Goal: Information Seeking & Learning: Understand process/instructions

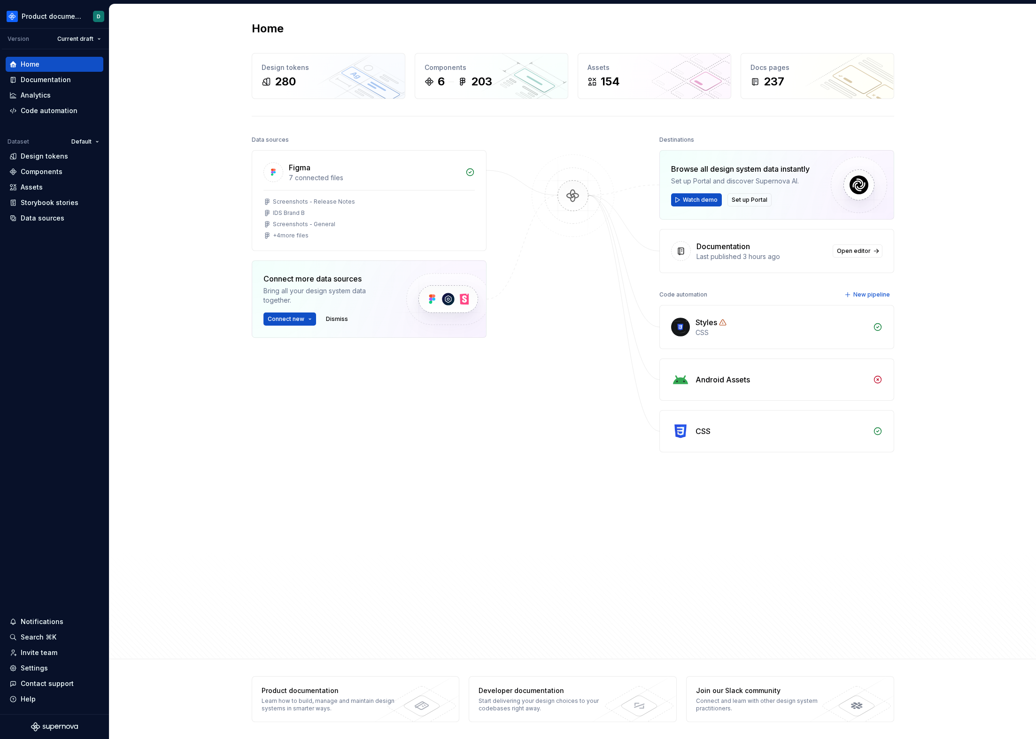
click at [207, 232] on div "Home Design tokens 280 Components 6 203 Assets 154 Docs pages 237 Data sources …" at bounding box center [572, 331] width 926 height 655
click at [20, 77] on div "Documentation" at bounding box center [54, 79] width 90 height 9
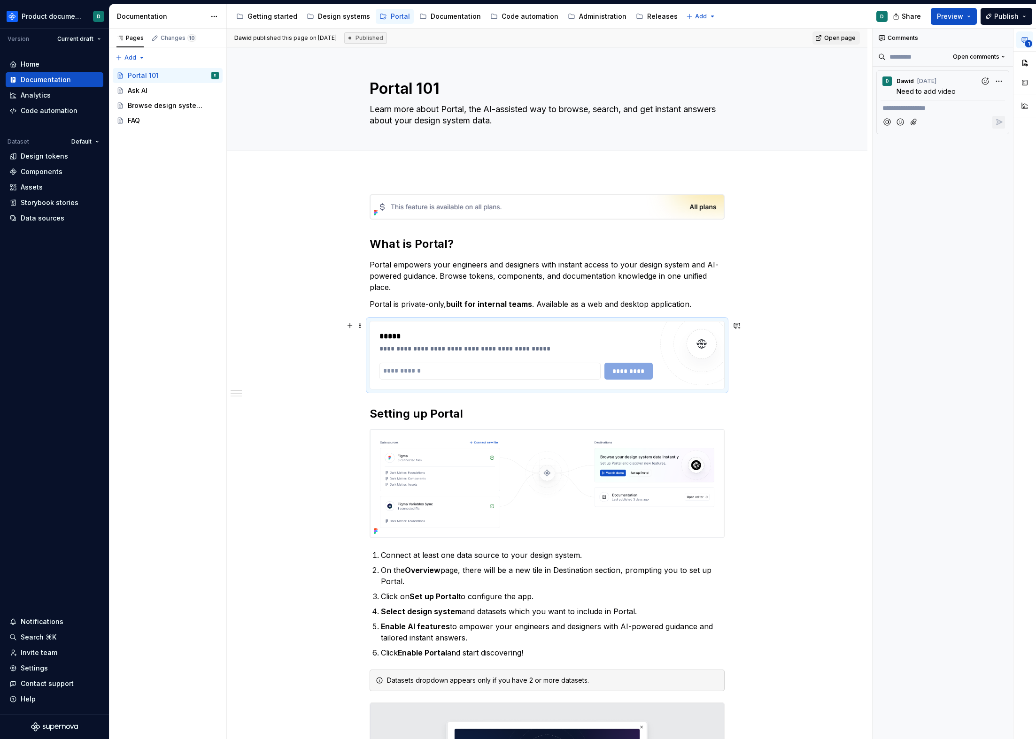
click at [549, 341] on div "*****" at bounding box center [515, 336] width 273 height 11
click at [647, 19] on div "Releases" at bounding box center [662, 16] width 31 height 9
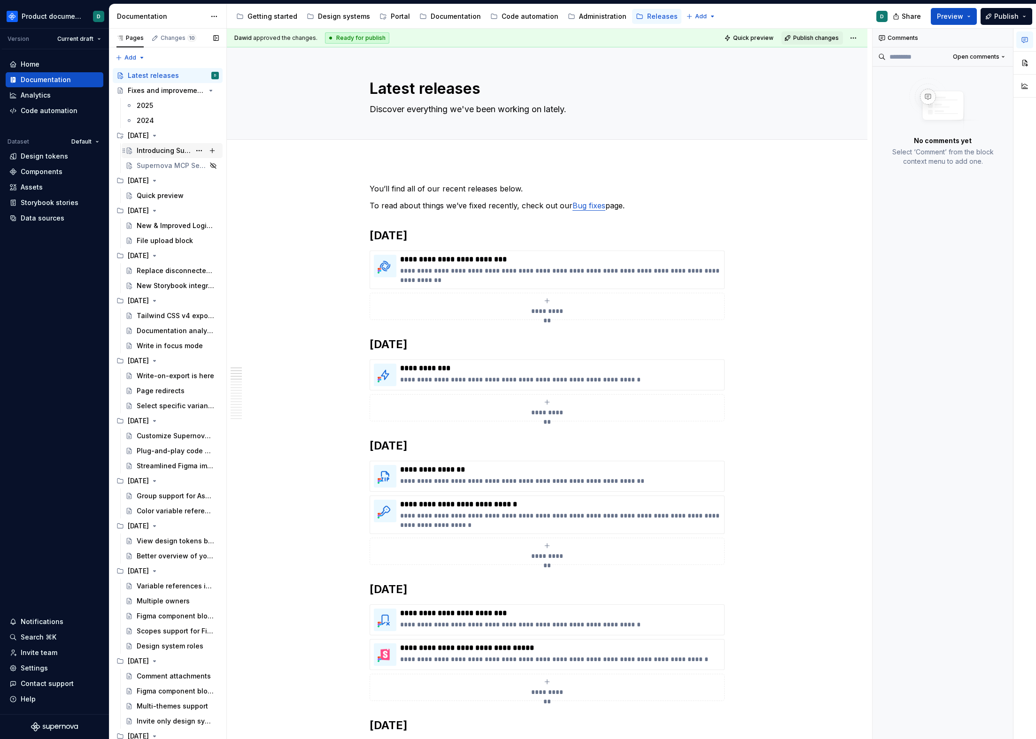
click at [144, 151] on div "Introducing Supernova Portal" at bounding box center [164, 150] width 54 height 9
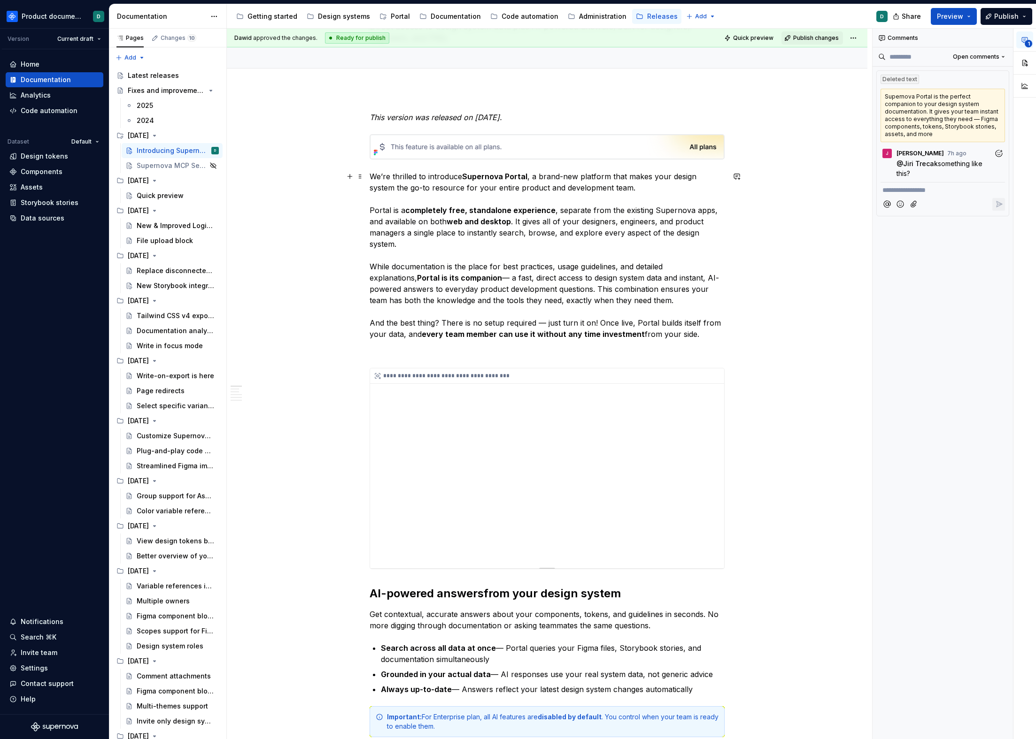
scroll to position [131, 0]
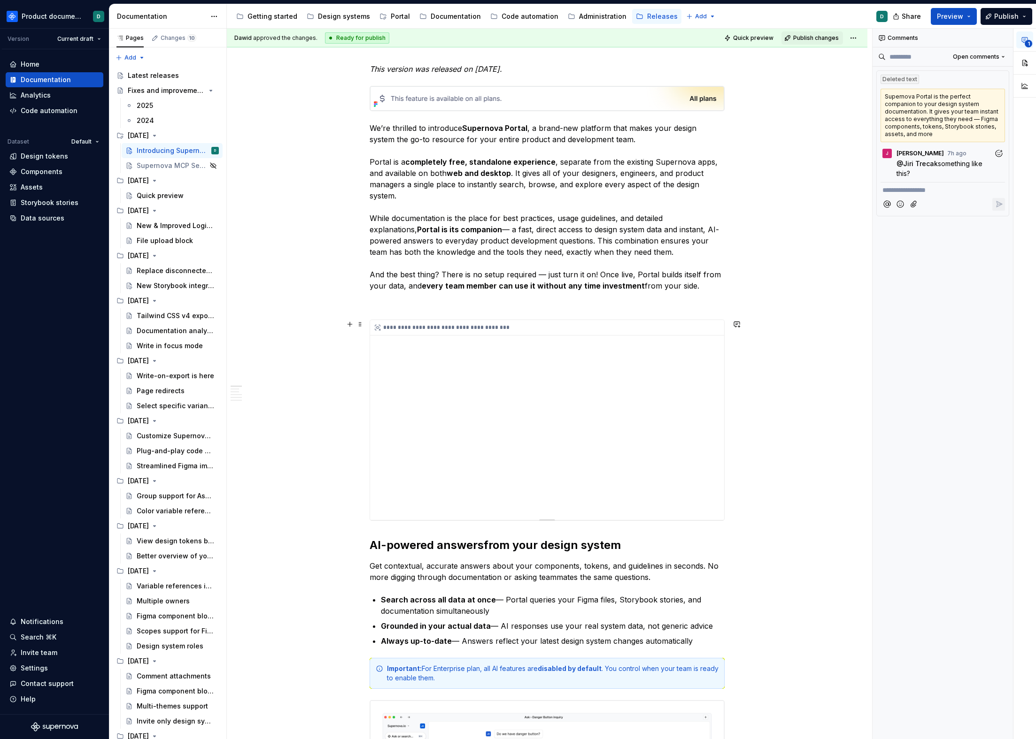
click at [531, 399] on div "**********" at bounding box center [547, 420] width 354 height 200
click at [1018, 83] on button "button" at bounding box center [1024, 82] width 17 height 17
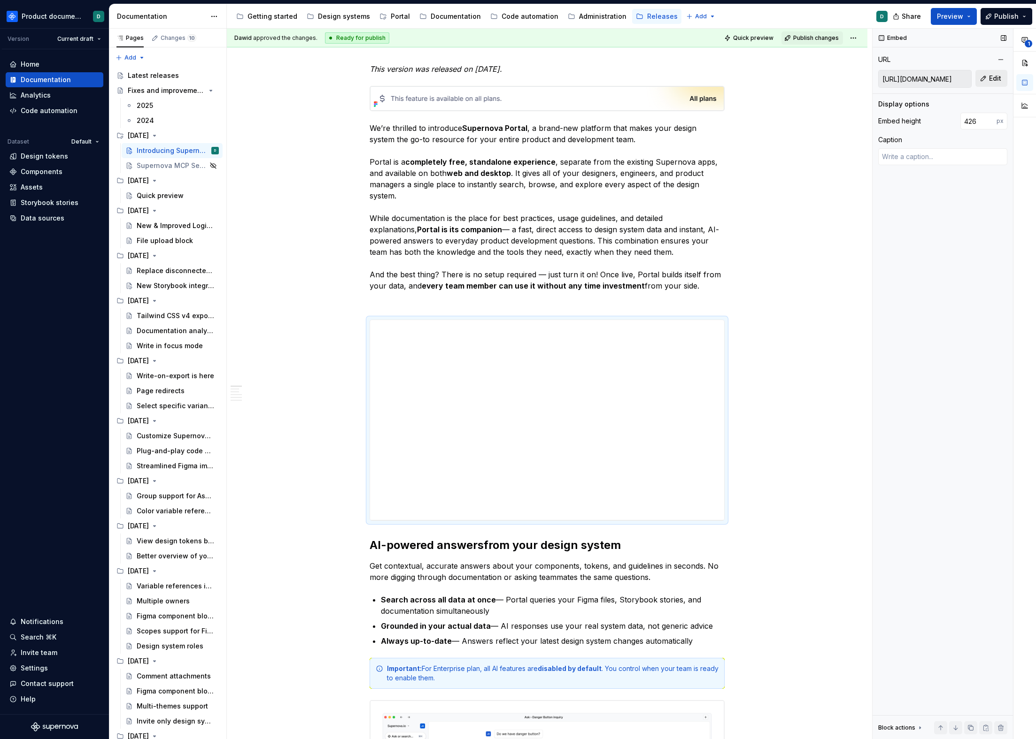
click at [990, 75] on span "Edit" at bounding box center [995, 78] width 12 height 9
click at [391, 15] on div "Portal" at bounding box center [400, 16] width 19 height 9
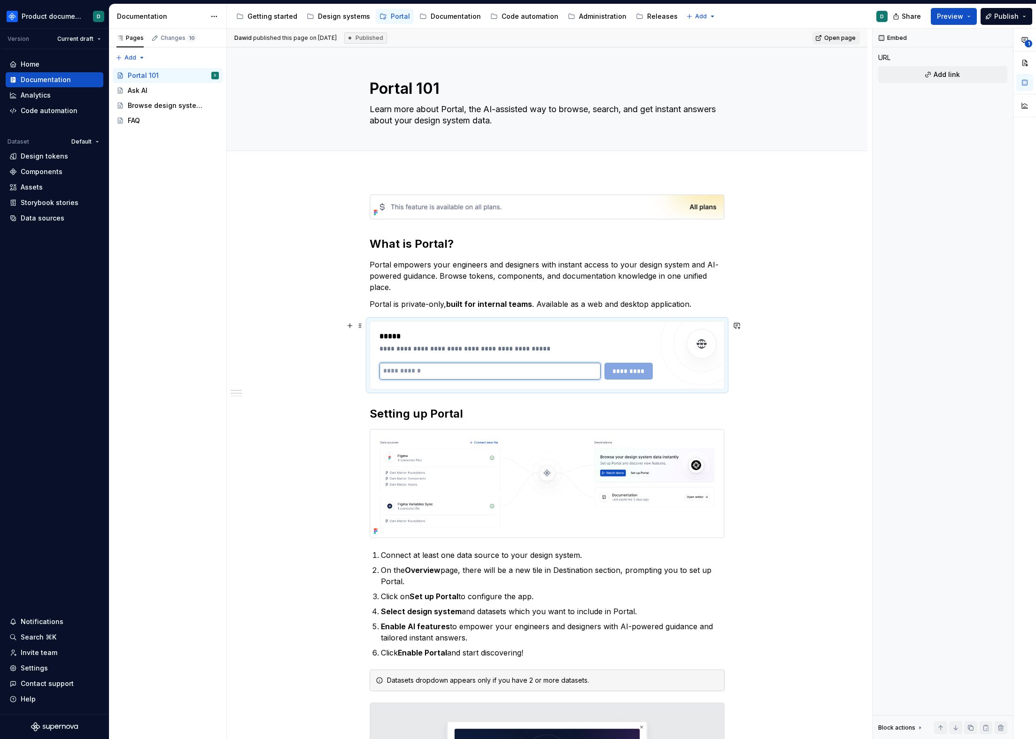
type textarea "*"
click at [507, 372] on input "text" at bounding box center [489, 371] width 221 height 17
paste input "**********"
type input "**********"
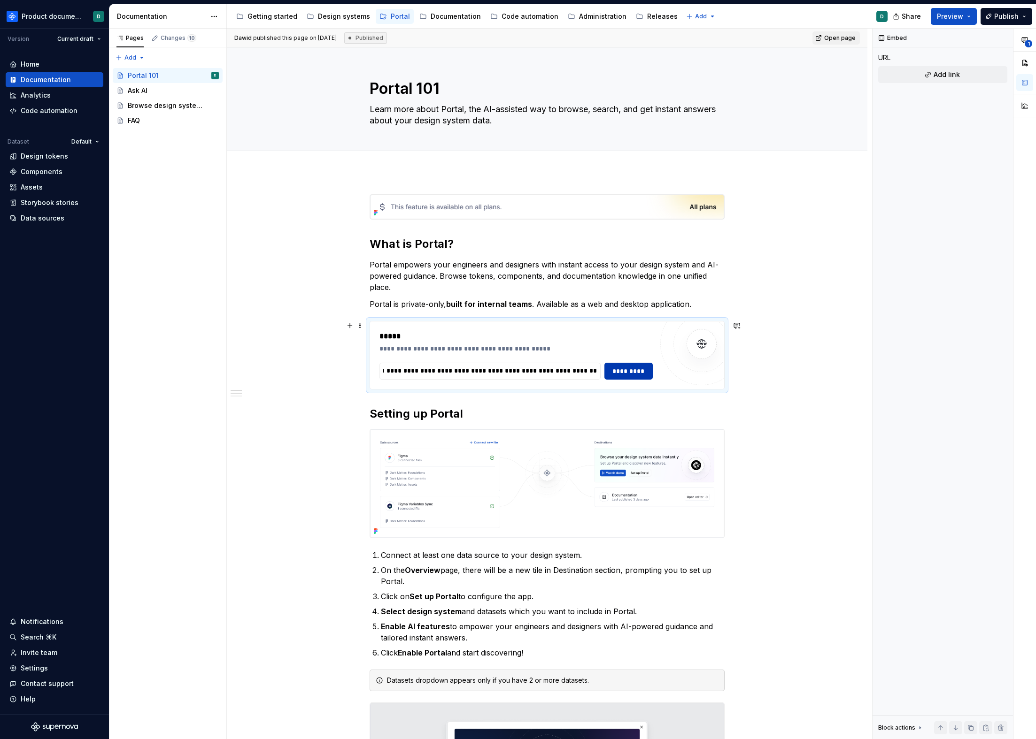
click at [623, 373] on span "*********" at bounding box center [628, 371] width 36 height 9
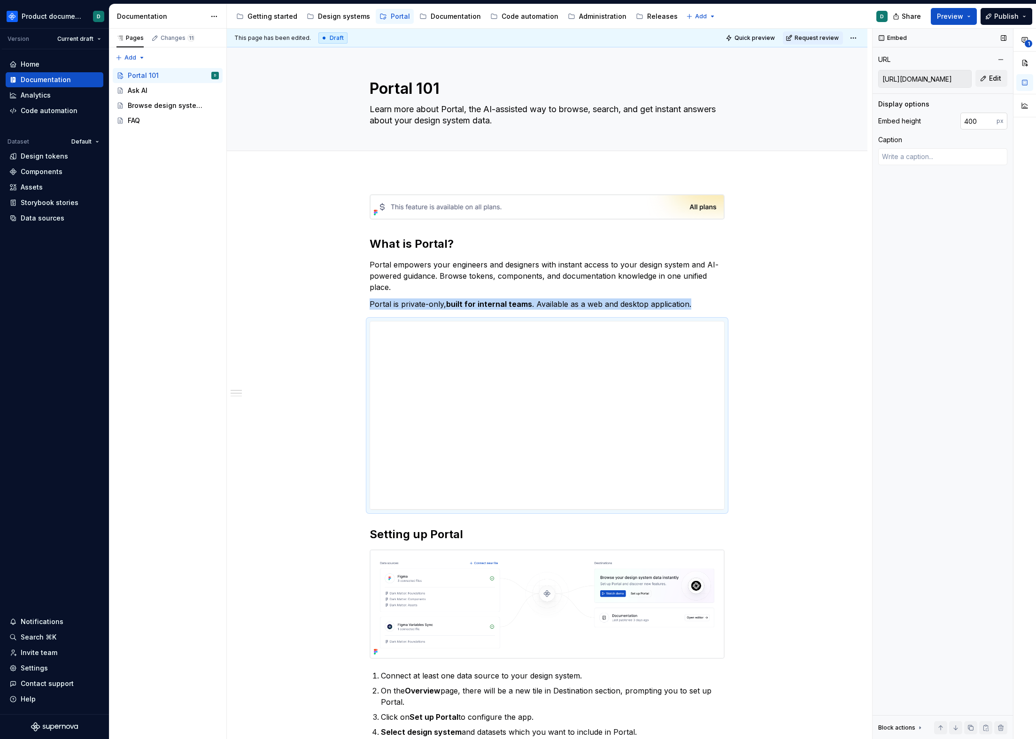
type textarea "*"
click at [982, 119] on input "400" at bounding box center [978, 121] width 36 height 17
type input "426"
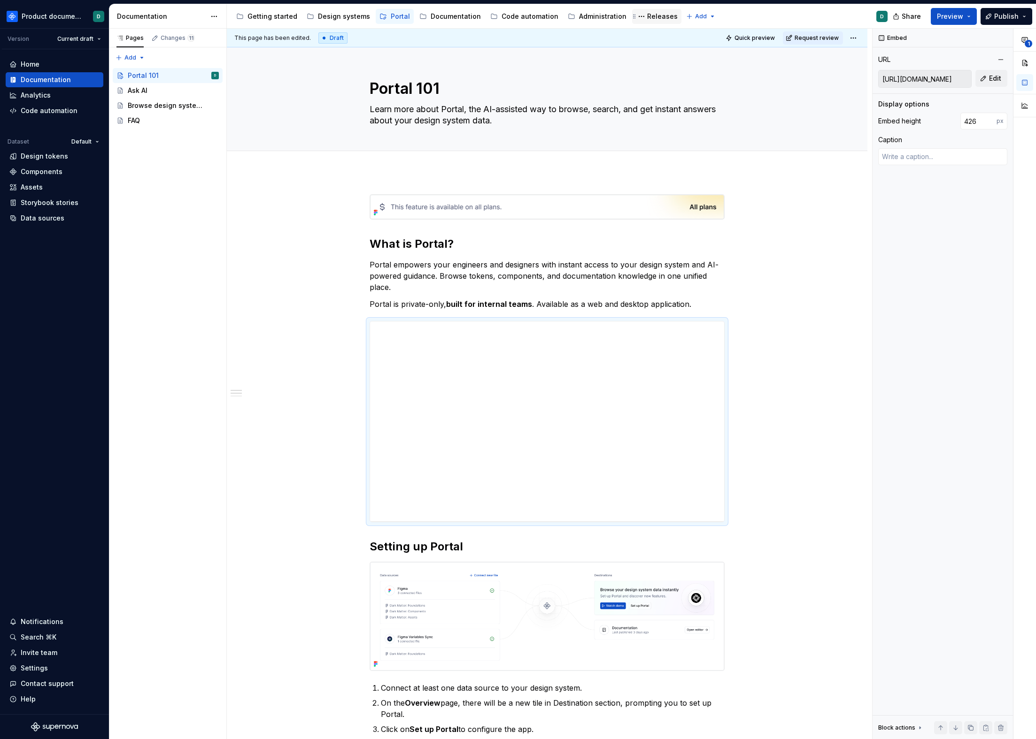
click at [647, 16] on div "Releases" at bounding box center [662, 16] width 31 height 9
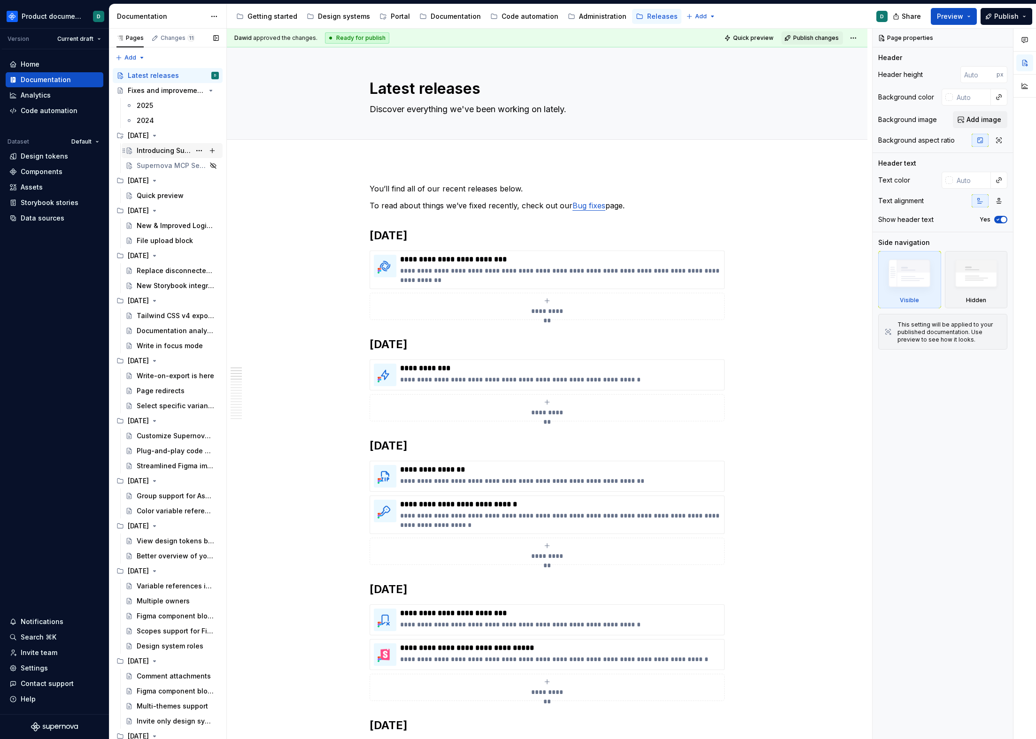
click at [156, 146] on div "Introducing Supernova Portal" at bounding box center [164, 150] width 54 height 9
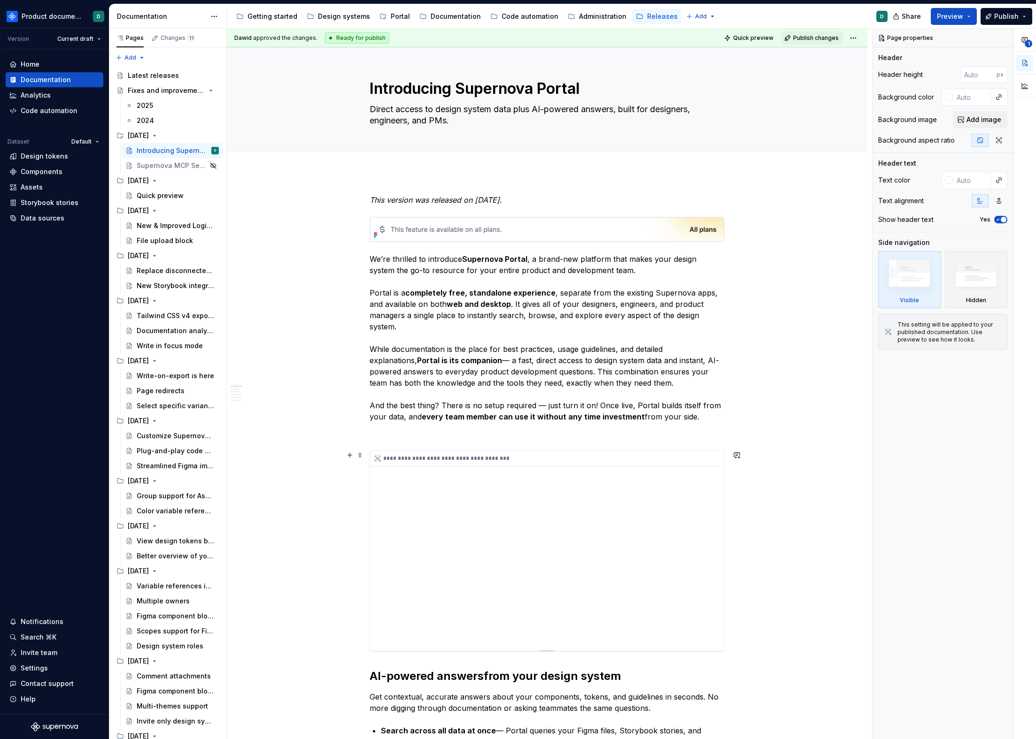
click at [559, 470] on div "**********" at bounding box center [547, 551] width 354 height 200
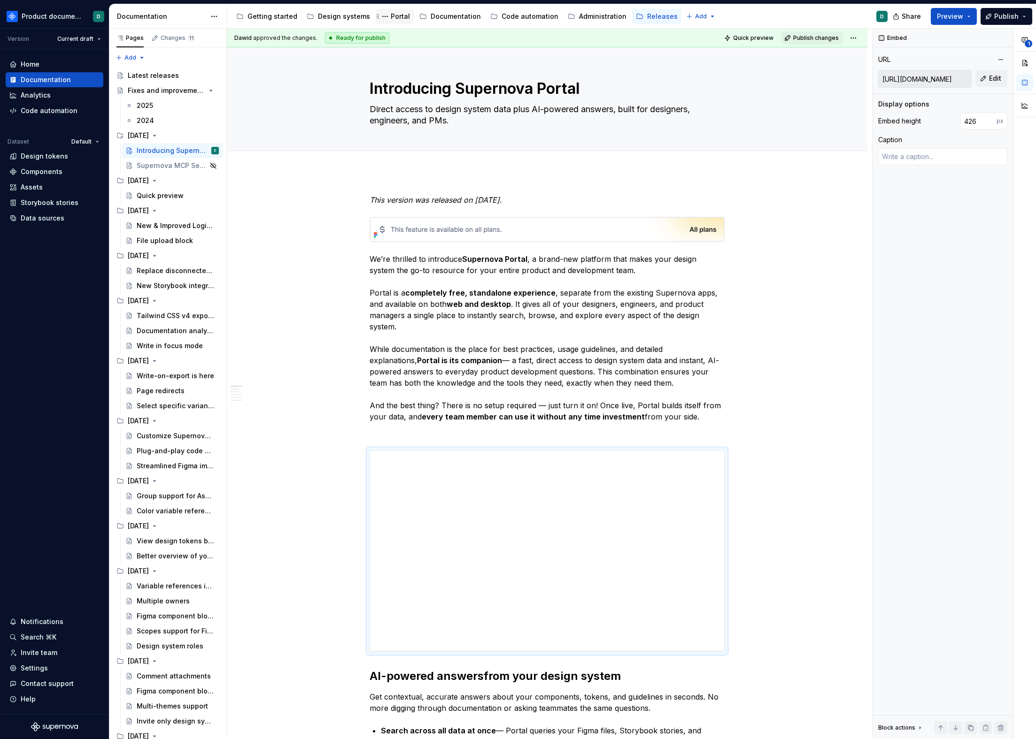
click at [393, 16] on div "Portal" at bounding box center [400, 16] width 19 height 9
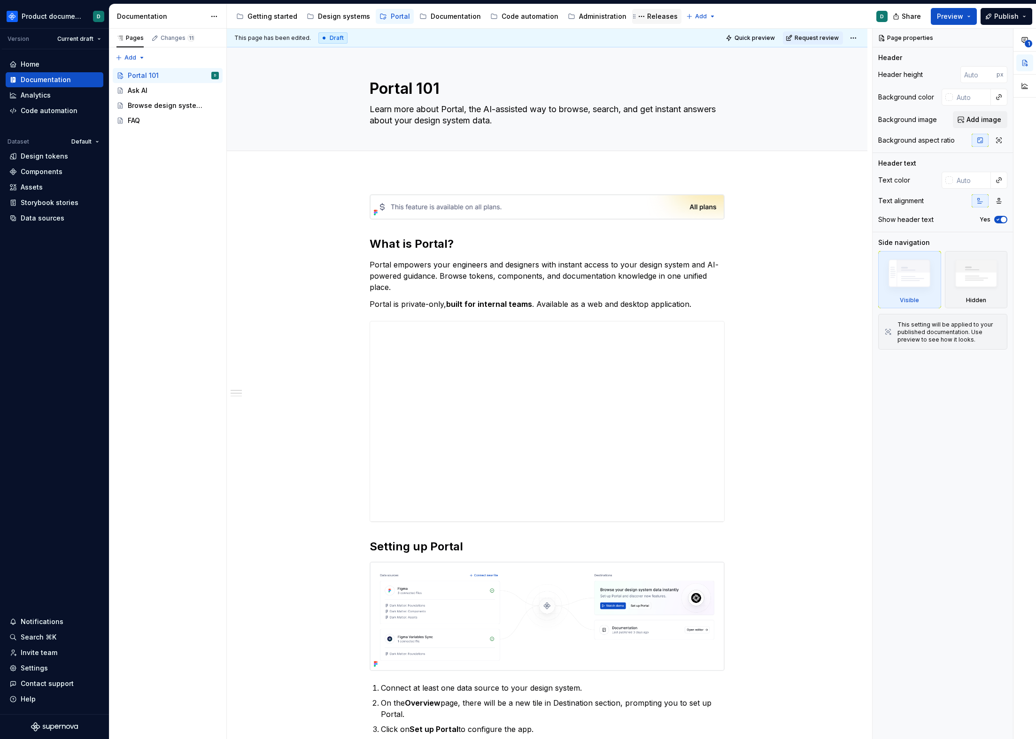
click at [648, 17] on div "Releases" at bounding box center [662, 16] width 31 height 9
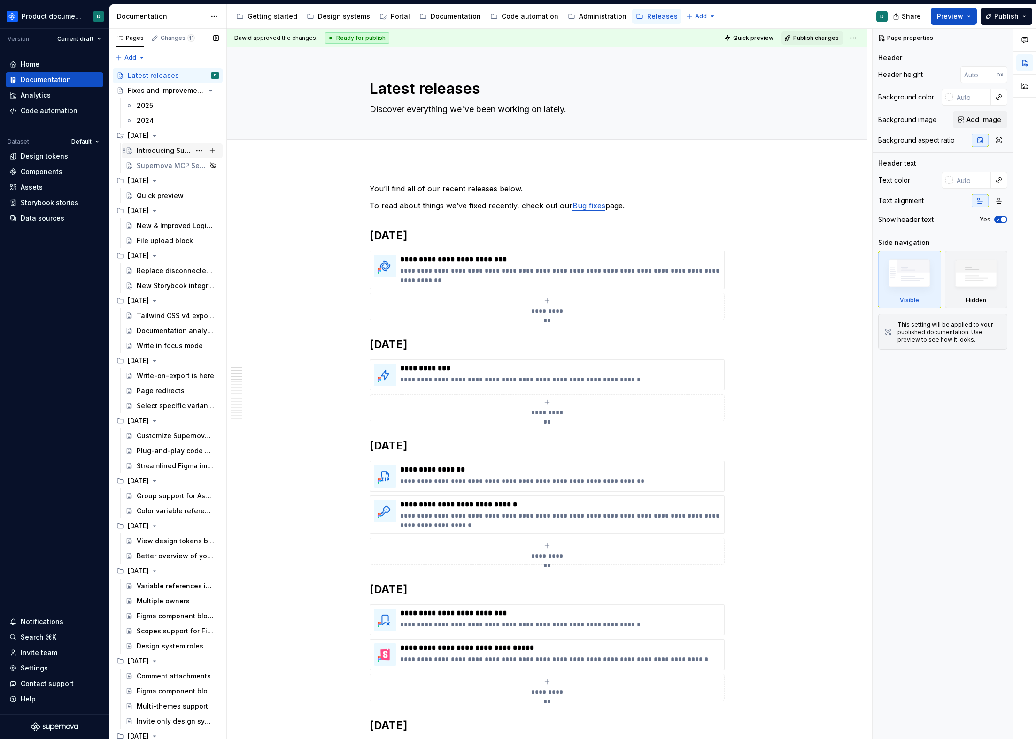
click at [157, 153] on div "Introducing Supernova Portal" at bounding box center [164, 150] width 54 height 9
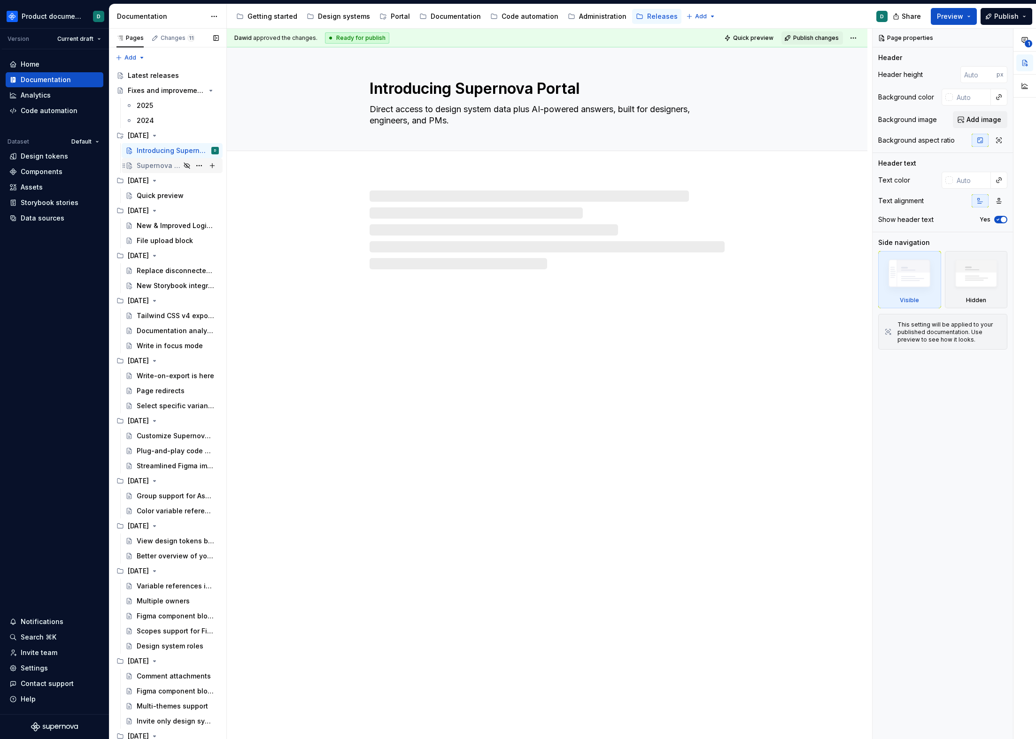
click at [155, 165] on div "Supernova MCP Server" at bounding box center [159, 165] width 44 height 9
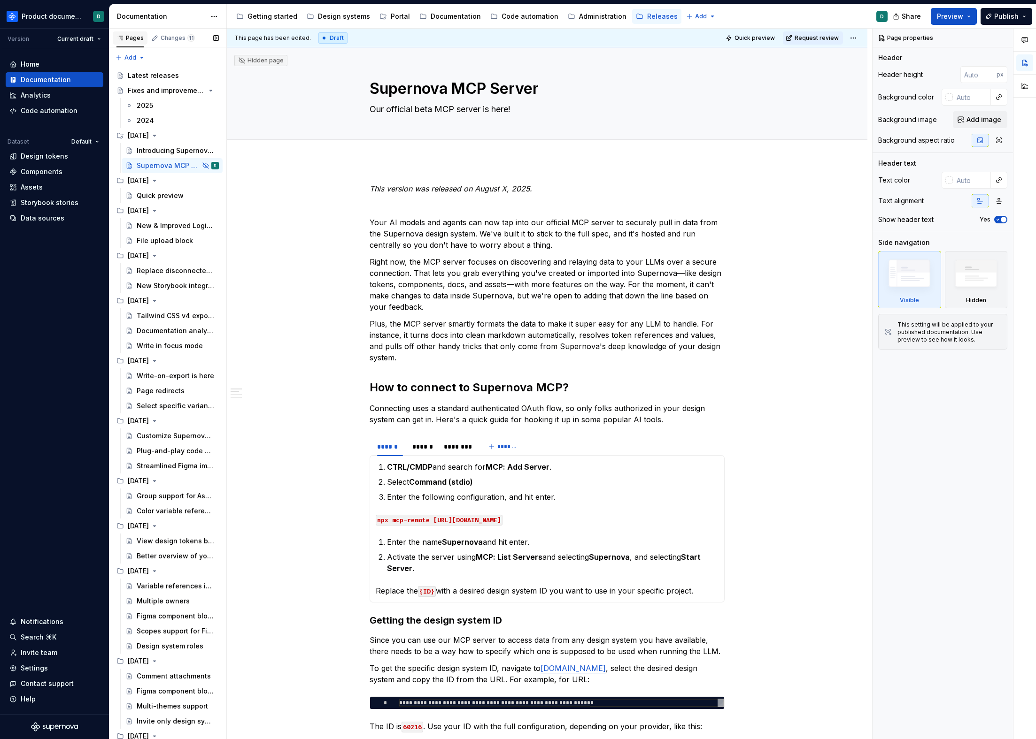
click at [133, 40] on div "Pages" at bounding box center [129, 38] width 27 height 8
click at [181, 38] on div "Changes 11" at bounding box center [178, 38] width 34 height 8
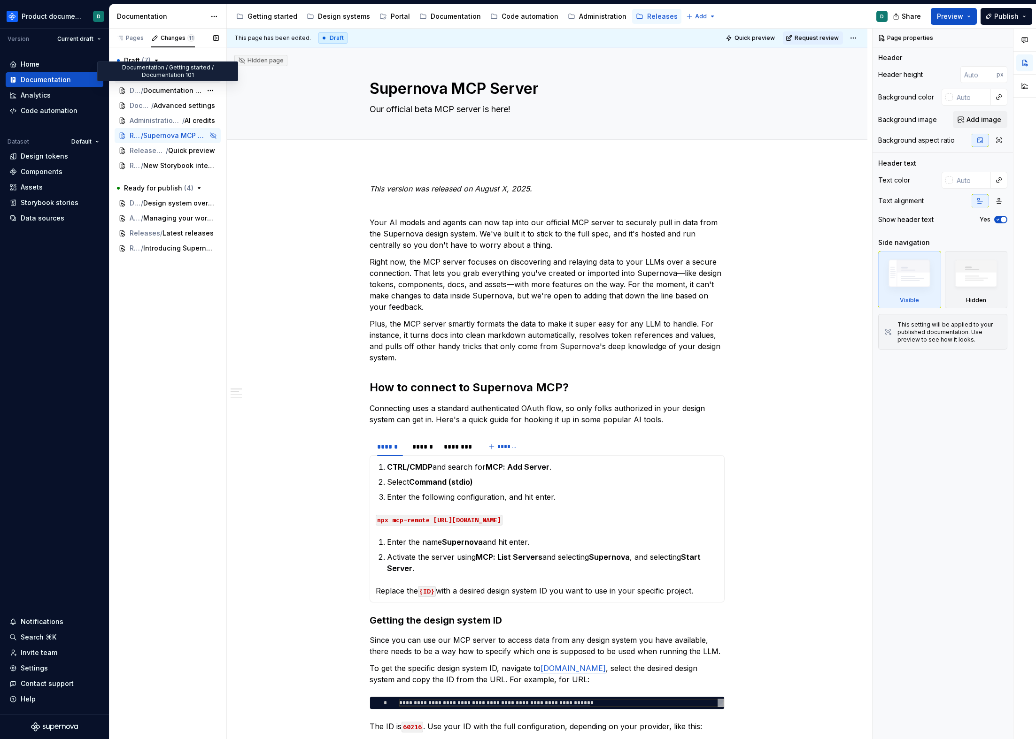
click at [161, 81] on div "Portal / Portal 101" at bounding box center [168, 75] width 106 height 15
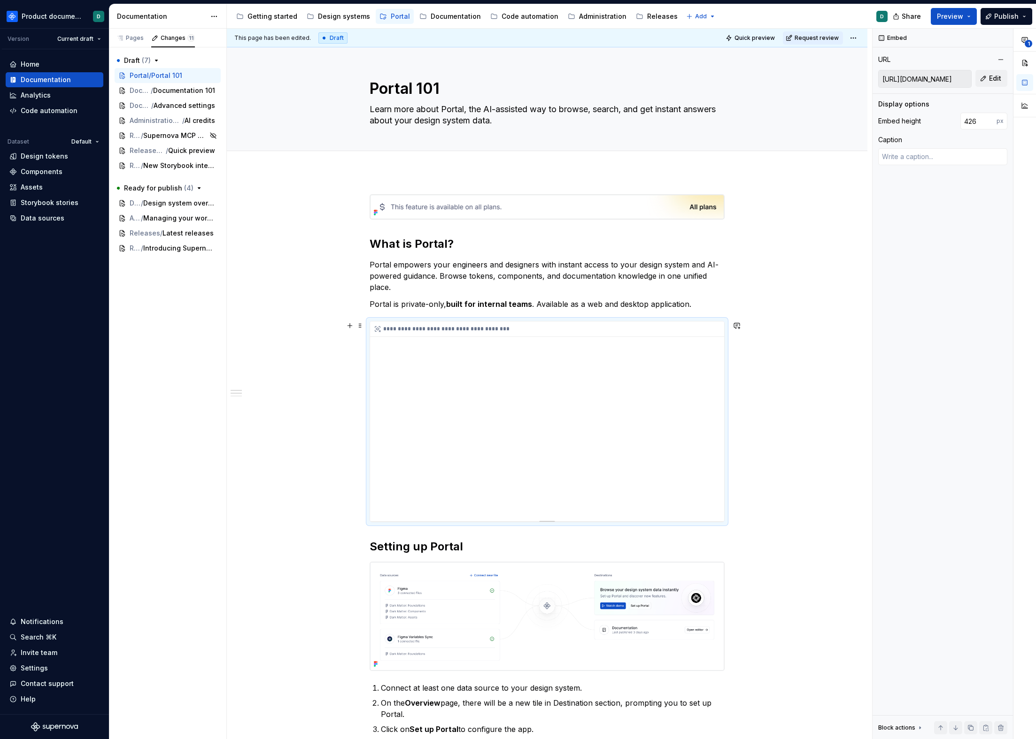
click at [432, 336] on div "**********" at bounding box center [547, 329] width 354 height 15
click at [849, 39] on html "Product documentation D Version Current draft Home Documentation Analytics Code…" at bounding box center [518, 369] width 1036 height 739
click at [978, 104] on div "Ready for publish" at bounding box center [989, 103] width 65 height 9
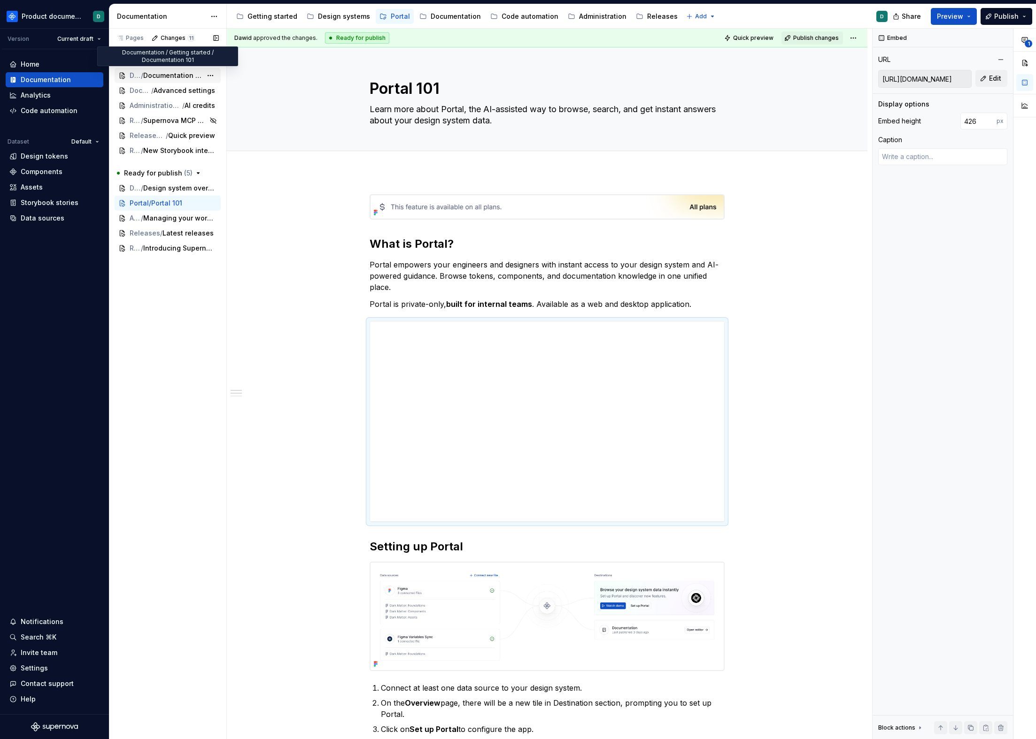
click at [149, 78] on span "Documentation 101" at bounding box center [172, 75] width 59 height 9
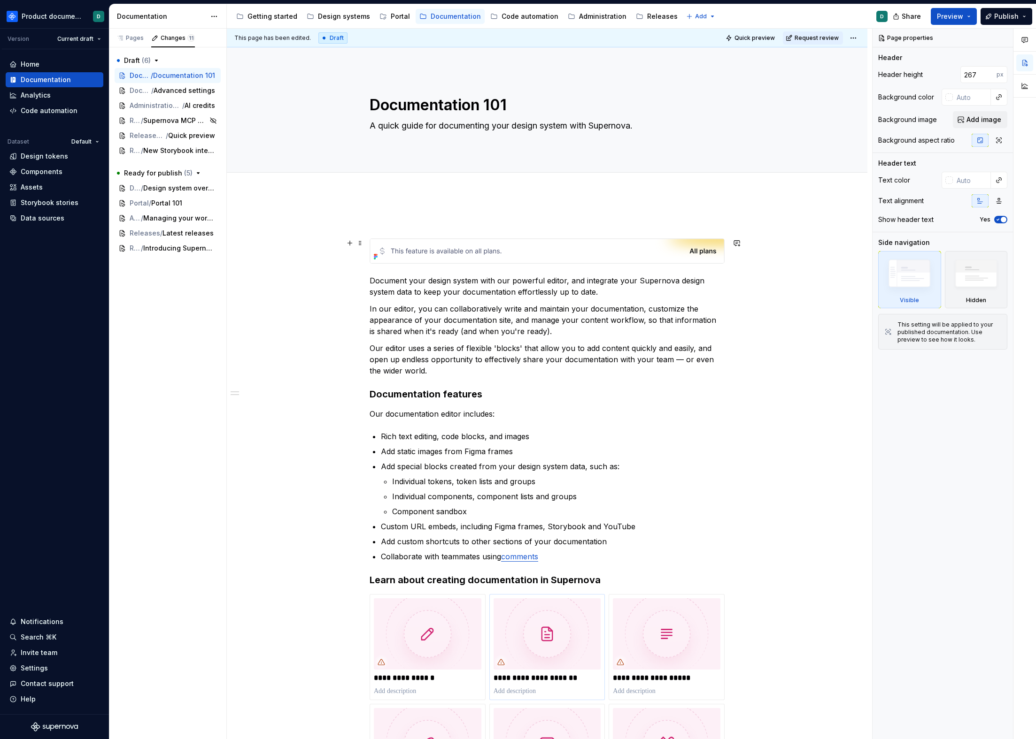
scroll to position [374, 0]
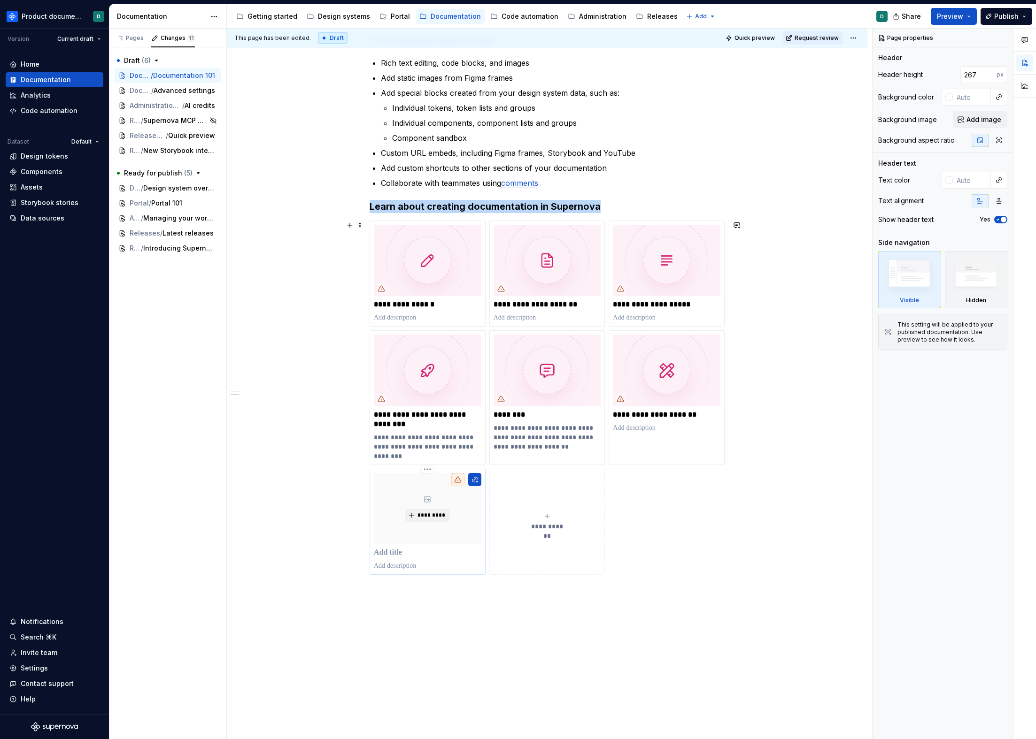
click at [469, 530] on div "*********" at bounding box center [428, 508] width 108 height 71
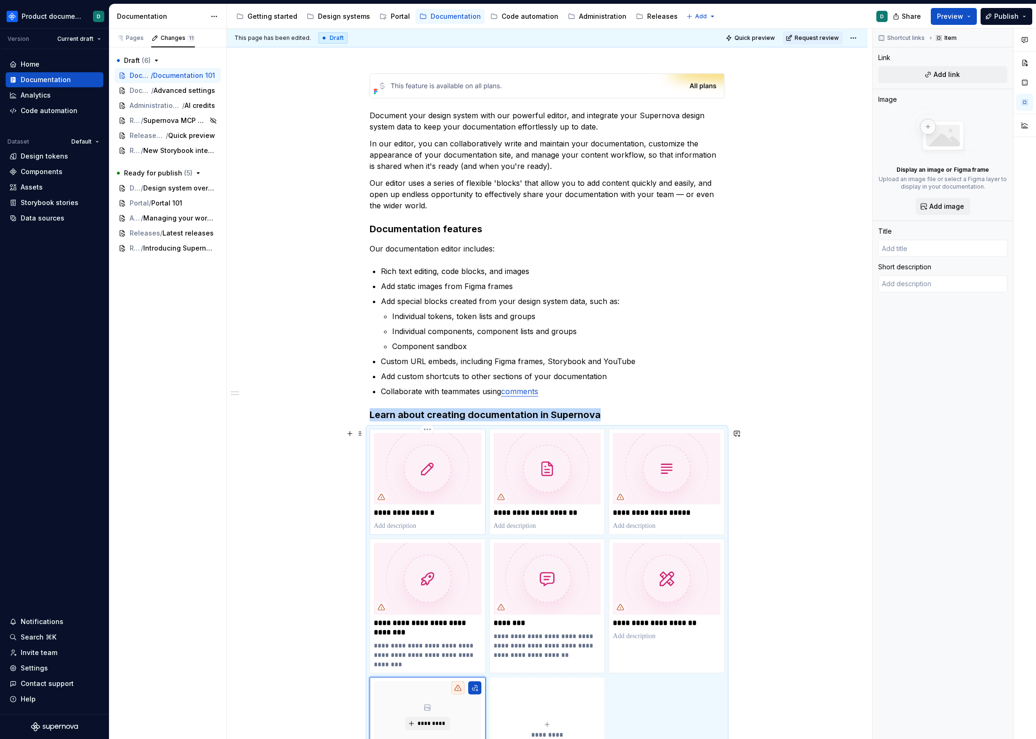
scroll to position [418, 0]
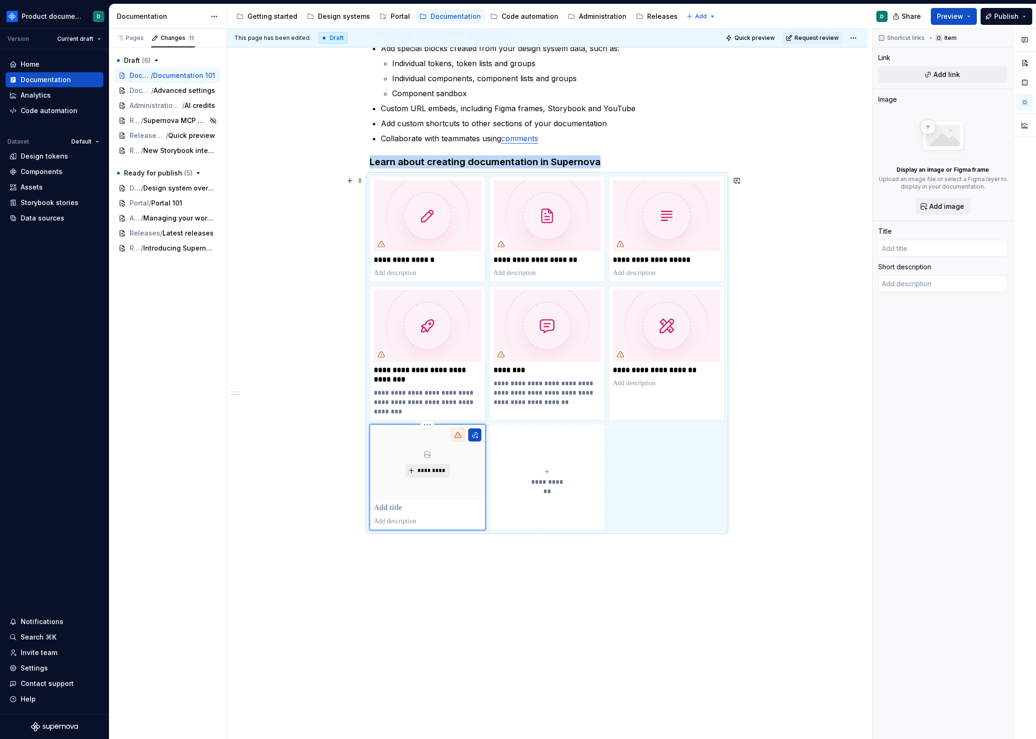
click at [426, 471] on span "*********" at bounding box center [431, 471] width 29 height 8
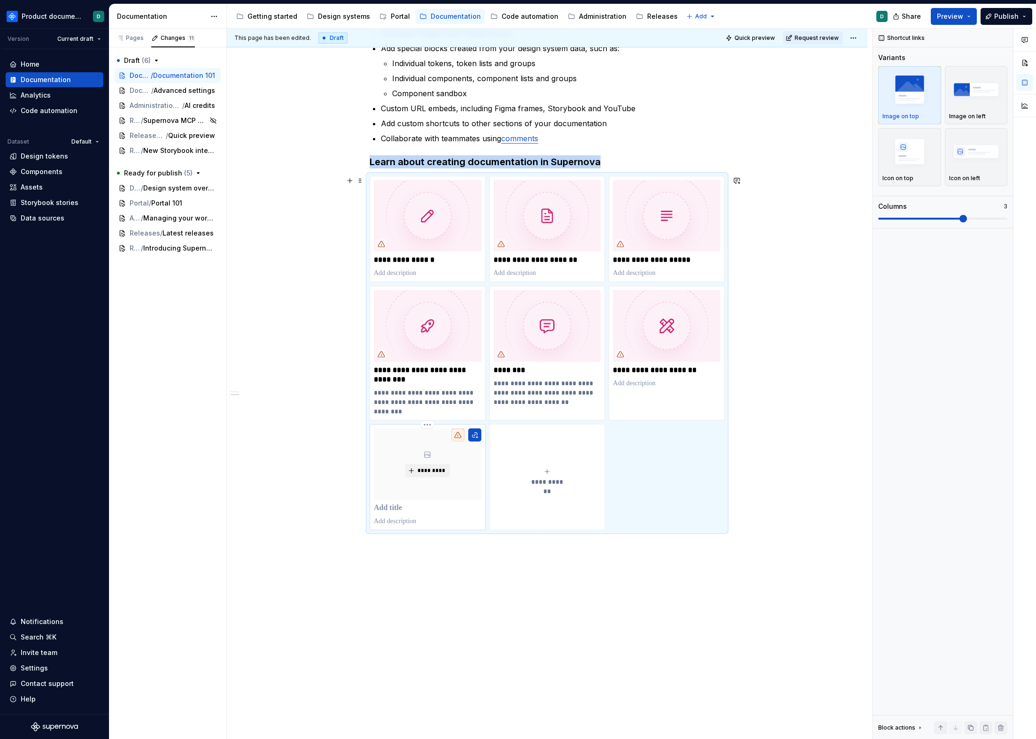
click at [484, 484] on div "*********" at bounding box center [427, 477] width 116 height 106
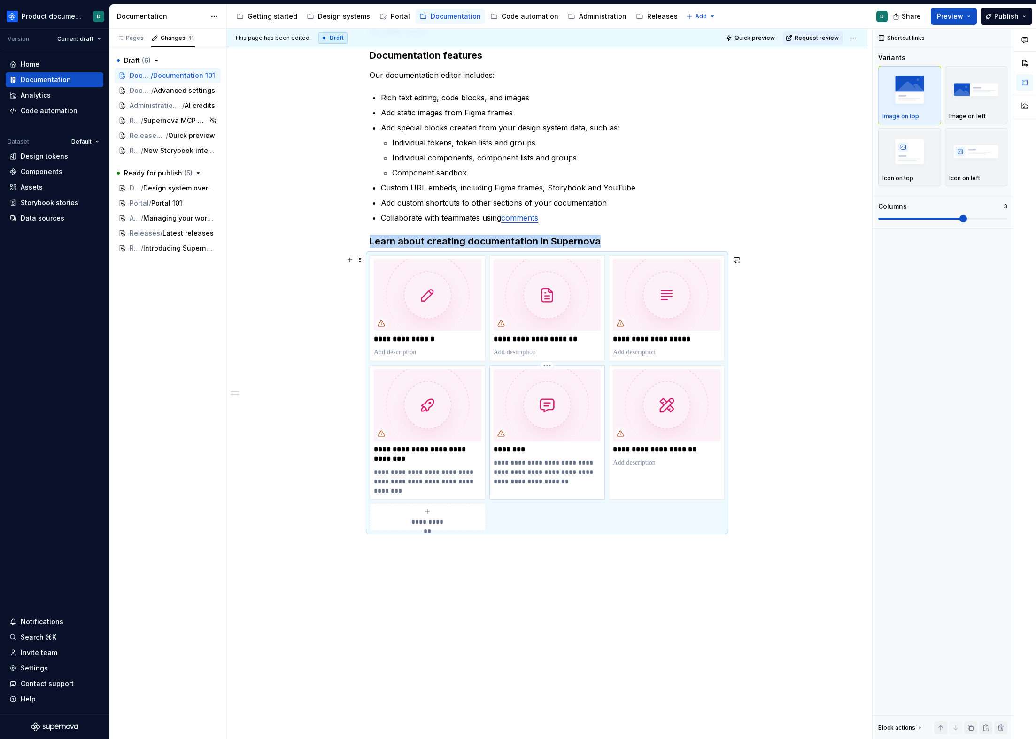
scroll to position [197, 0]
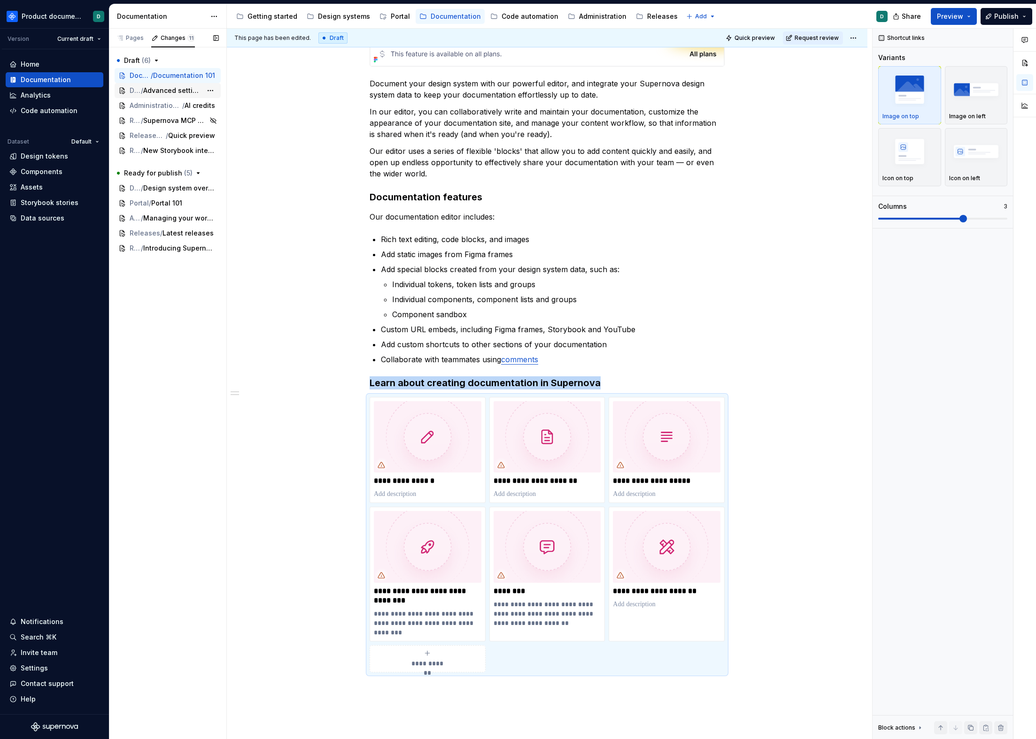
click at [159, 94] on span "Advanced settings" at bounding box center [172, 90] width 59 height 9
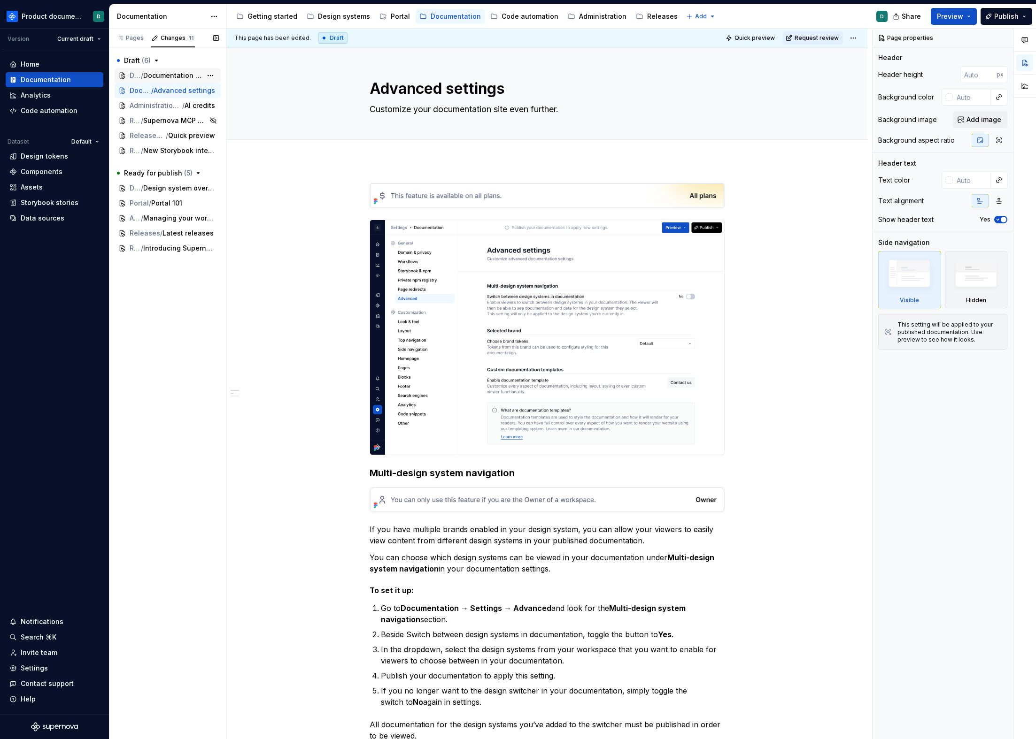
click at [184, 77] on span "Documentation 101" at bounding box center [172, 75] width 59 height 9
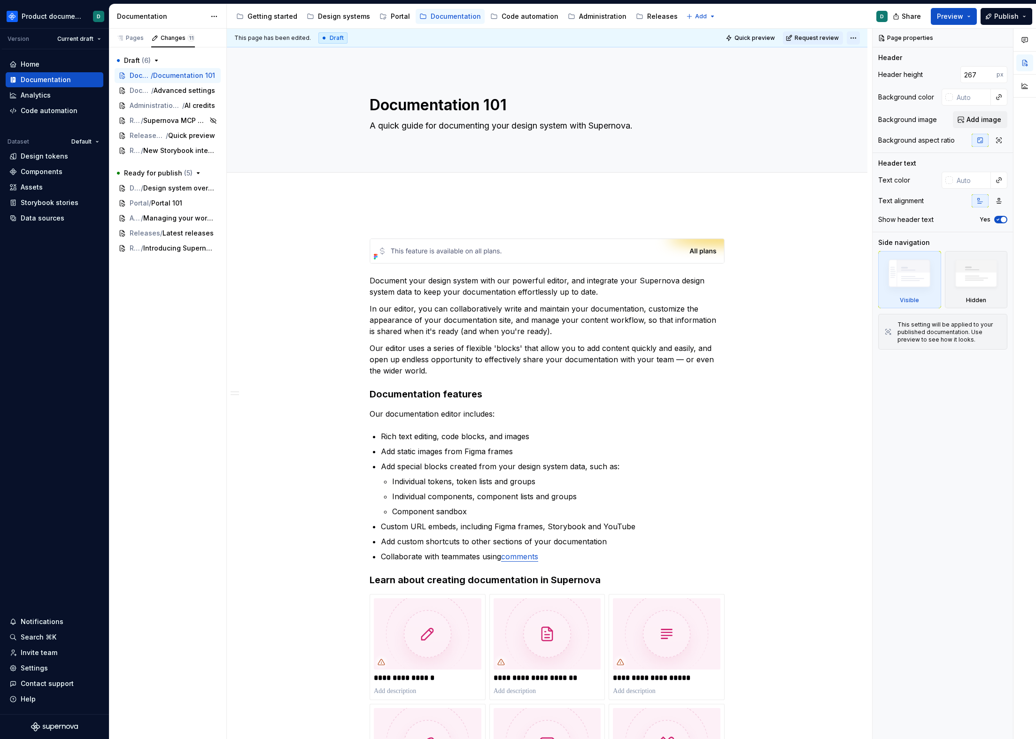
click at [851, 38] on html "Product documentation D Version Current draft Home Documentation Analytics Code…" at bounding box center [518, 369] width 1036 height 739
click at [954, 101] on div "Ready for publish" at bounding box center [977, 103] width 95 height 15
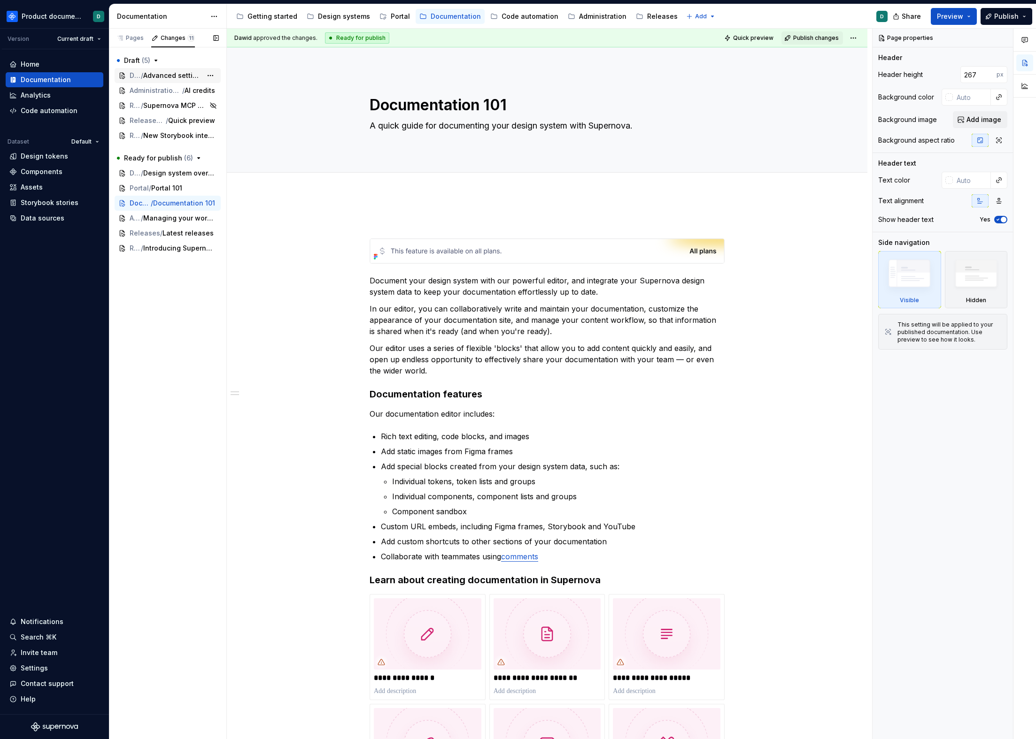
click at [153, 76] on span "Advanced settings" at bounding box center [172, 75] width 59 height 9
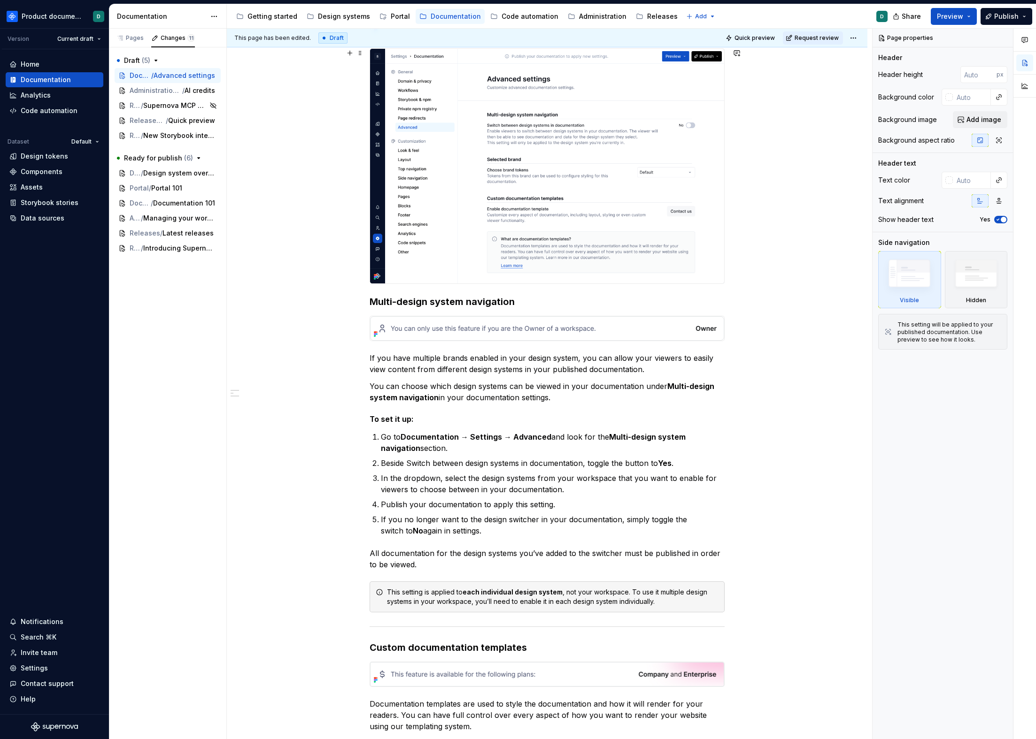
scroll to position [75, 0]
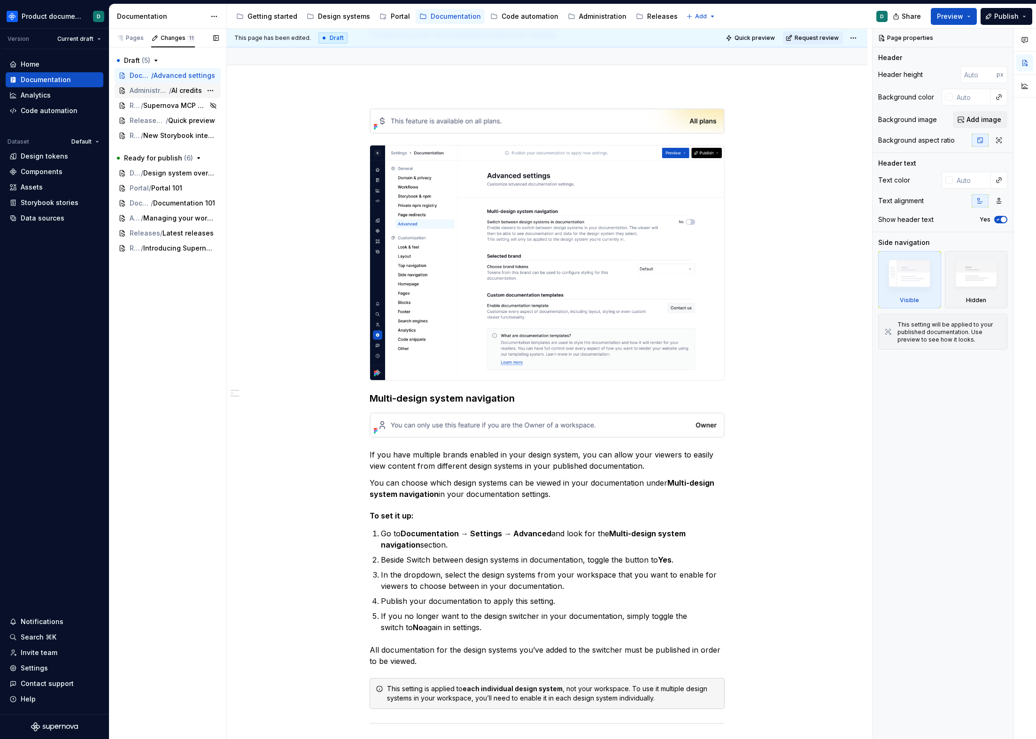
click at [169, 90] on span "/" at bounding box center [170, 90] width 2 height 9
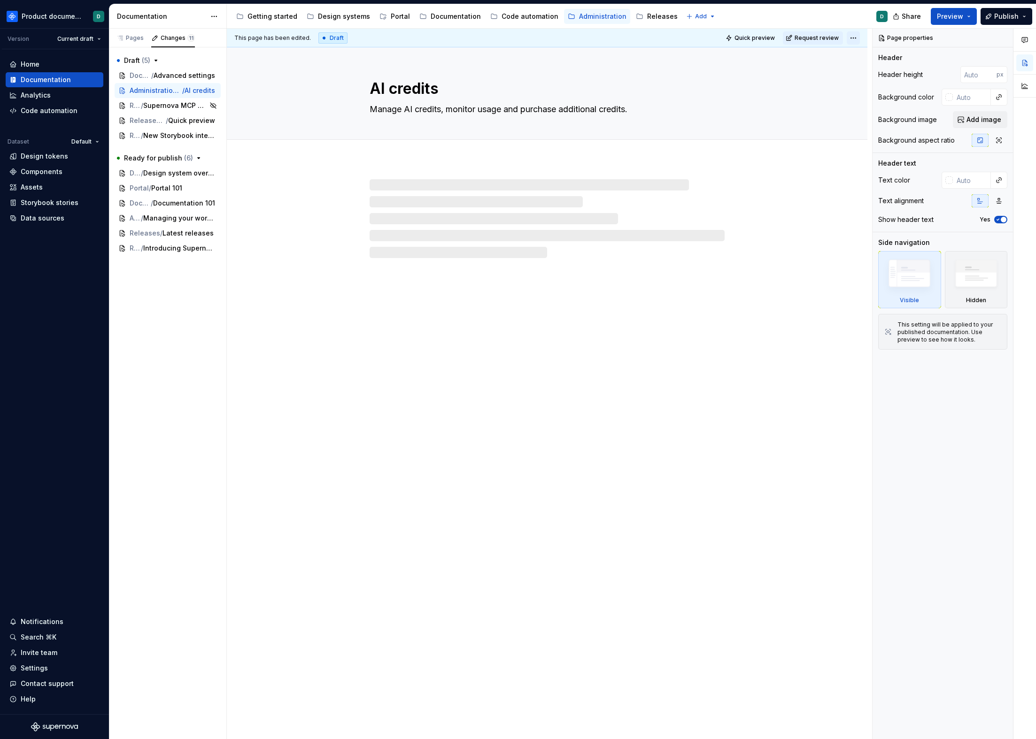
click at [852, 41] on html "Product documentation D Version Current draft Home Documentation Analytics Code…" at bounding box center [518, 369] width 1036 height 739
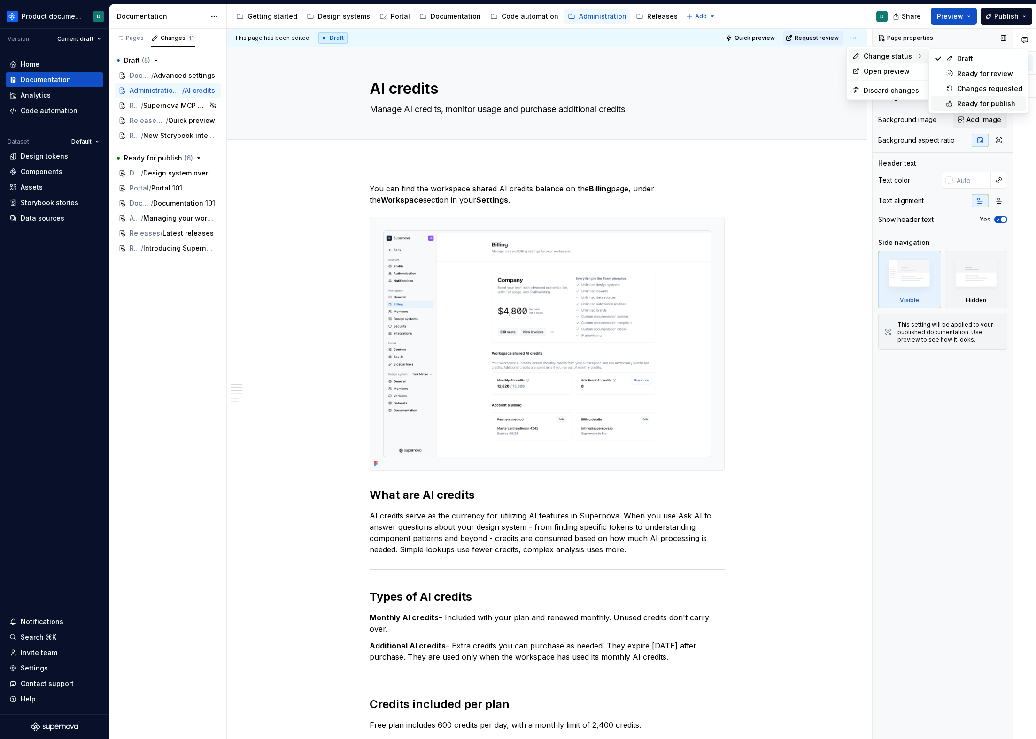
click at [961, 101] on div "Ready for publish" at bounding box center [989, 103] width 65 height 9
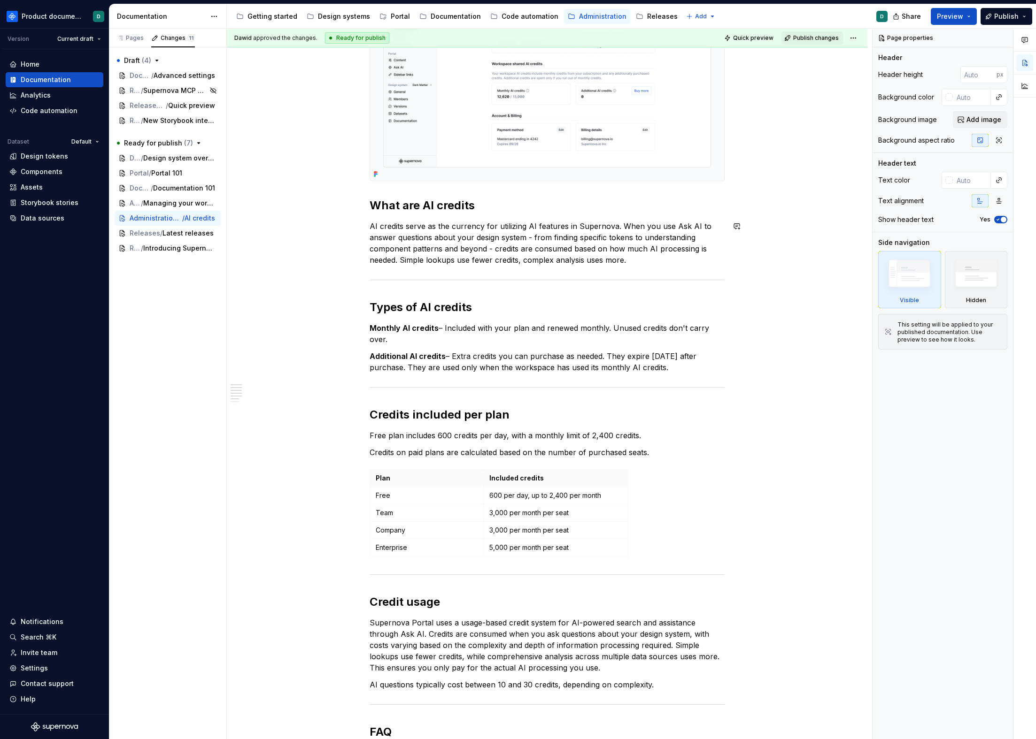
scroll to position [755, 0]
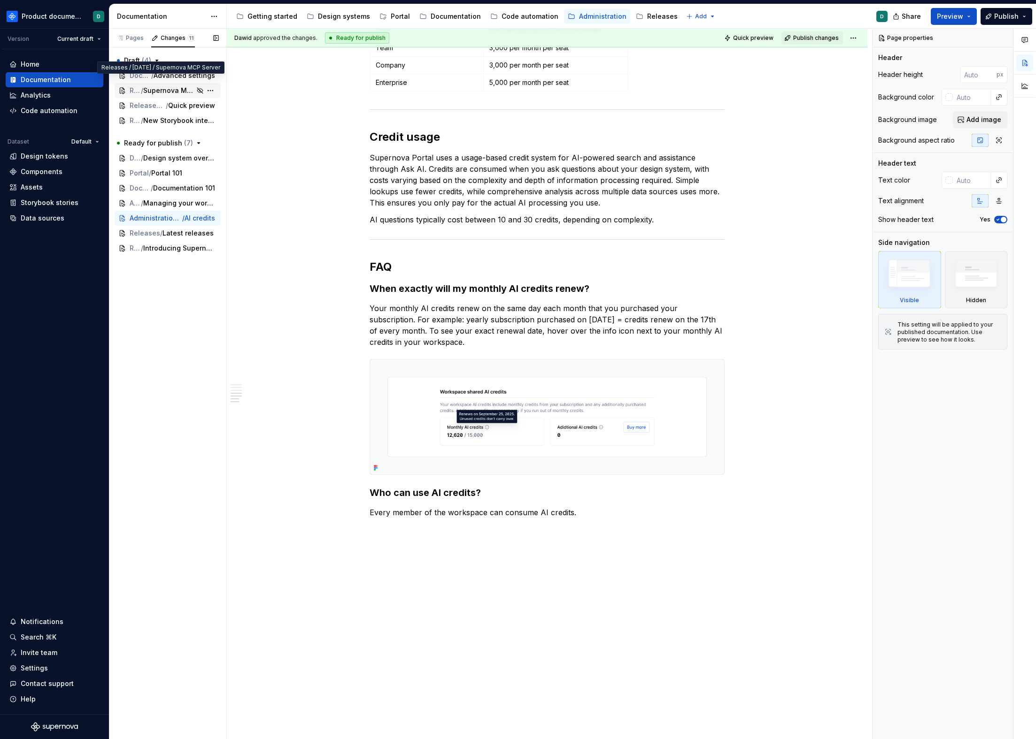
click at [154, 92] on span "Supernova MCP Server" at bounding box center [168, 90] width 51 height 9
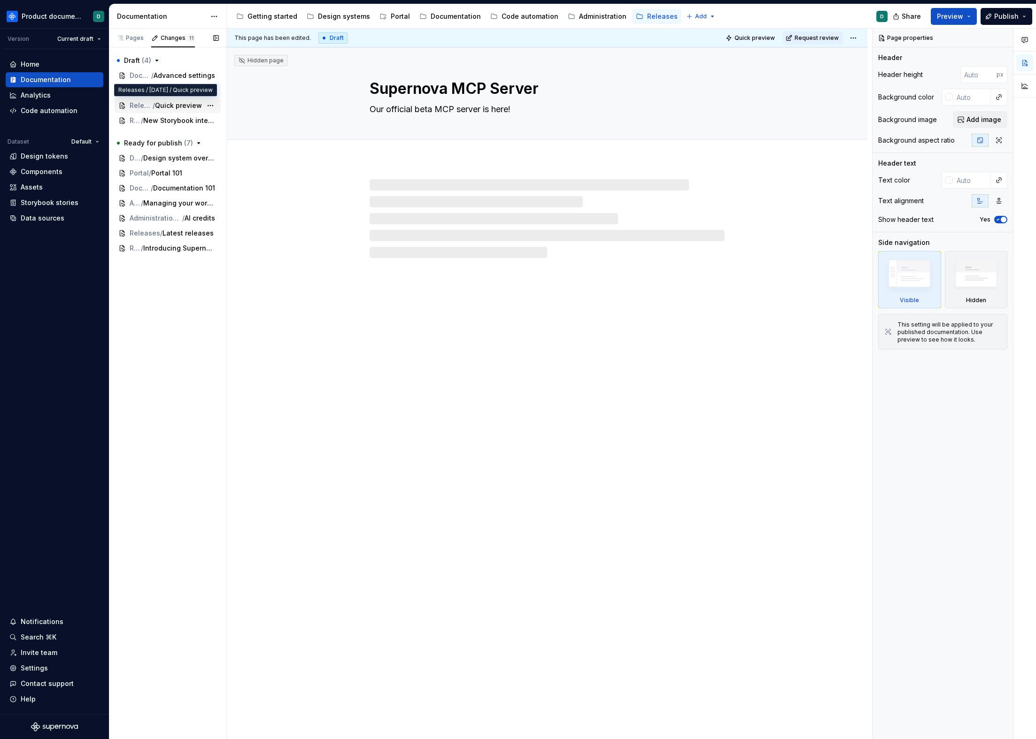
click at [158, 107] on span "Quick preview" at bounding box center [178, 105] width 47 height 9
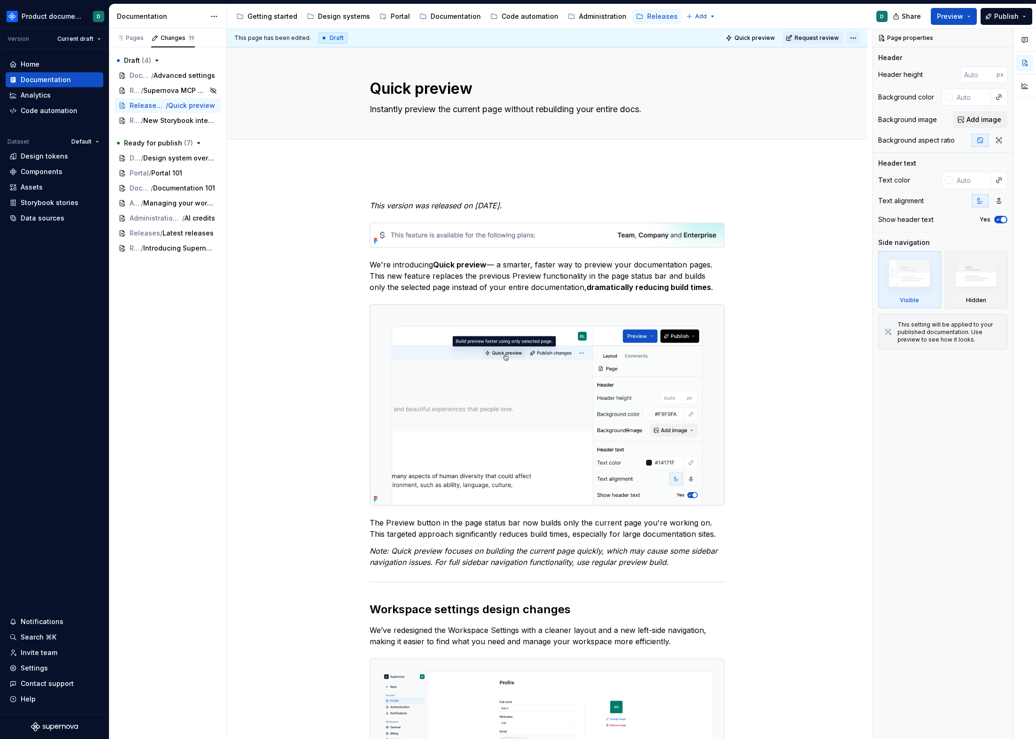
click at [855, 35] on html "Product documentation D Version Current draft Home Documentation Analytics Code…" at bounding box center [518, 369] width 1036 height 739
click at [979, 108] on div "Ready for publish" at bounding box center [977, 103] width 95 height 15
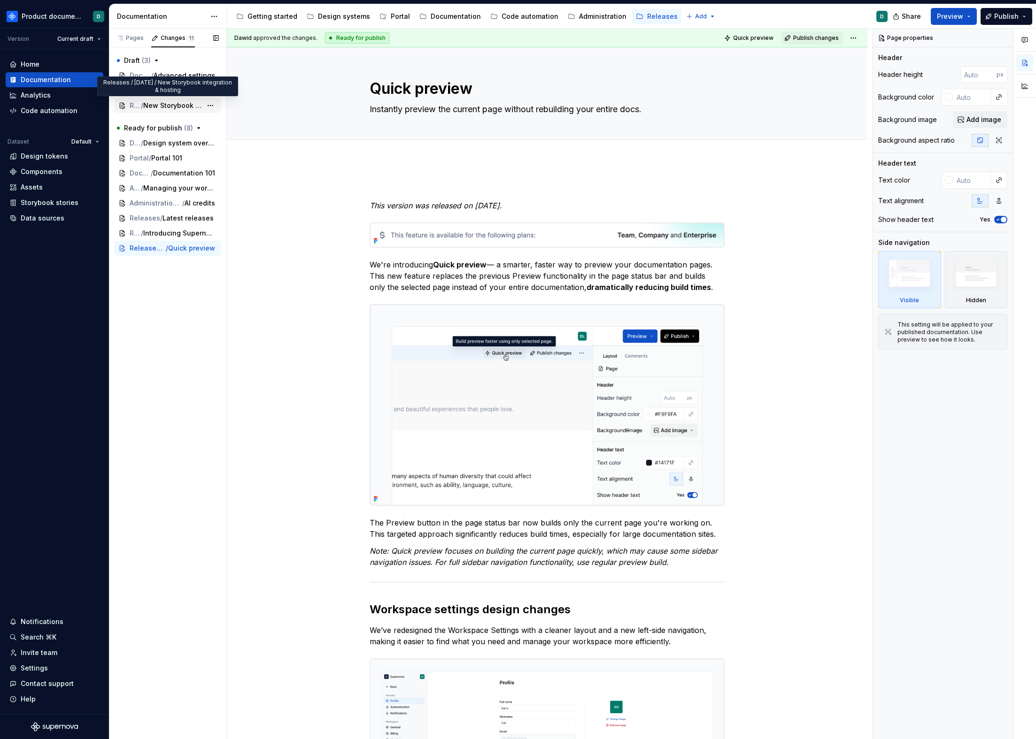
click at [162, 104] on span "New Storybook integration & hosting" at bounding box center [172, 105] width 59 height 9
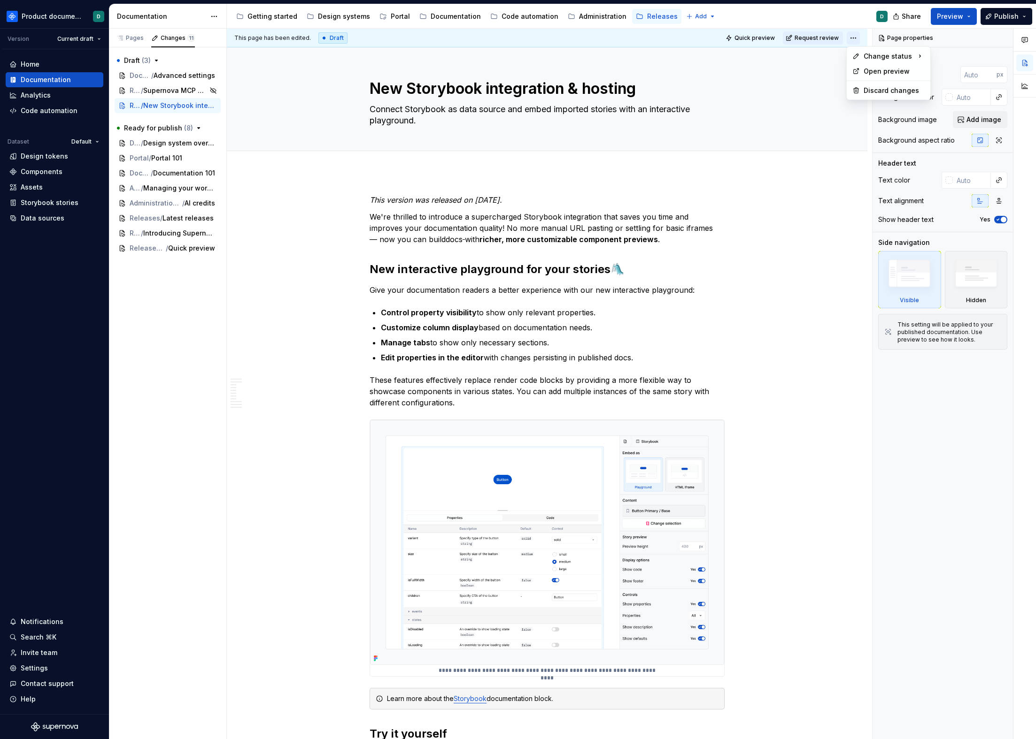
click at [850, 37] on html "Product documentation D Version Current draft Home Documentation Analytics Code…" at bounding box center [518, 369] width 1036 height 739
click at [961, 99] on div "Ready for publish" at bounding box center [989, 103] width 65 height 9
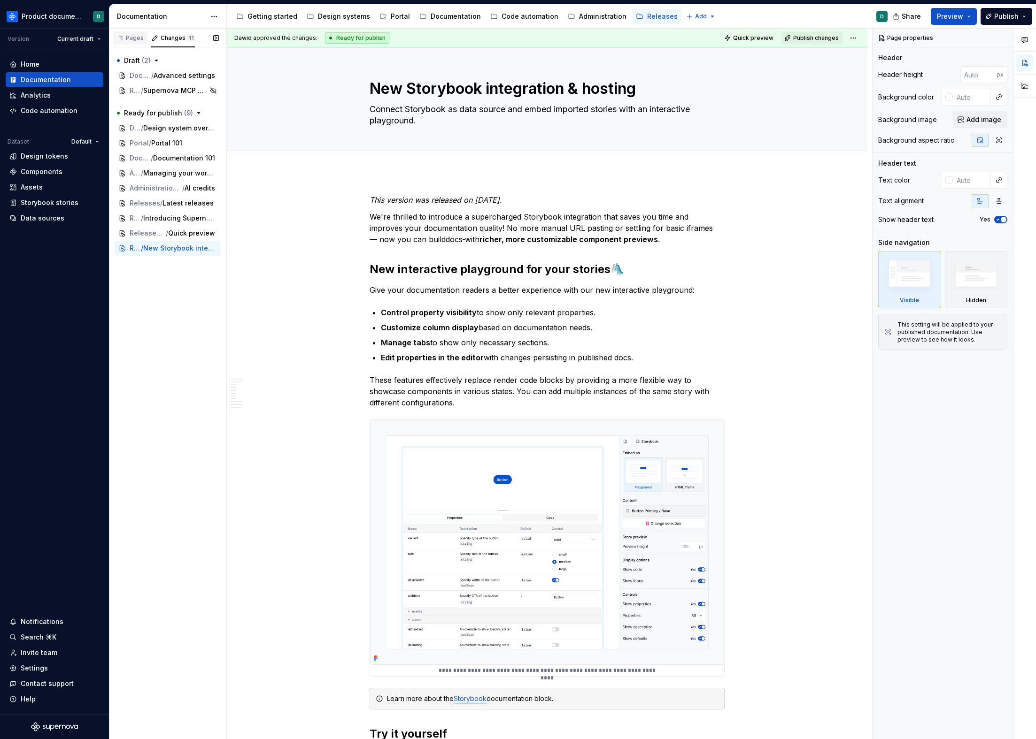
click at [138, 45] on div "Pages" at bounding box center [130, 39] width 35 height 16
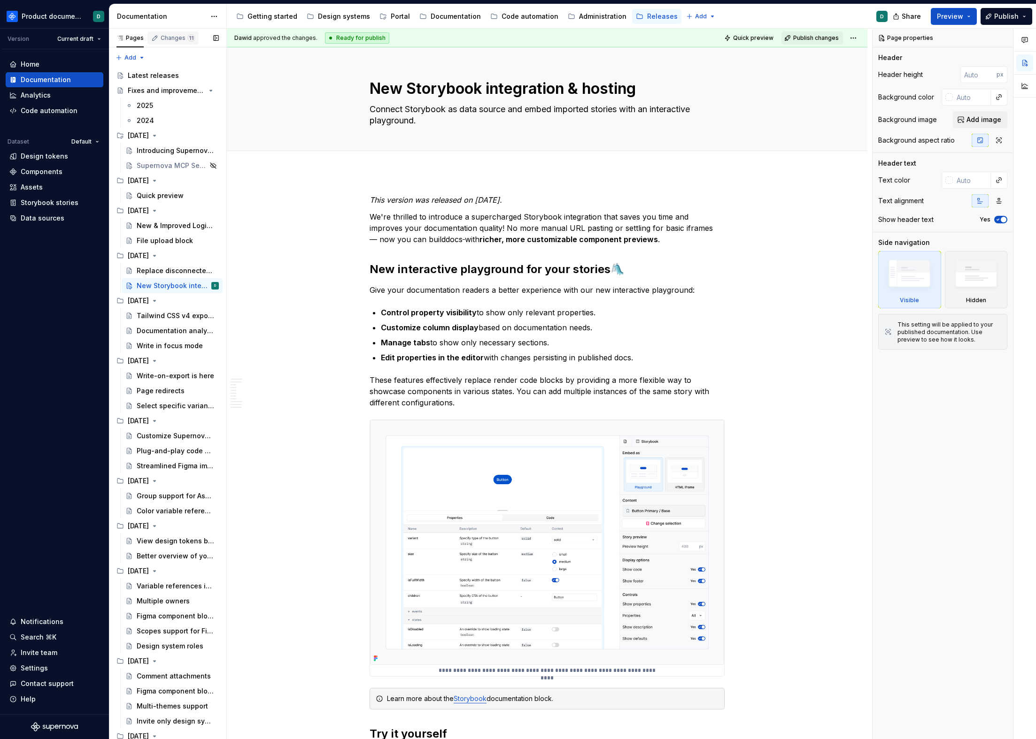
click at [167, 44] on div "Changes 11" at bounding box center [172, 37] width 51 height 13
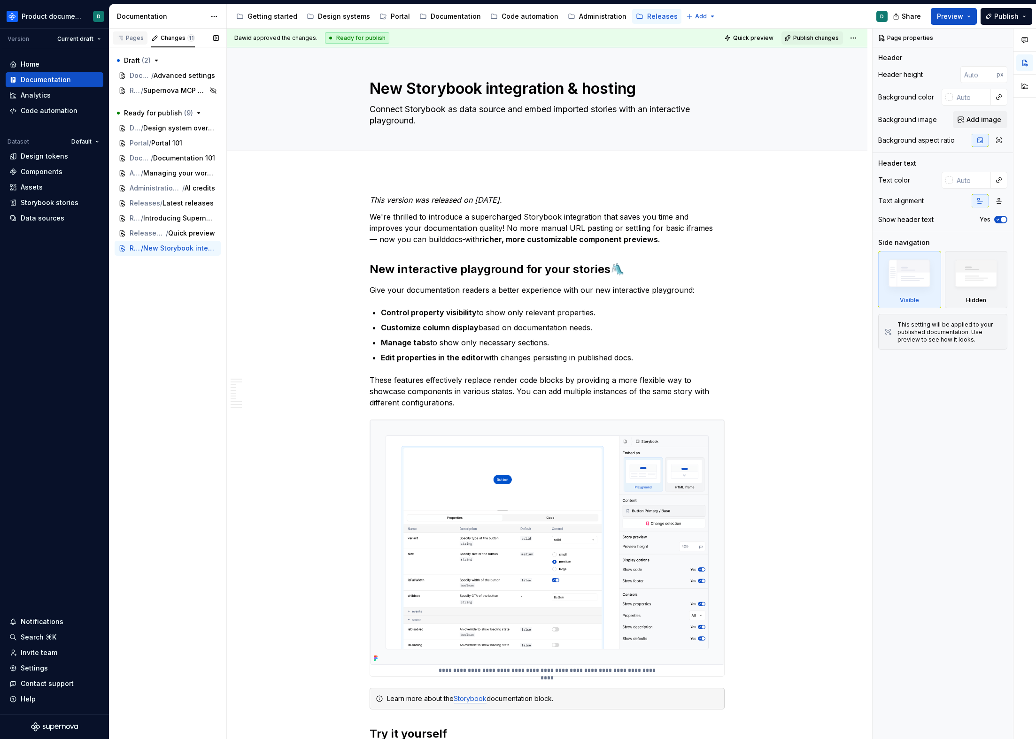
click at [143, 43] on div "Pages" at bounding box center [130, 37] width 35 height 13
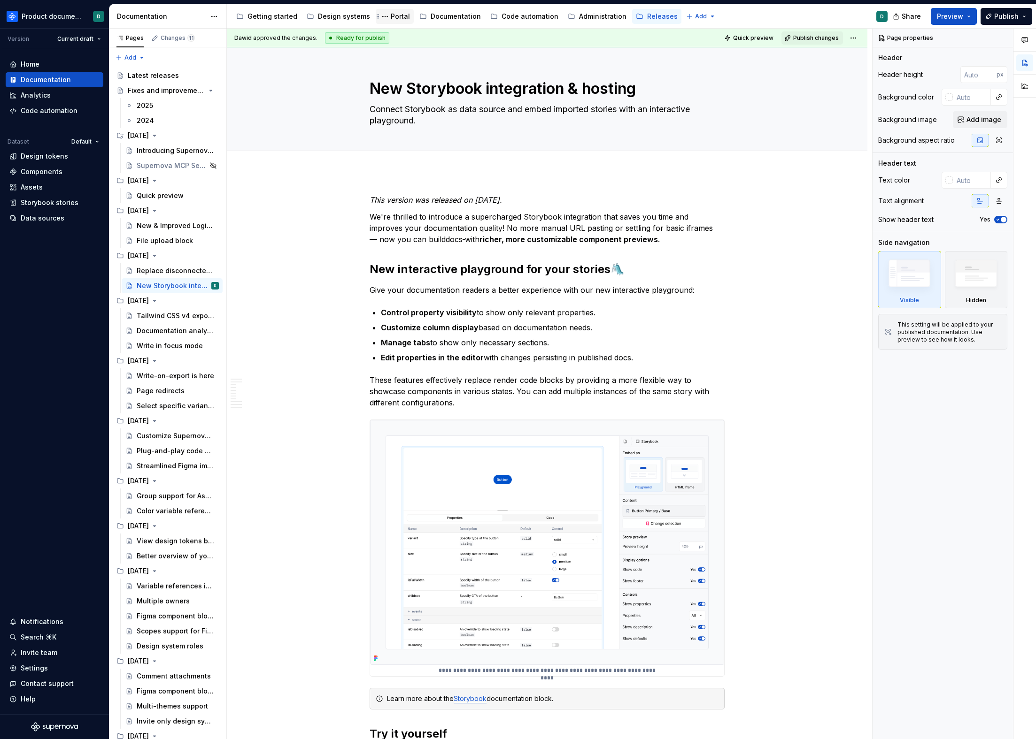
click at [394, 21] on div "Portal" at bounding box center [394, 16] width 31 height 11
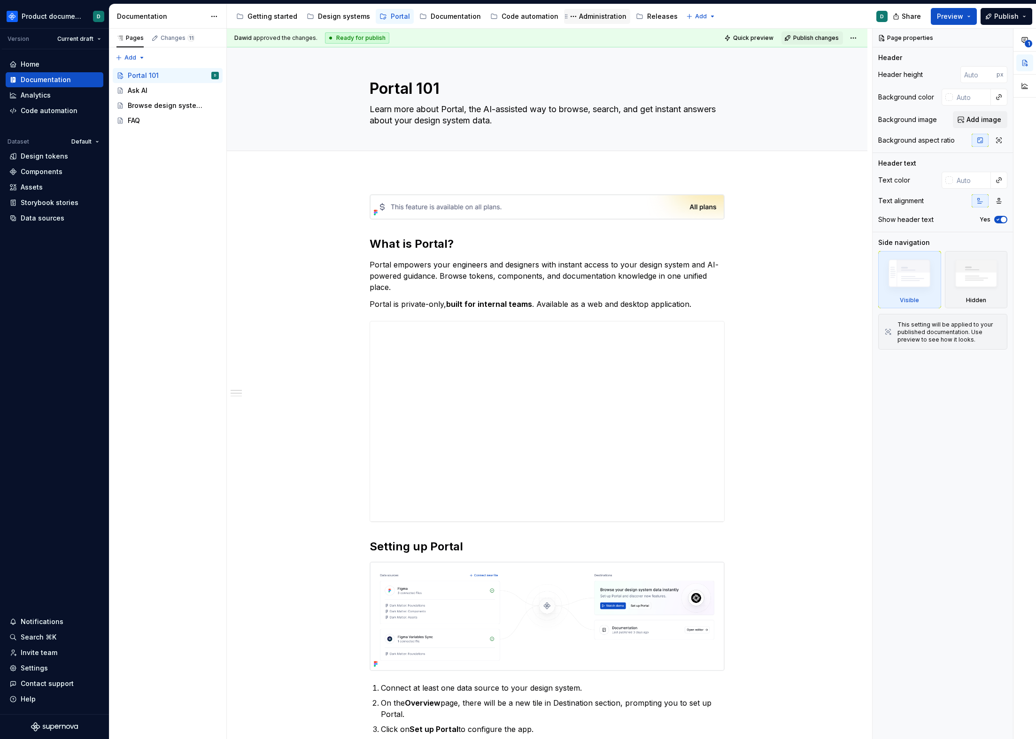
click at [591, 19] on div "Administration" at bounding box center [602, 16] width 47 height 9
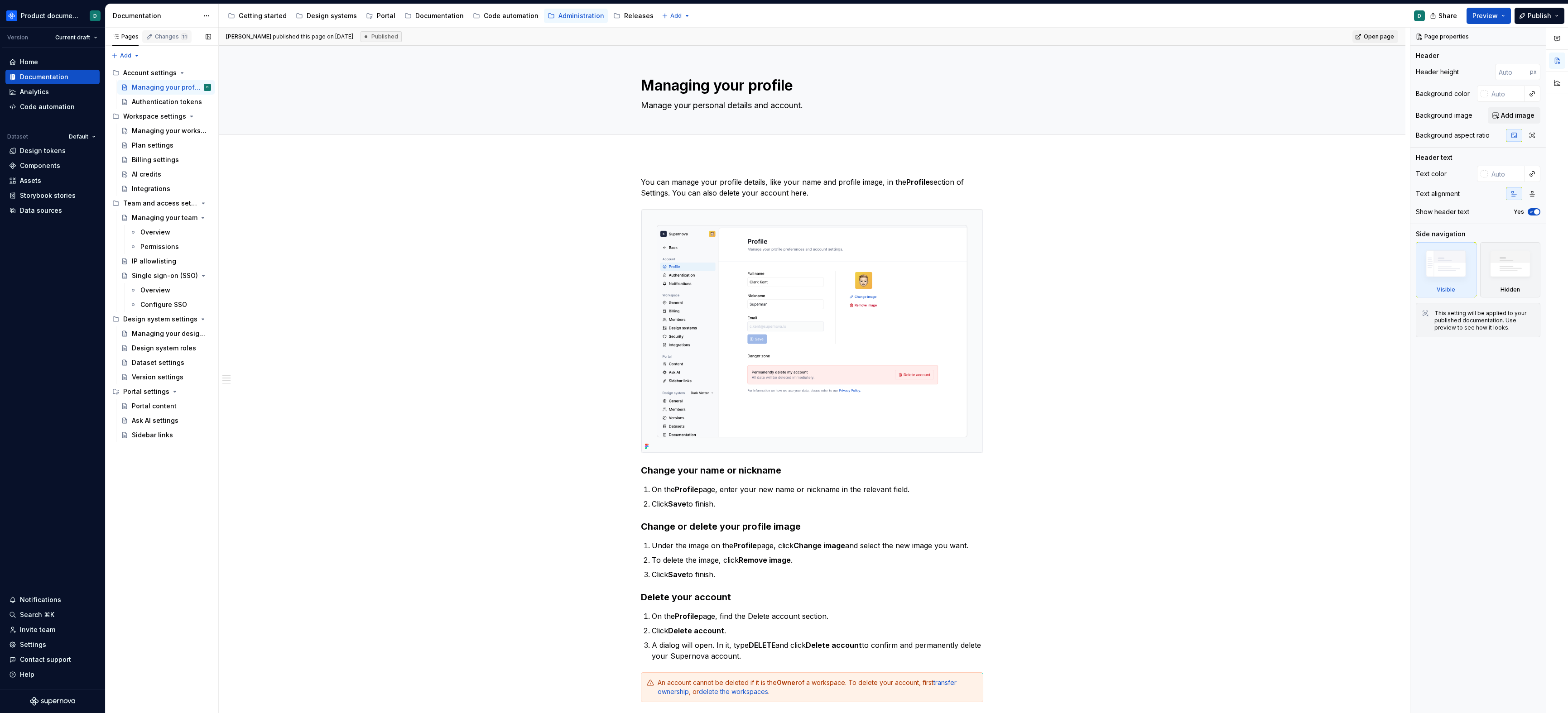
click at [161, 35] on div "Changes 11" at bounding box center [172, 37] width 33 height 8
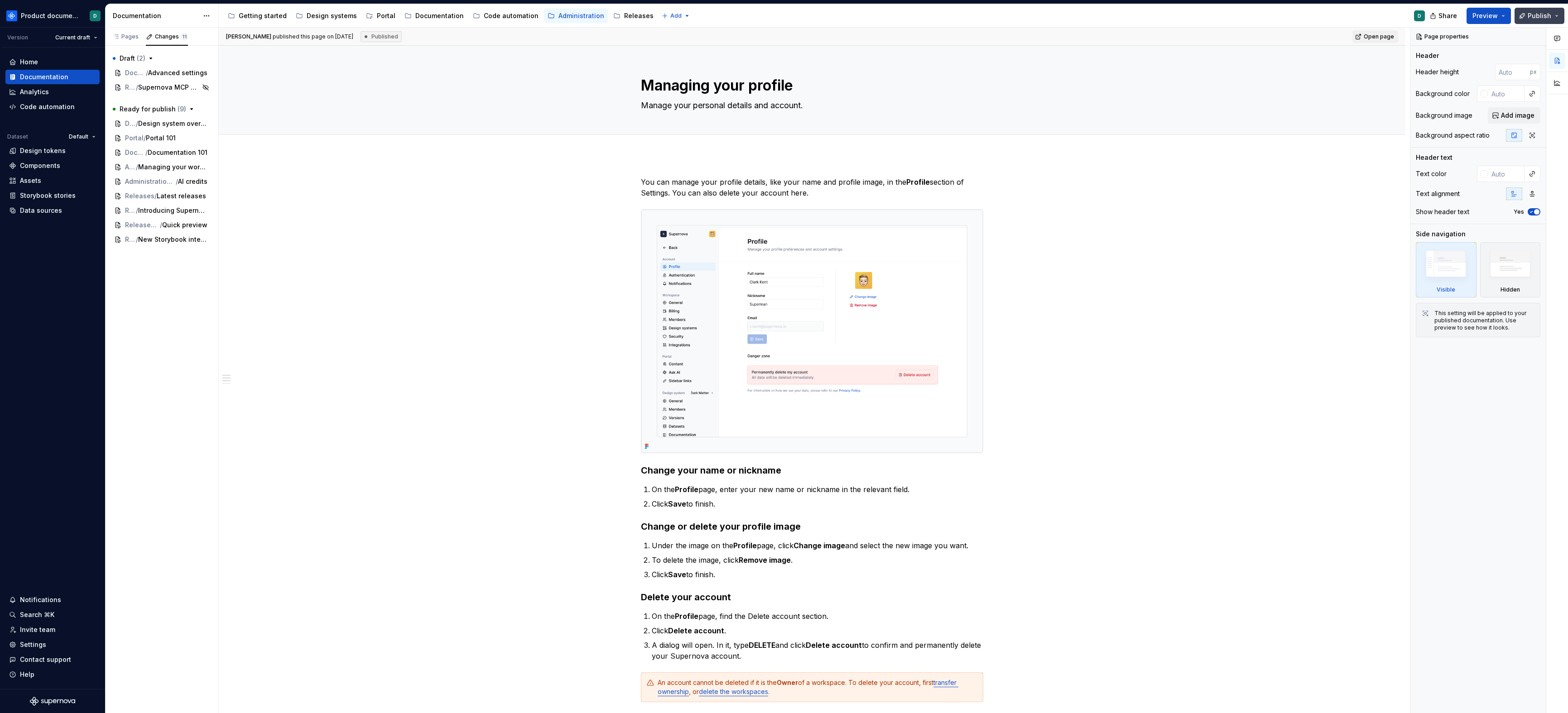
click at [999, 11] on button "Publish" at bounding box center [1540, 15] width 50 height 16
click at [999, 69] on button "Publish changes" at bounding box center [1453, 75] width 208 height 16
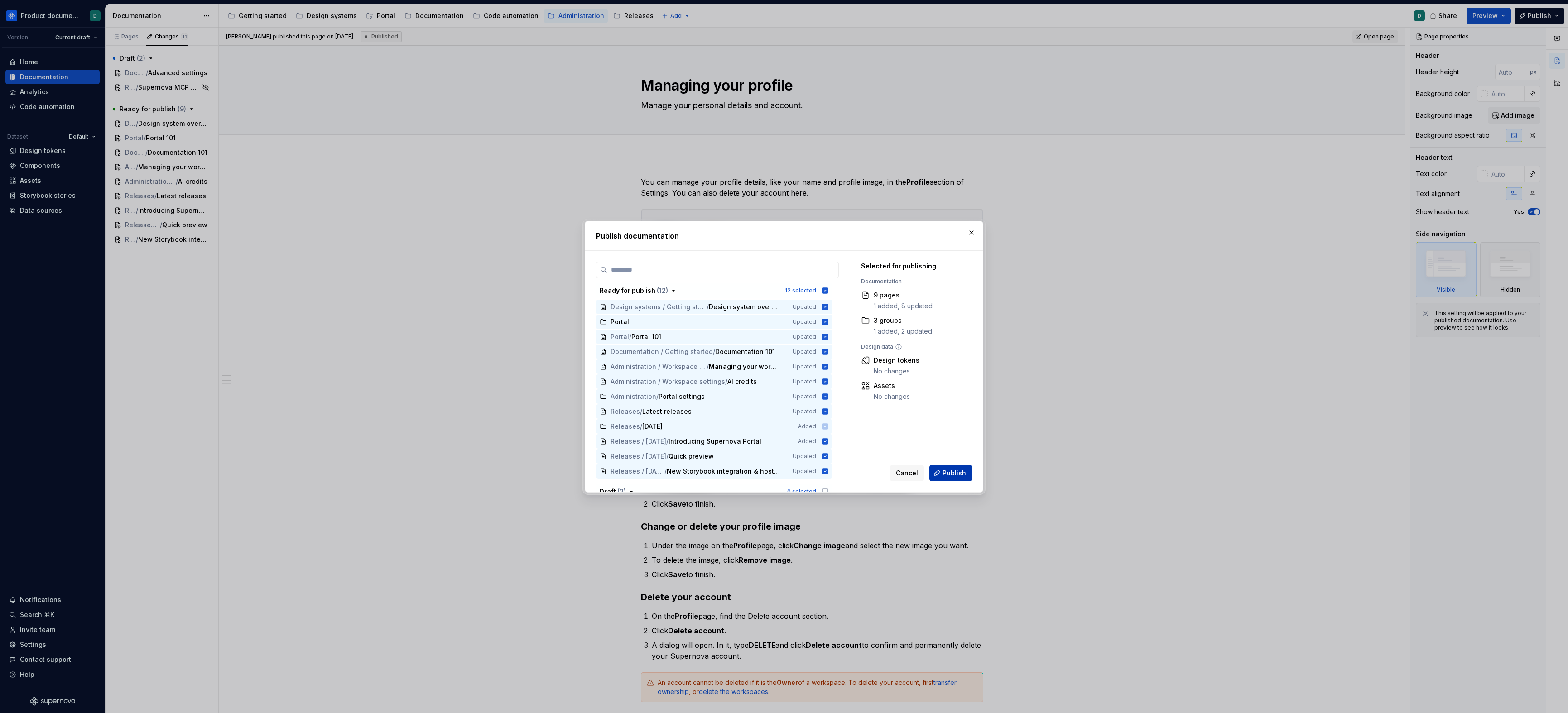
click at [949, 474] on span "Publish" at bounding box center [954, 473] width 23 height 9
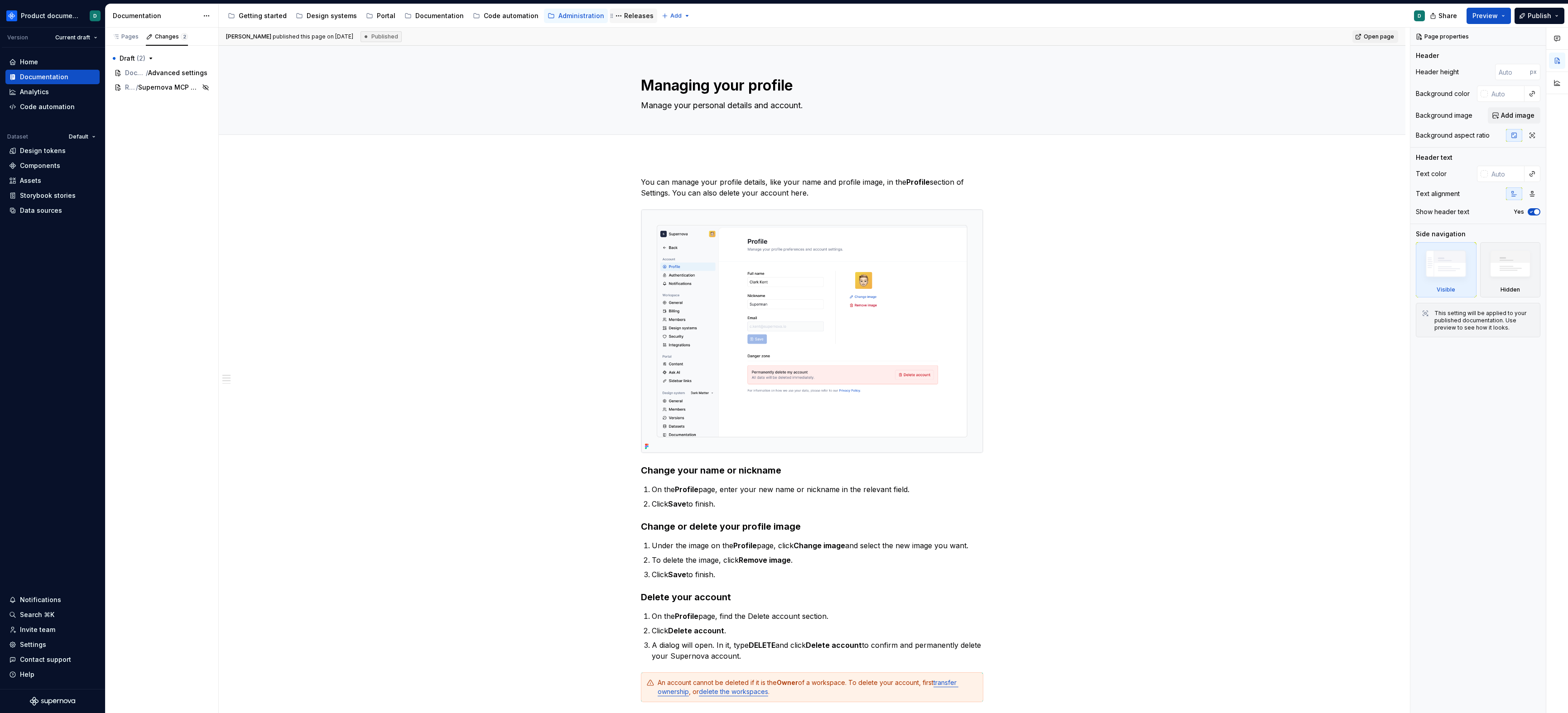
click at [630, 14] on div "Releases" at bounding box center [639, 15] width 30 height 9
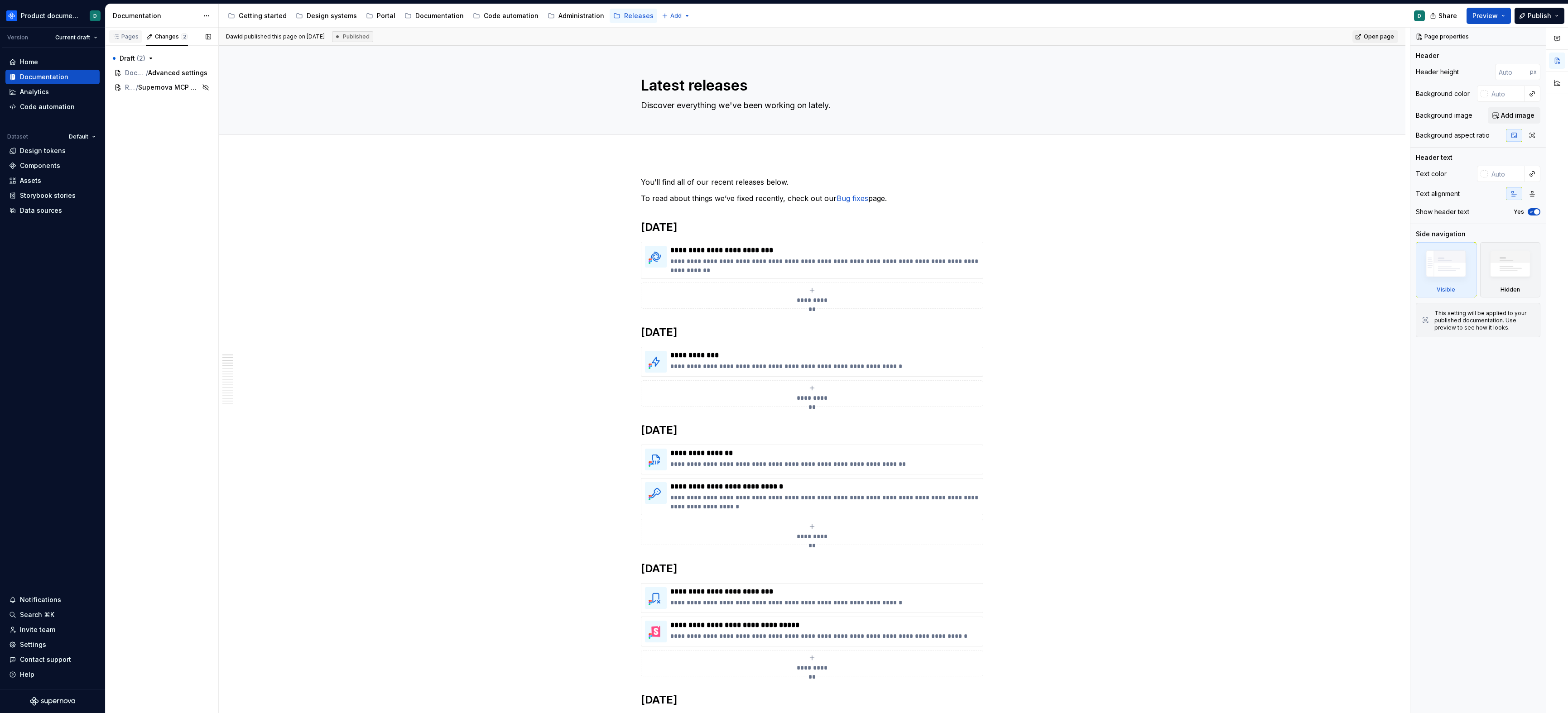
click at [136, 37] on div "Pages" at bounding box center [124, 37] width 26 height 8
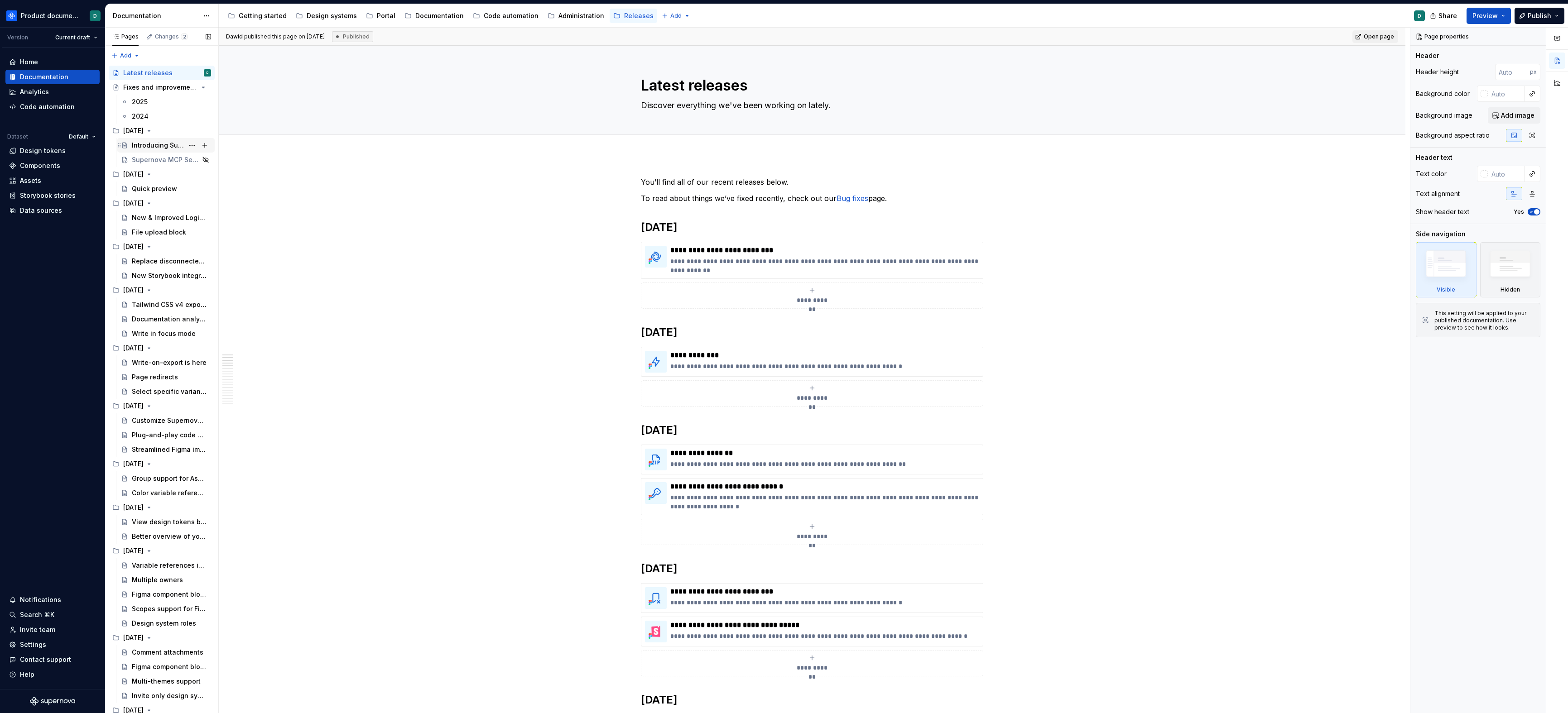
click at [151, 149] on div "Introducing Supernova Portal" at bounding box center [158, 145] width 52 height 9
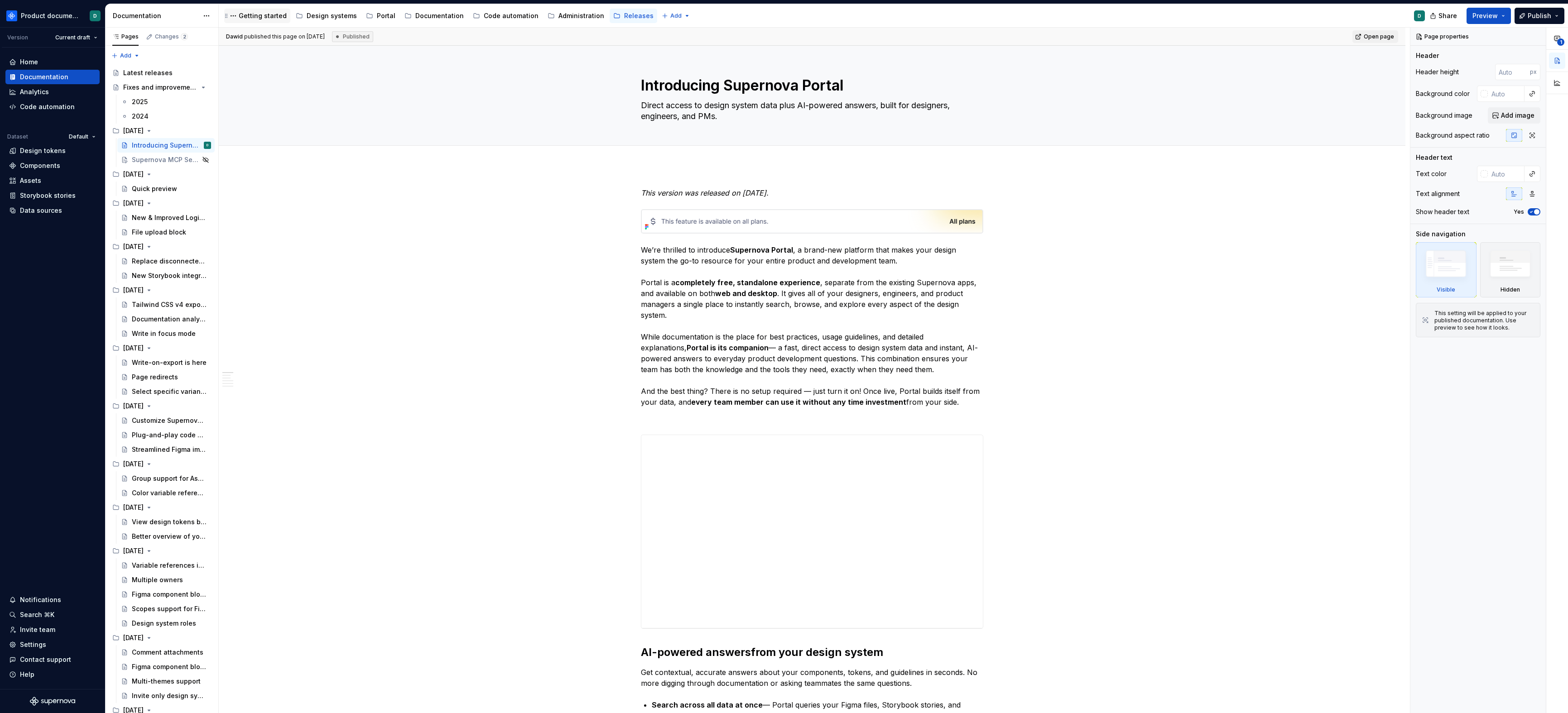
click at [273, 15] on div "Getting started" at bounding box center [262, 15] width 48 height 9
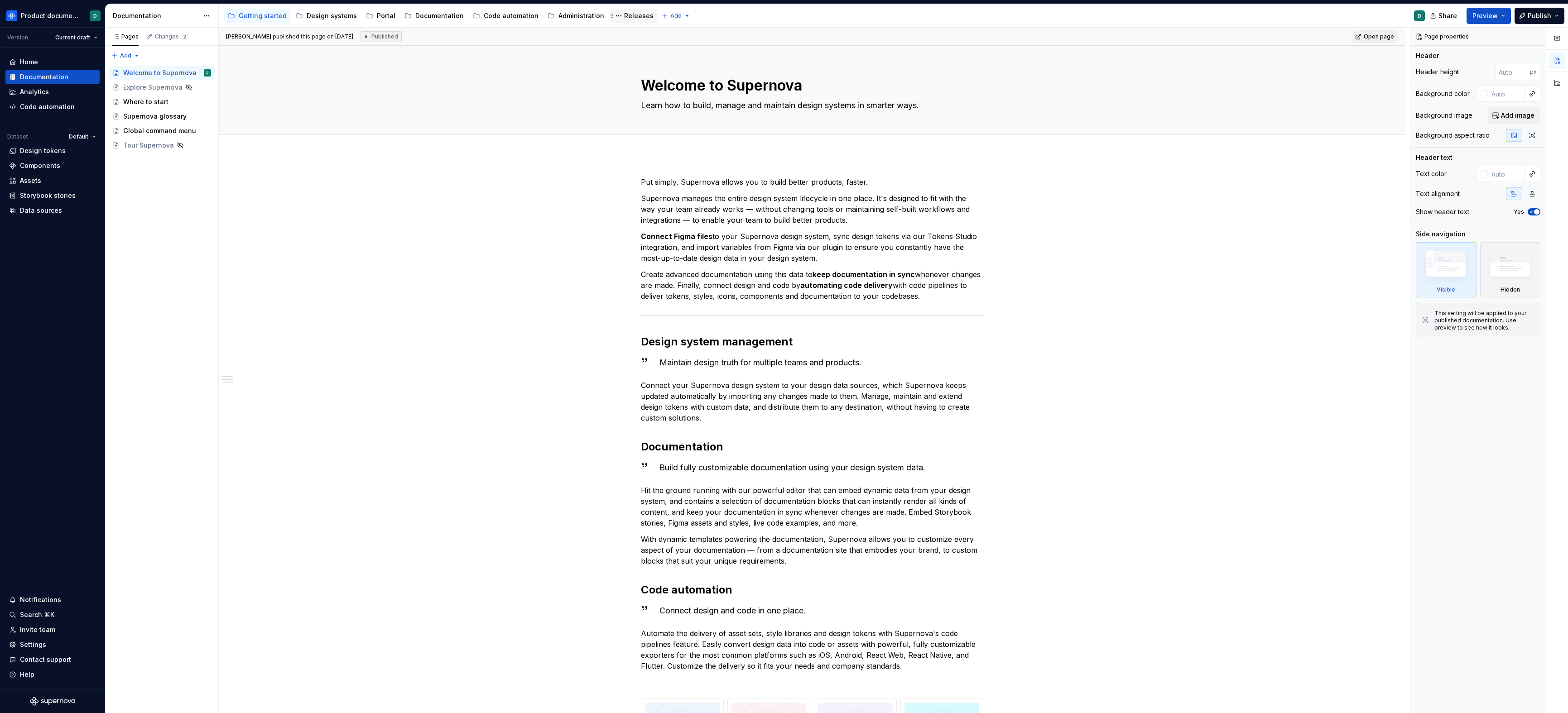
click at [629, 15] on div "Releases" at bounding box center [639, 15] width 30 height 9
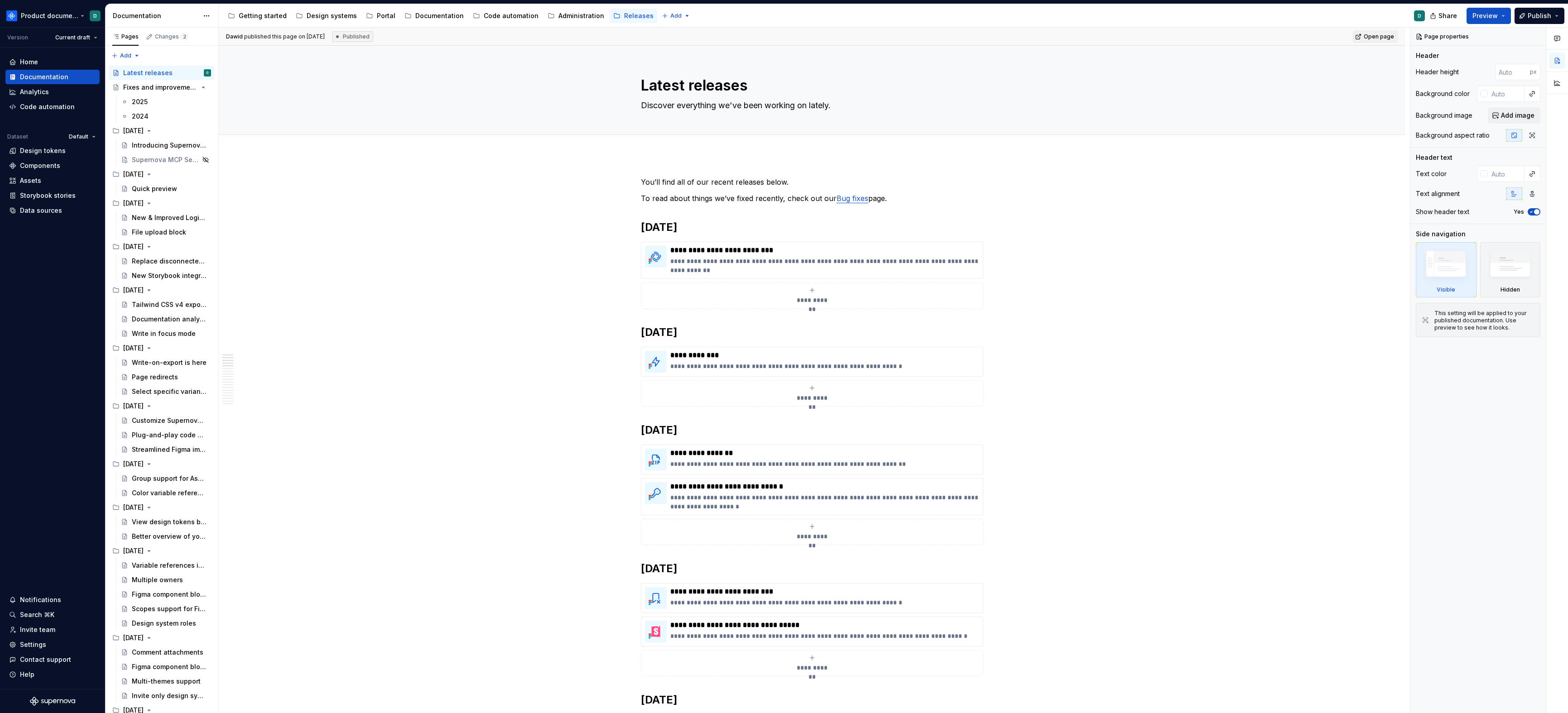
click at [78, 15] on html "Product documentation D Version Current draft Home Documentation Analytics Code…" at bounding box center [784, 356] width 1568 height 713
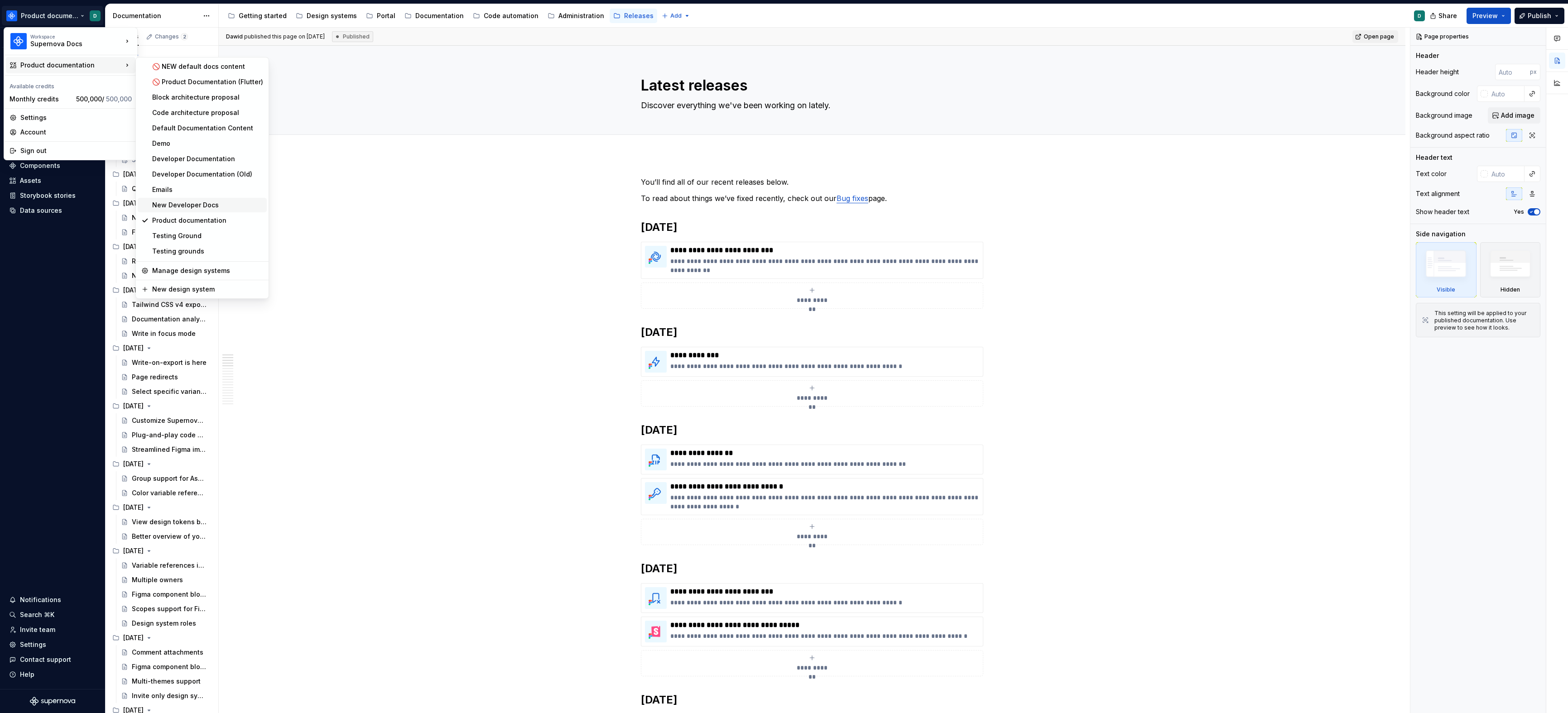
click at [185, 210] on div "New Developer Docs" at bounding box center [203, 205] width 129 height 14
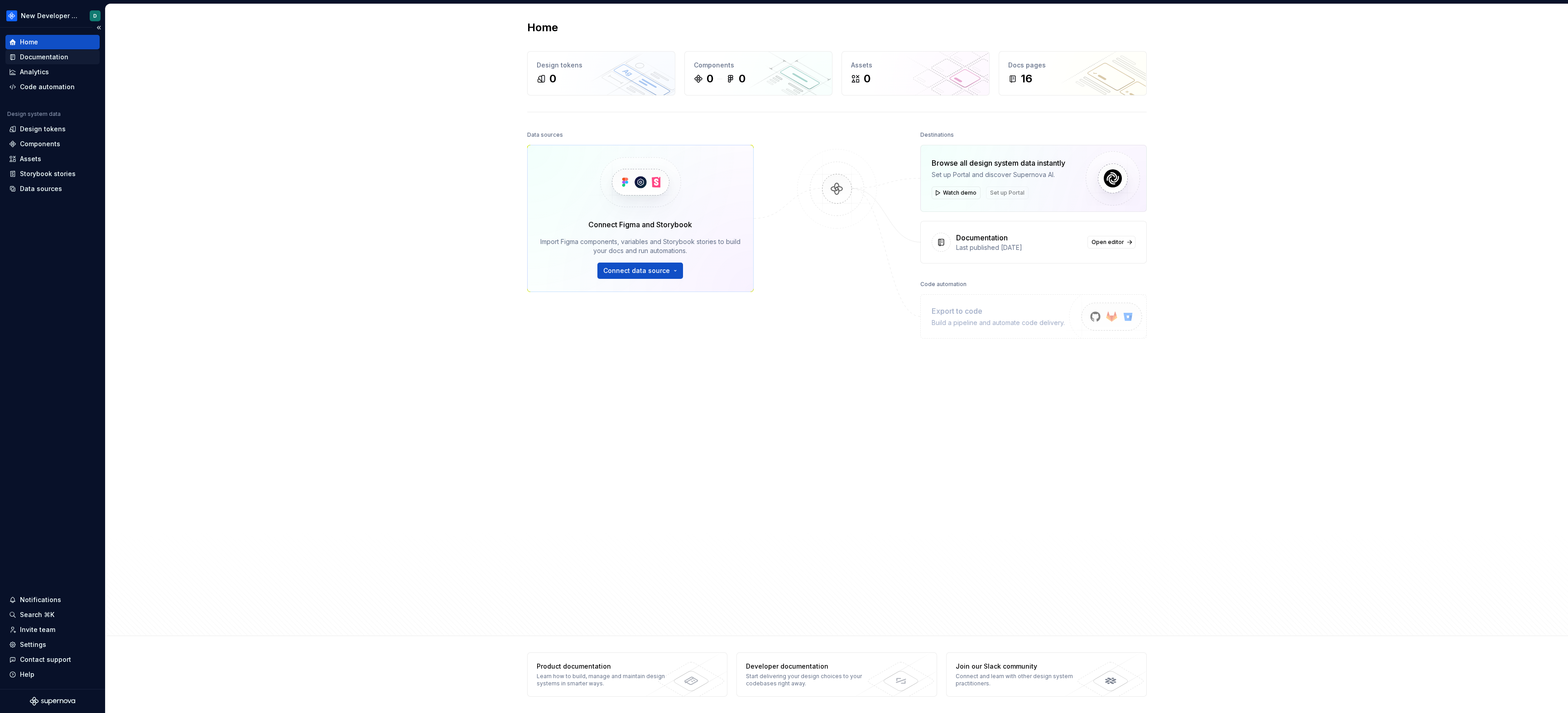
click at [59, 54] on div "Documentation" at bounding box center [44, 56] width 48 height 9
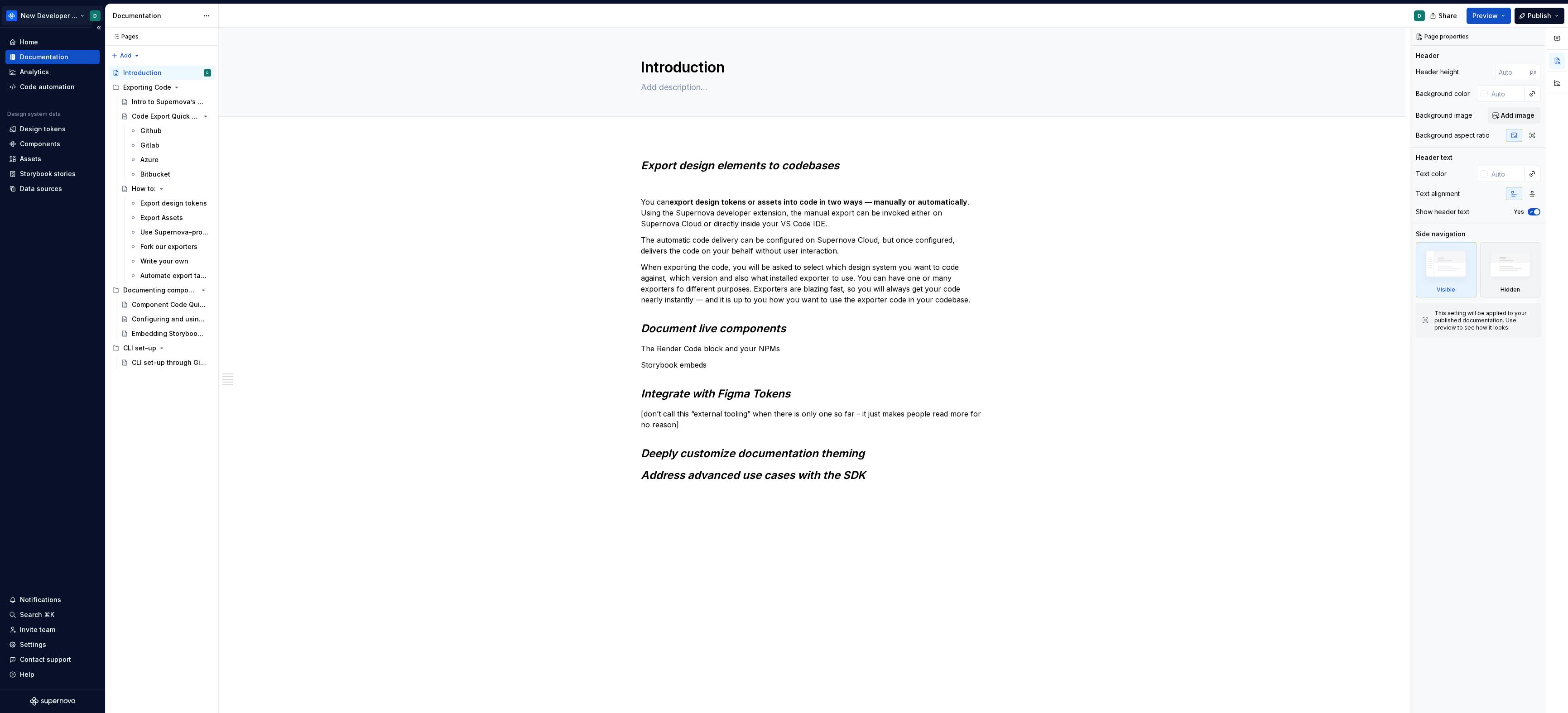
click at [52, 11] on html "New Developer Docs D Home Documentation Analytics Code automation Design system…" at bounding box center [784, 356] width 1568 height 713
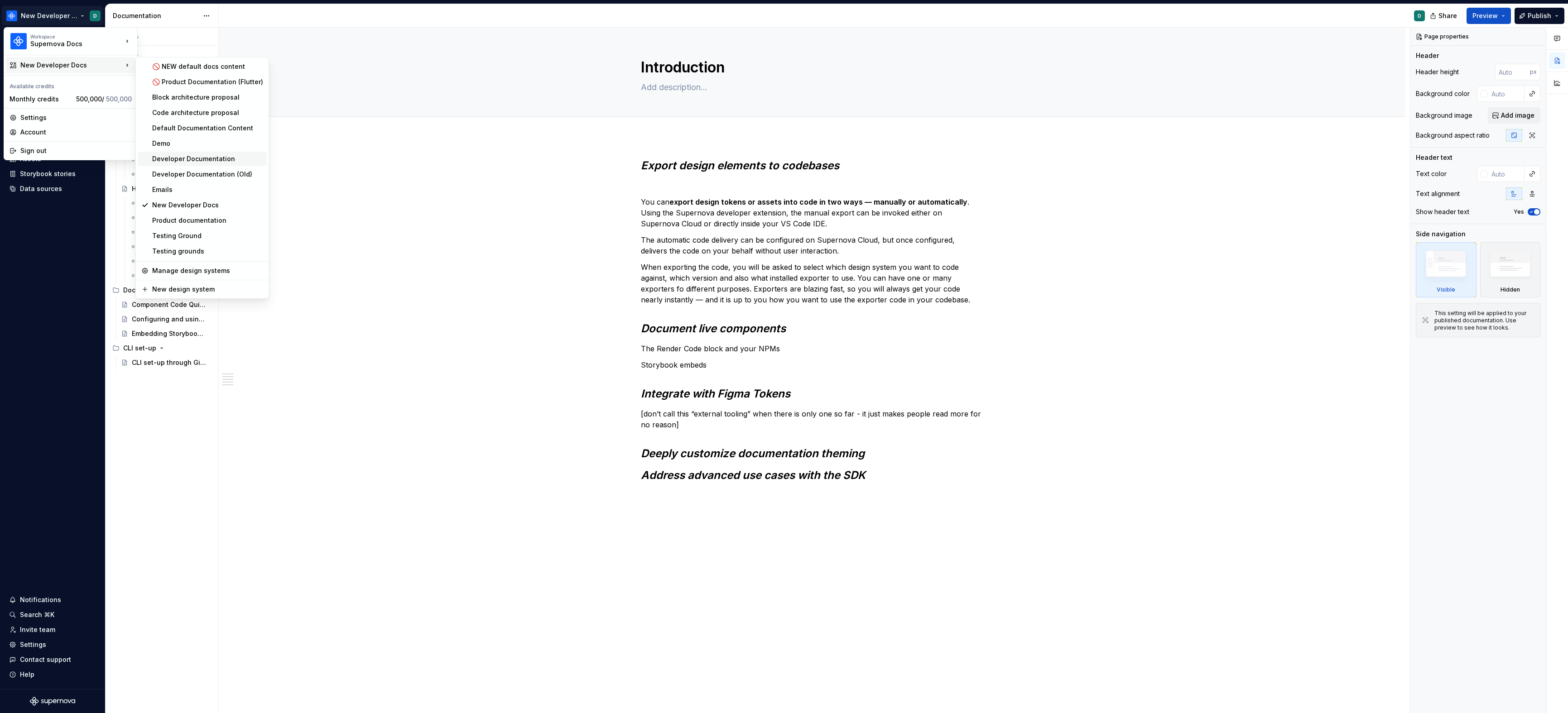
click at [202, 162] on div "Developer Documentation" at bounding box center [207, 158] width 111 height 9
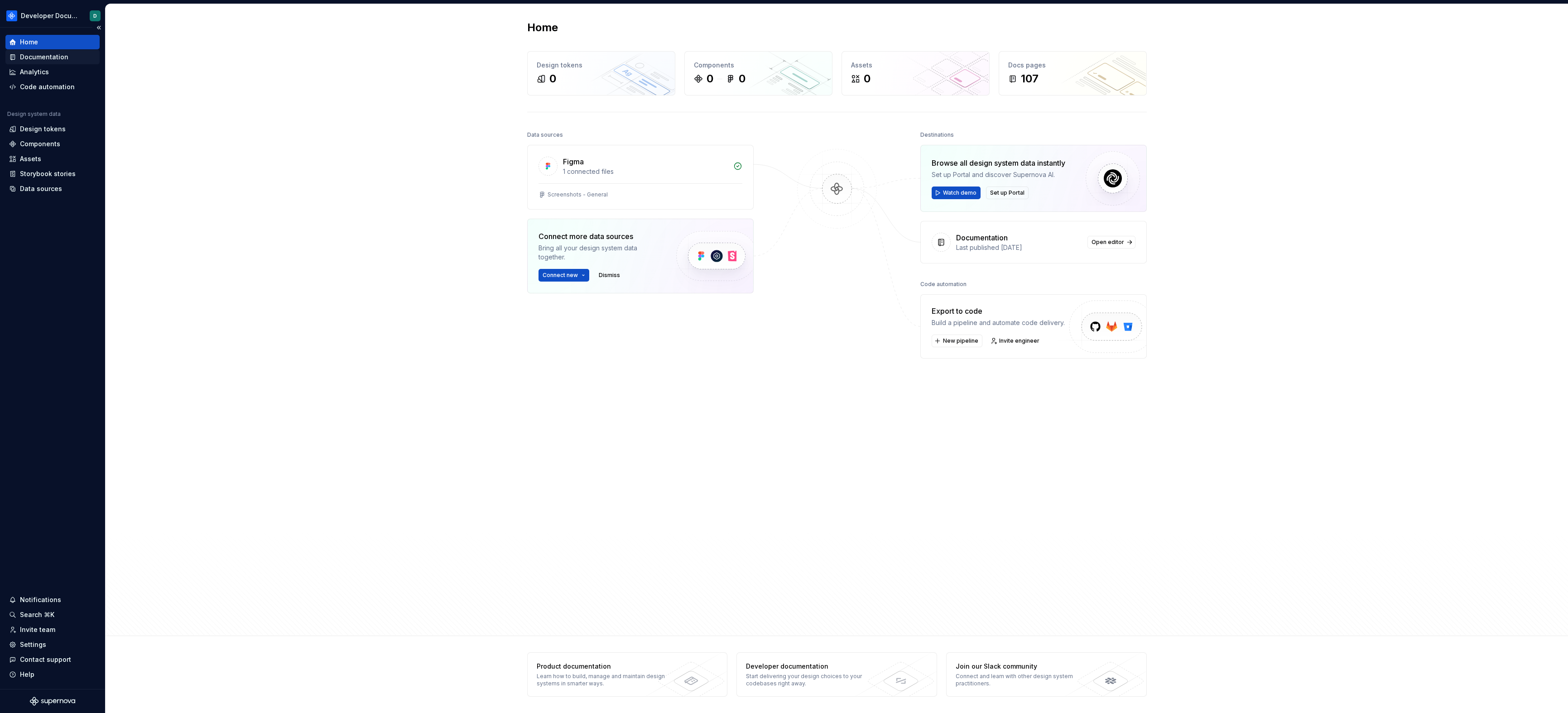
click at [59, 60] on div "Documentation" at bounding box center [44, 56] width 48 height 9
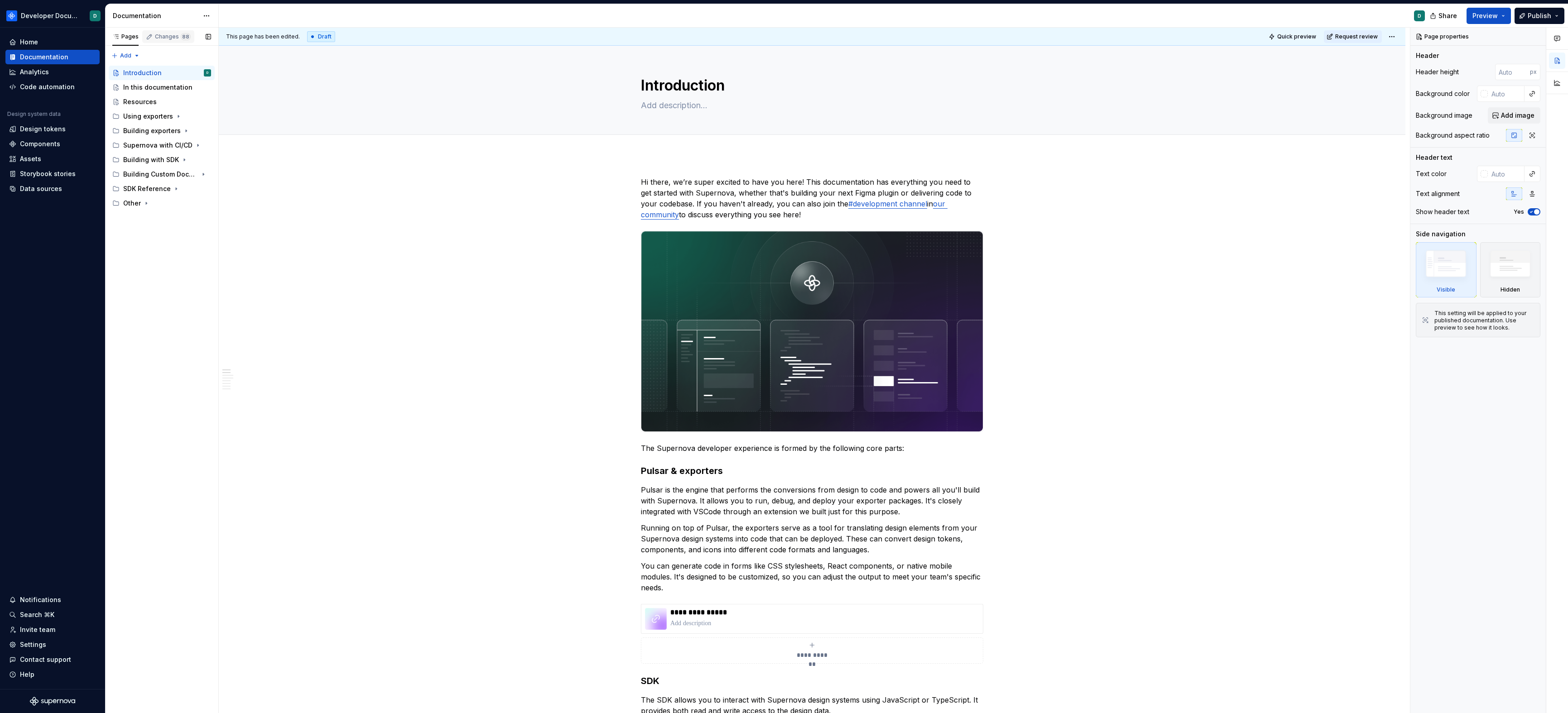
click at [175, 32] on div "Changes 88" at bounding box center [168, 36] width 52 height 13
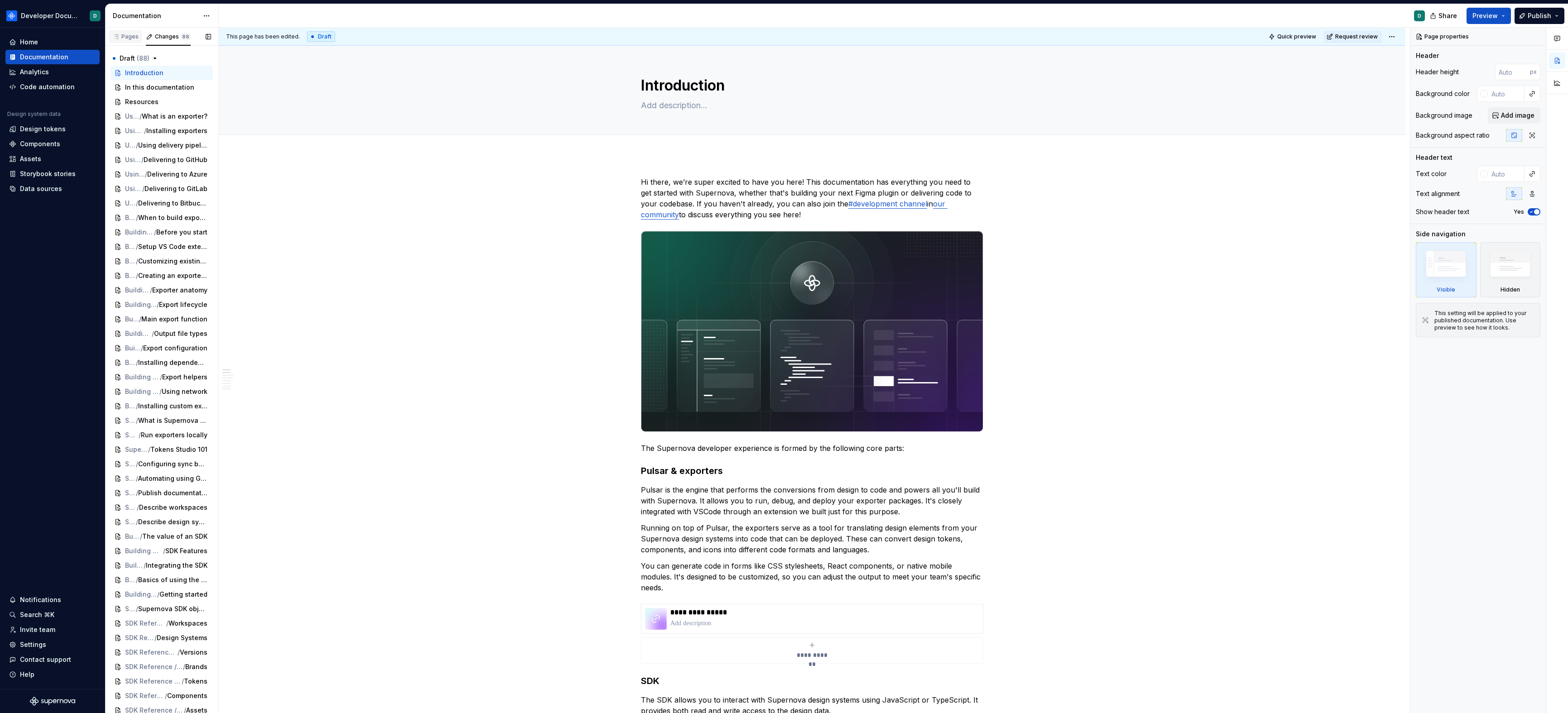
click at [128, 37] on div "Pages" at bounding box center [124, 37] width 26 height 8
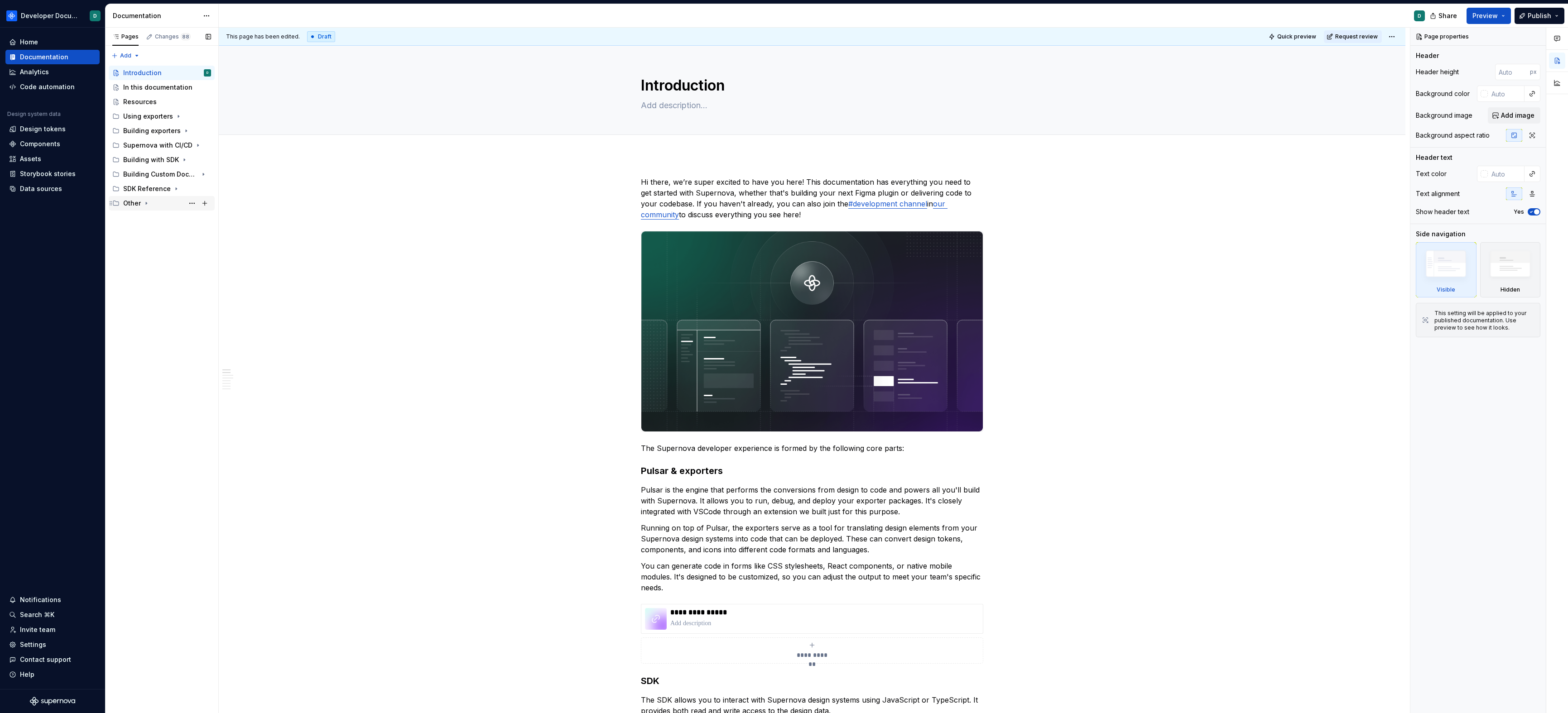
click at [148, 203] on icon "Page tree" at bounding box center [147, 204] width 8 height 8
click at [173, 189] on icon "Page tree" at bounding box center [177, 189] width 8 height 8
click at [163, 175] on div "Building Custom Documentation" at bounding box center [150, 174] width 52 height 9
click at [168, 161] on div "Building with SDK" at bounding box center [150, 159] width 52 height 9
click at [167, 147] on div "Supernova with CI/CD" at bounding box center [150, 145] width 52 height 9
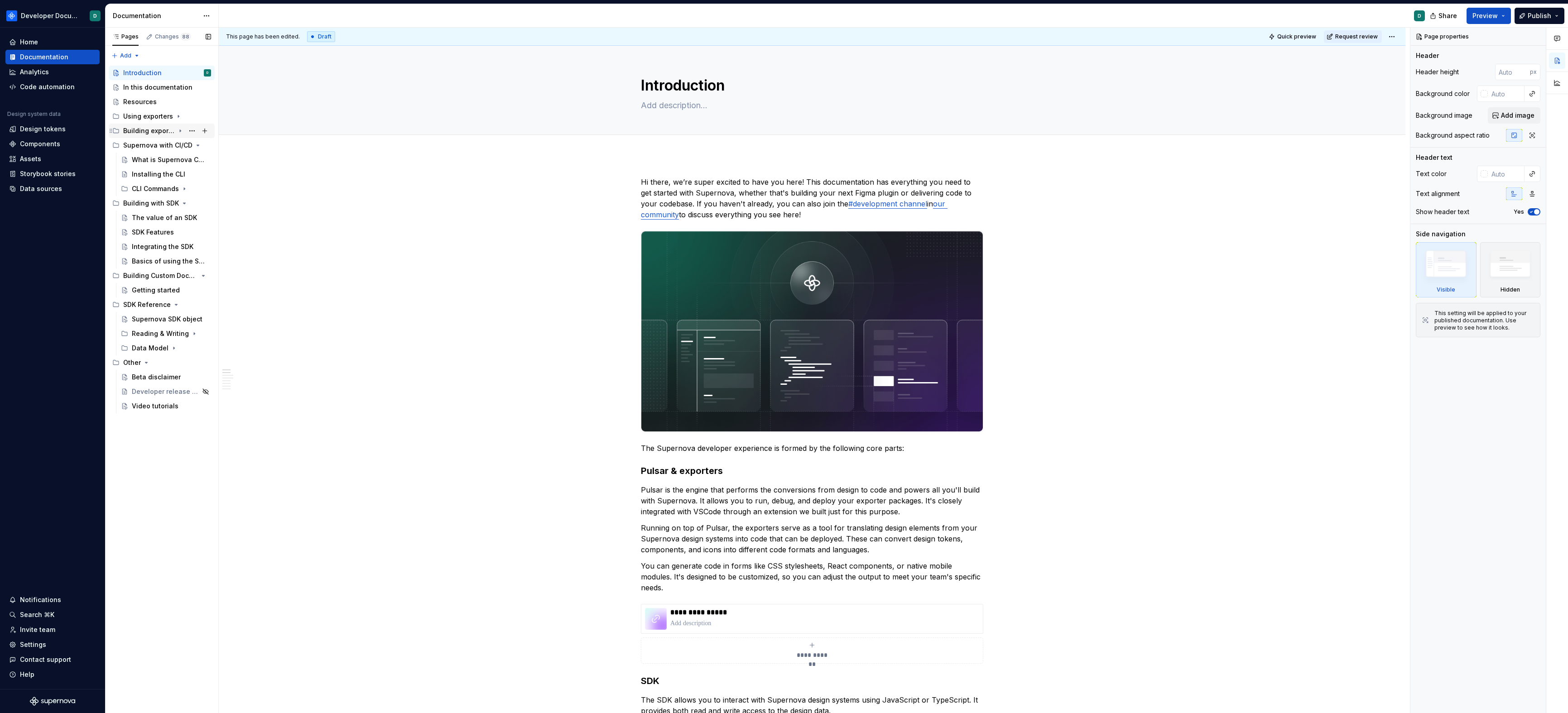
click at [159, 130] on div "Building exporters" at bounding box center [150, 130] width 52 height 9
click at [151, 117] on div "Using exporters" at bounding box center [149, 116] width 50 height 9
type textarea "*"
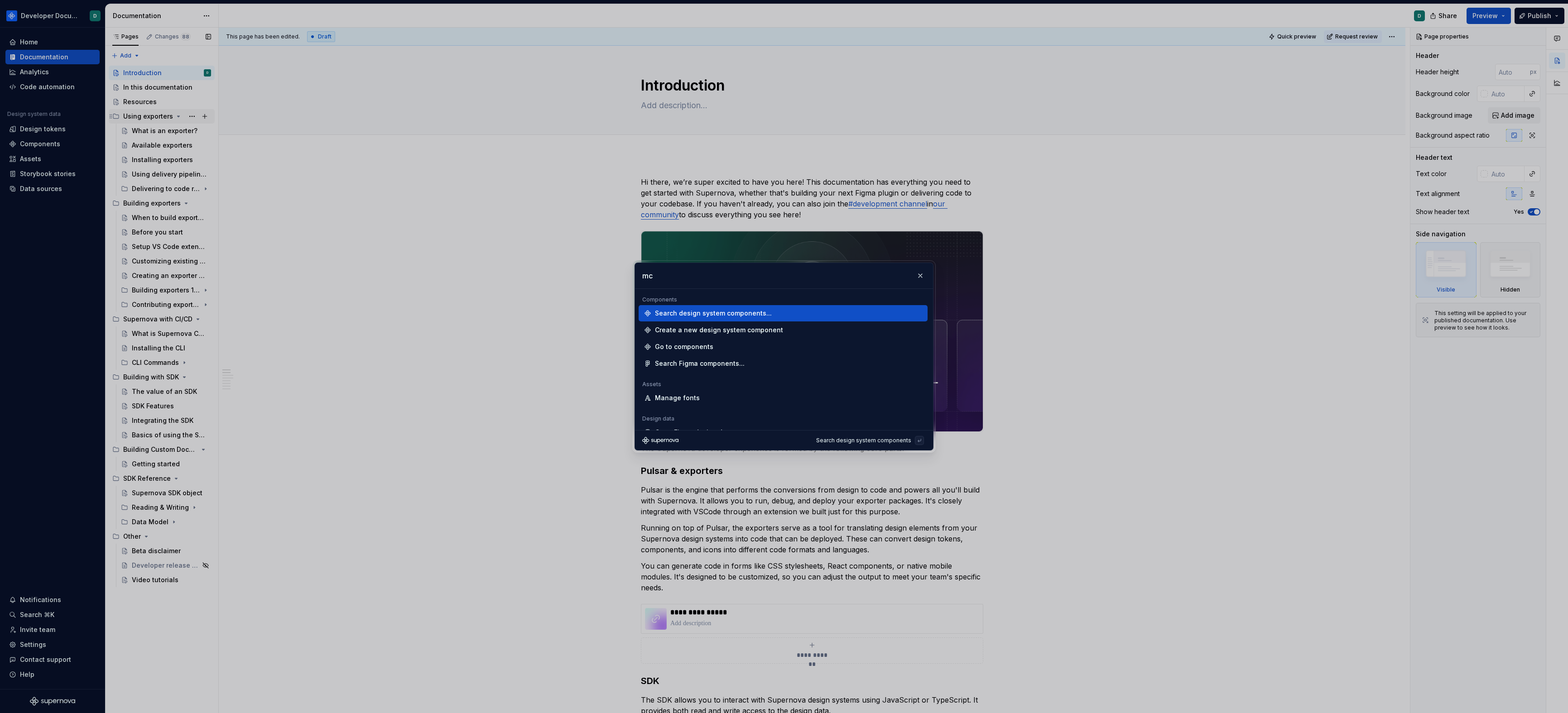
type input "mcp"
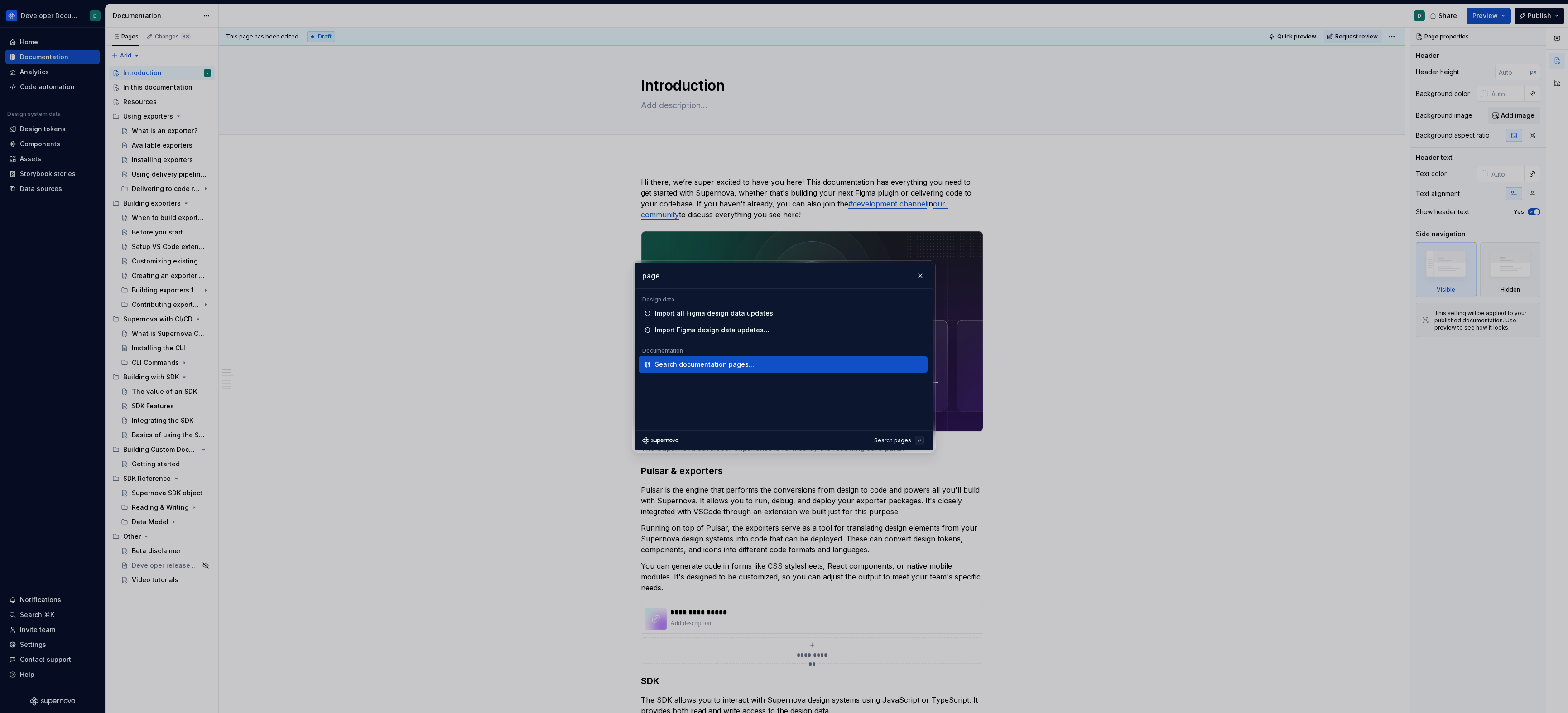
type input "page"
click at [692, 360] on div "Search documentation pages..." at bounding box center [704, 364] width 99 height 9
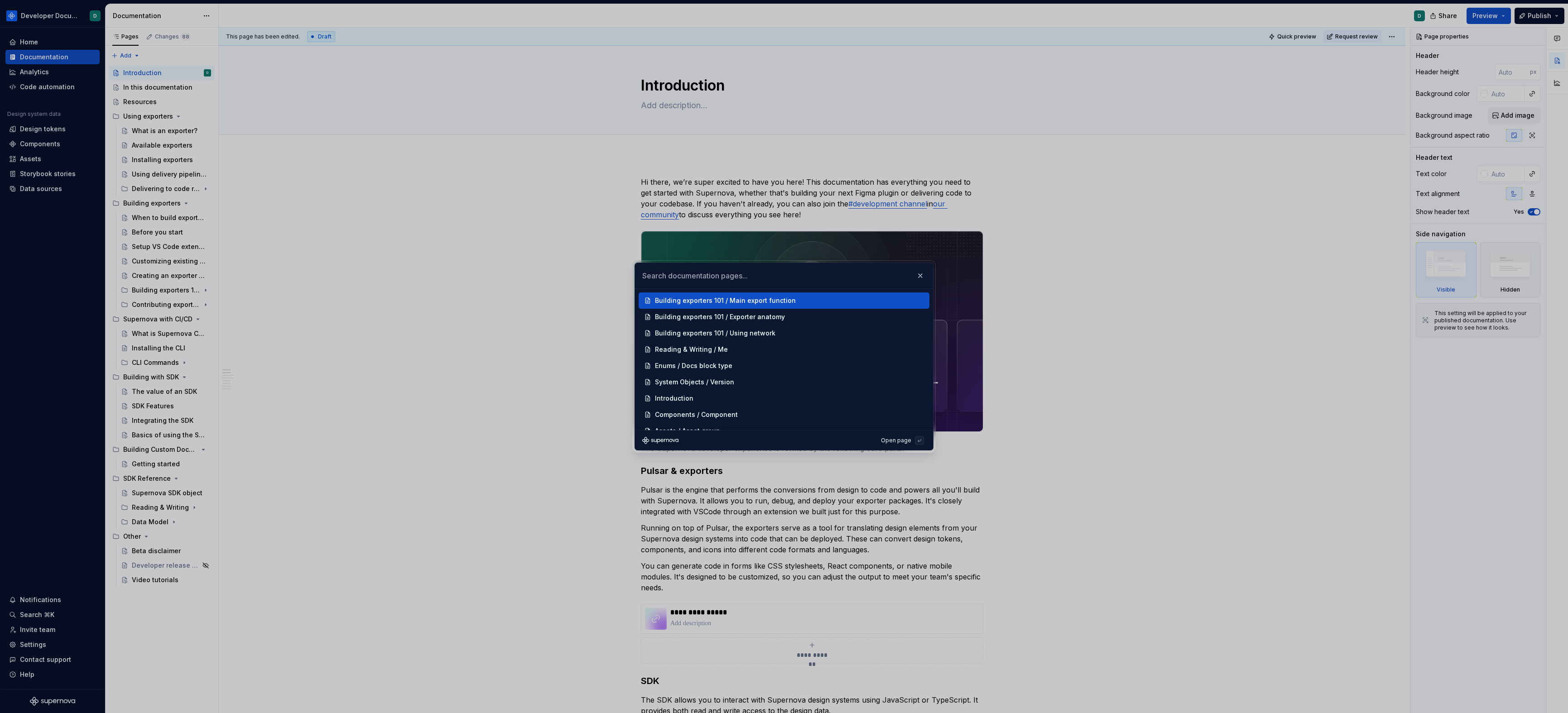
click at [668, 281] on input "text" at bounding box center [784, 276] width 298 height 25
type input "mcp"
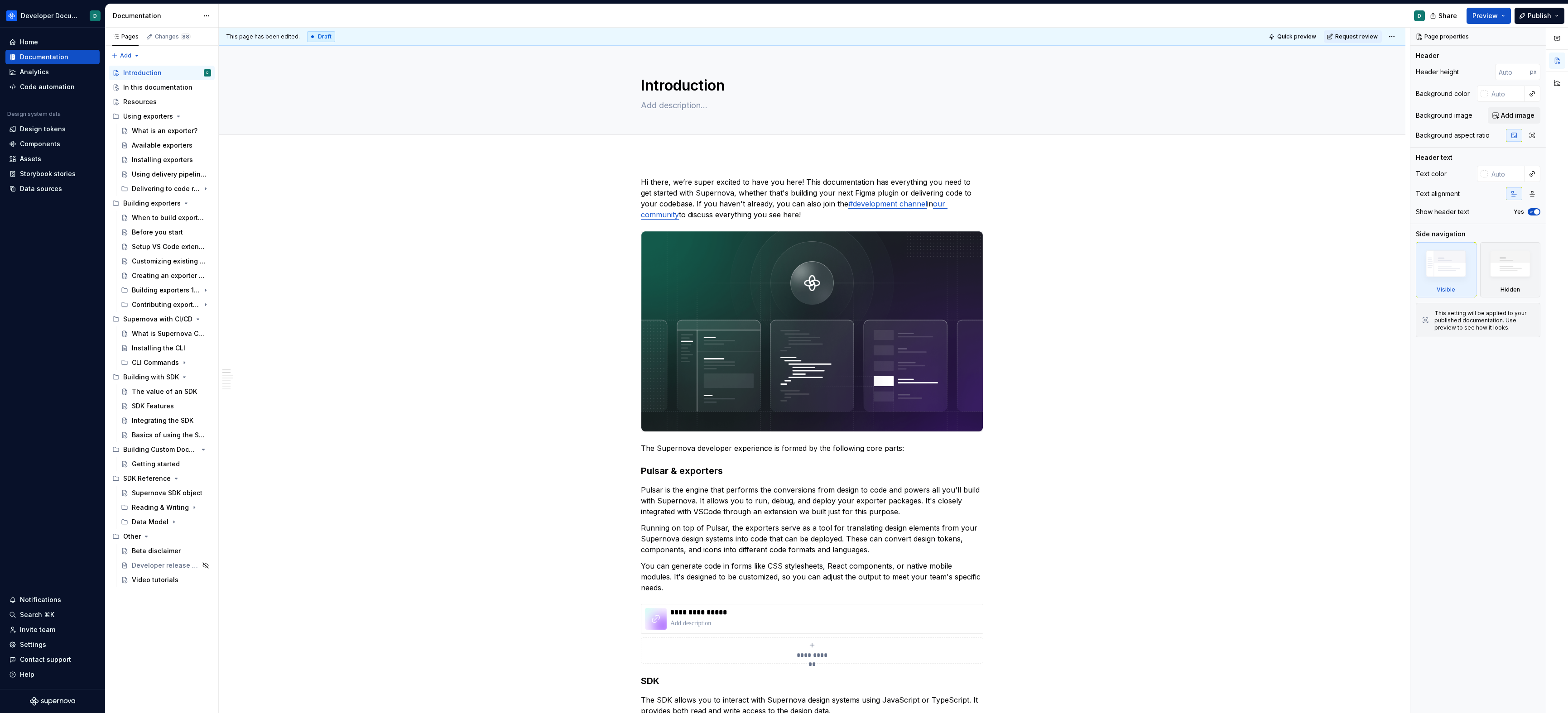
click at [56, 14] on html "Developer Documentation D Home Documentation Analytics Code automation Design s…" at bounding box center [784, 356] width 1568 height 713
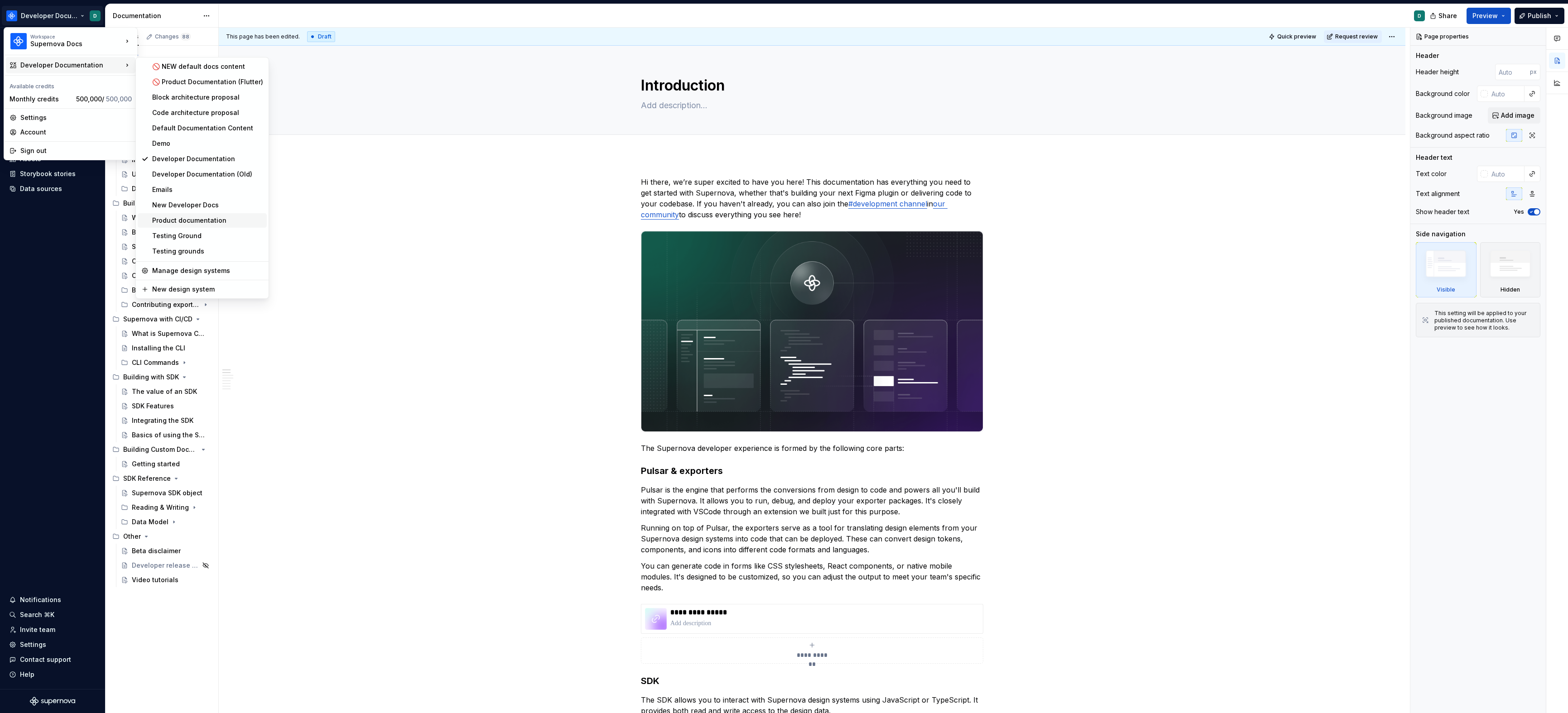
click at [180, 219] on div "Product documentation" at bounding box center [207, 220] width 111 height 9
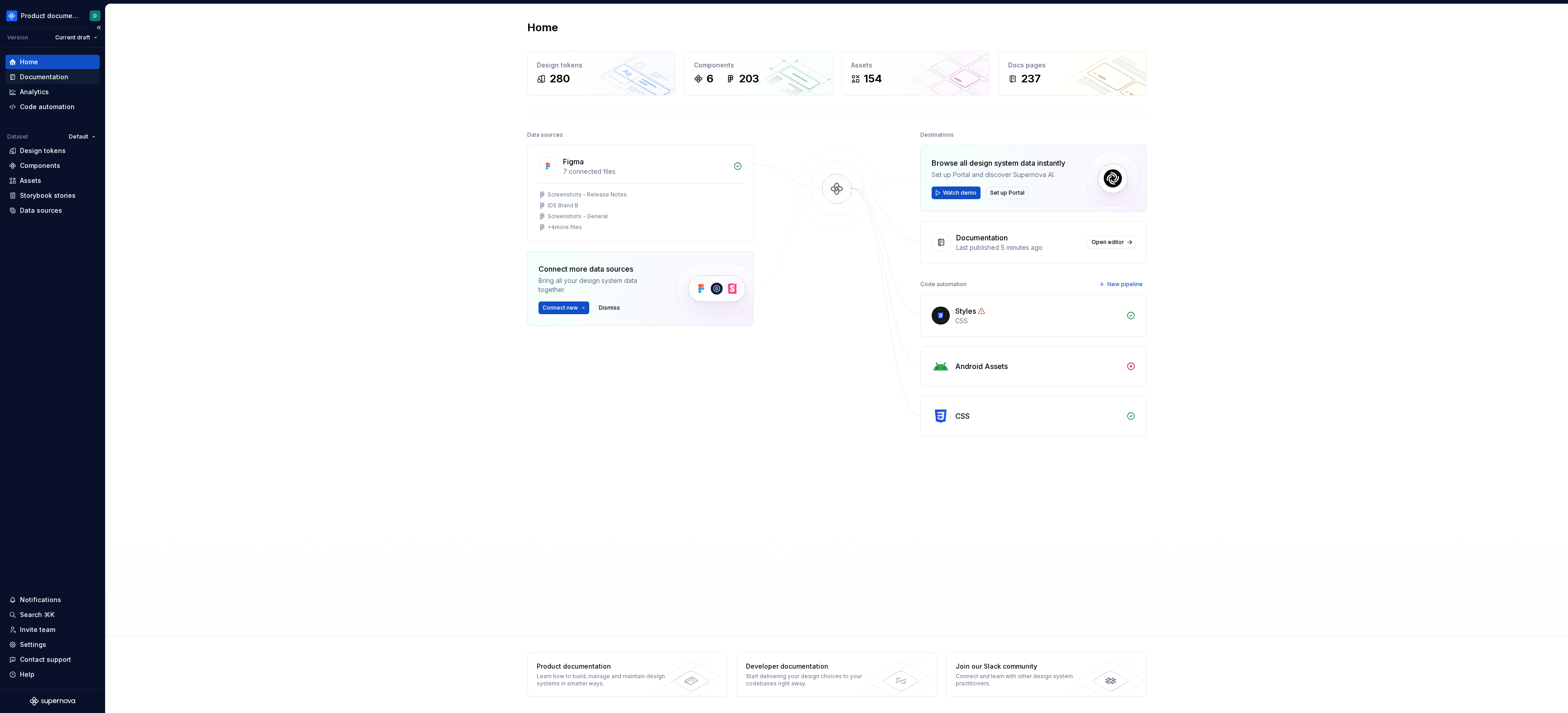
click at [82, 73] on div "Documentation" at bounding box center [52, 76] width 87 height 9
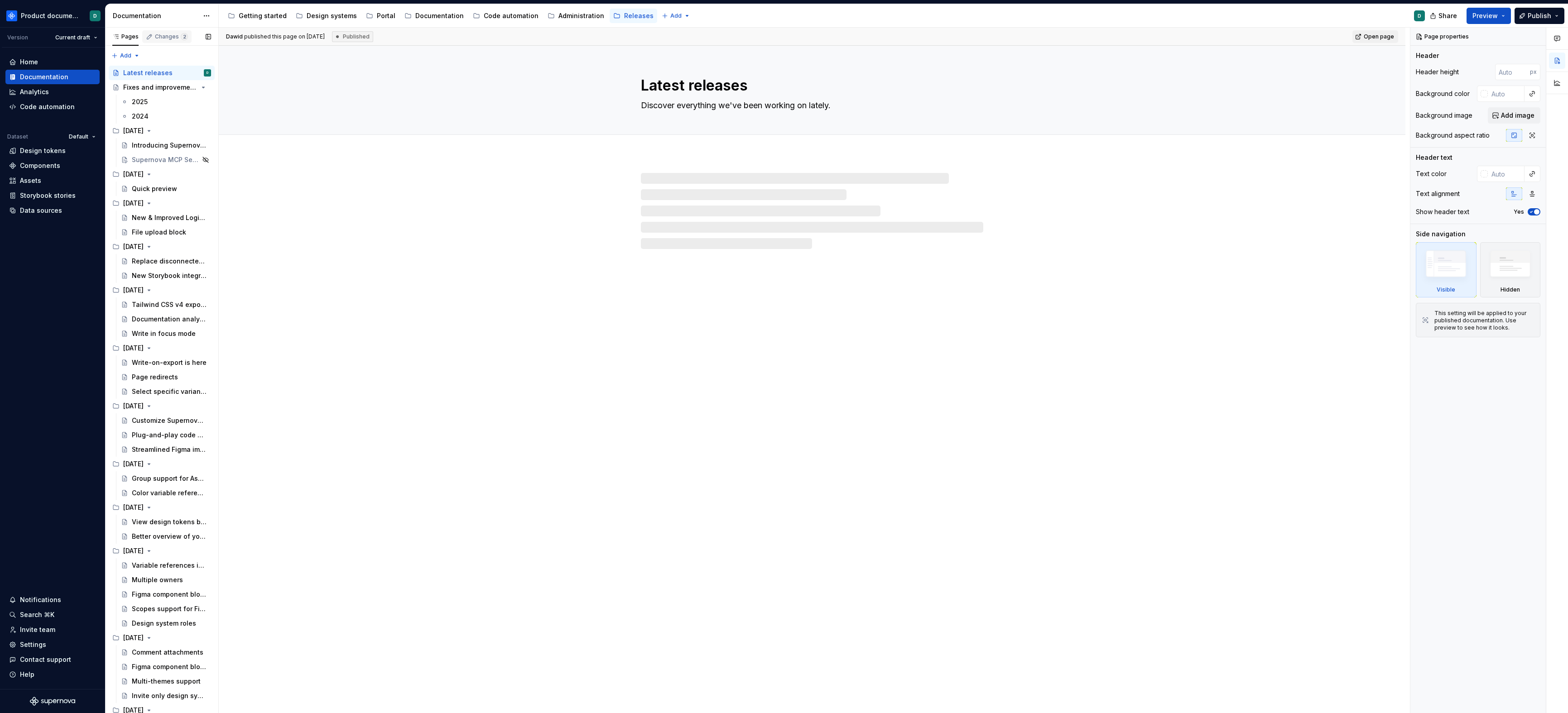
click at [157, 39] on div "Changes 2" at bounding box center [172, 37] width 33 height 8
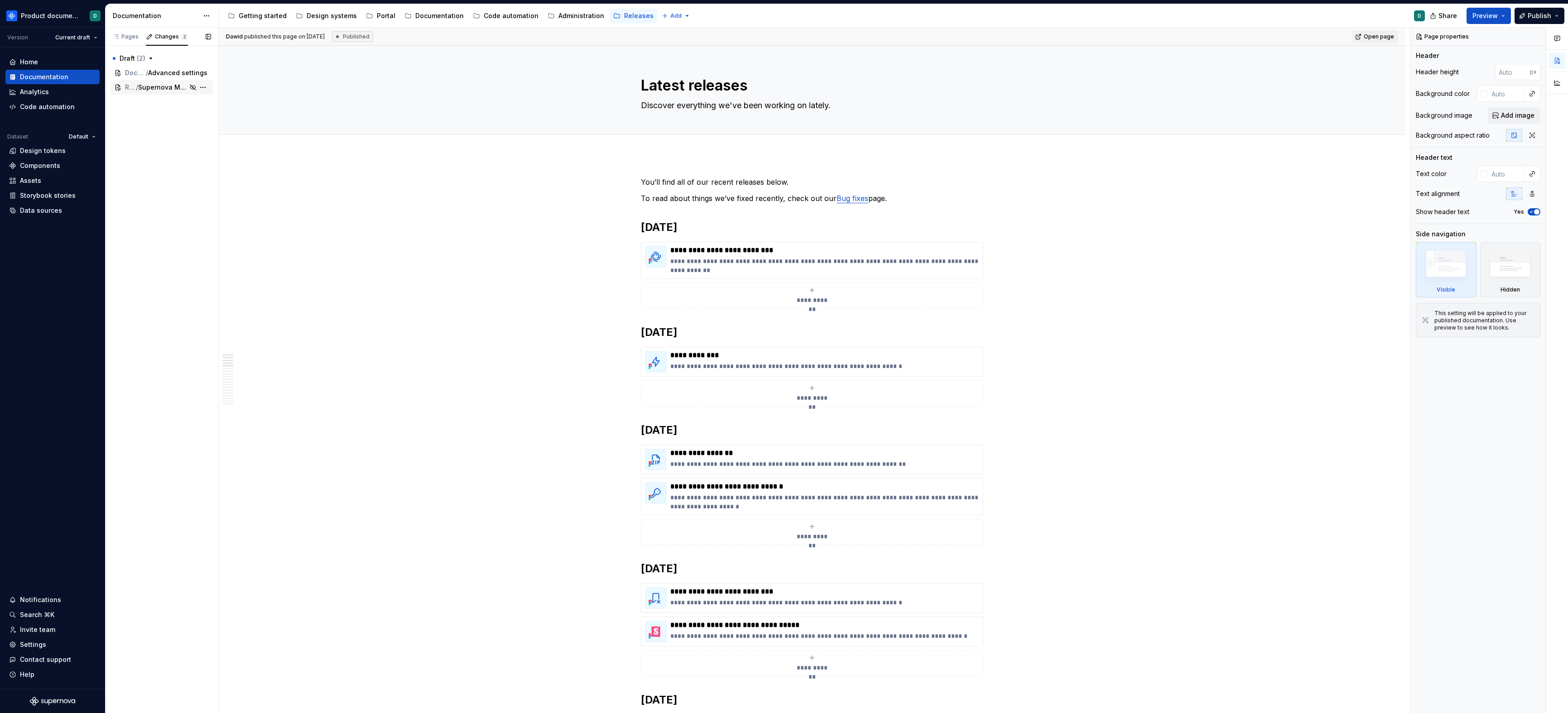
click at [156, 87] on span "Supernova MCP Server" at bounding box center [162, 87] width 49 height 9
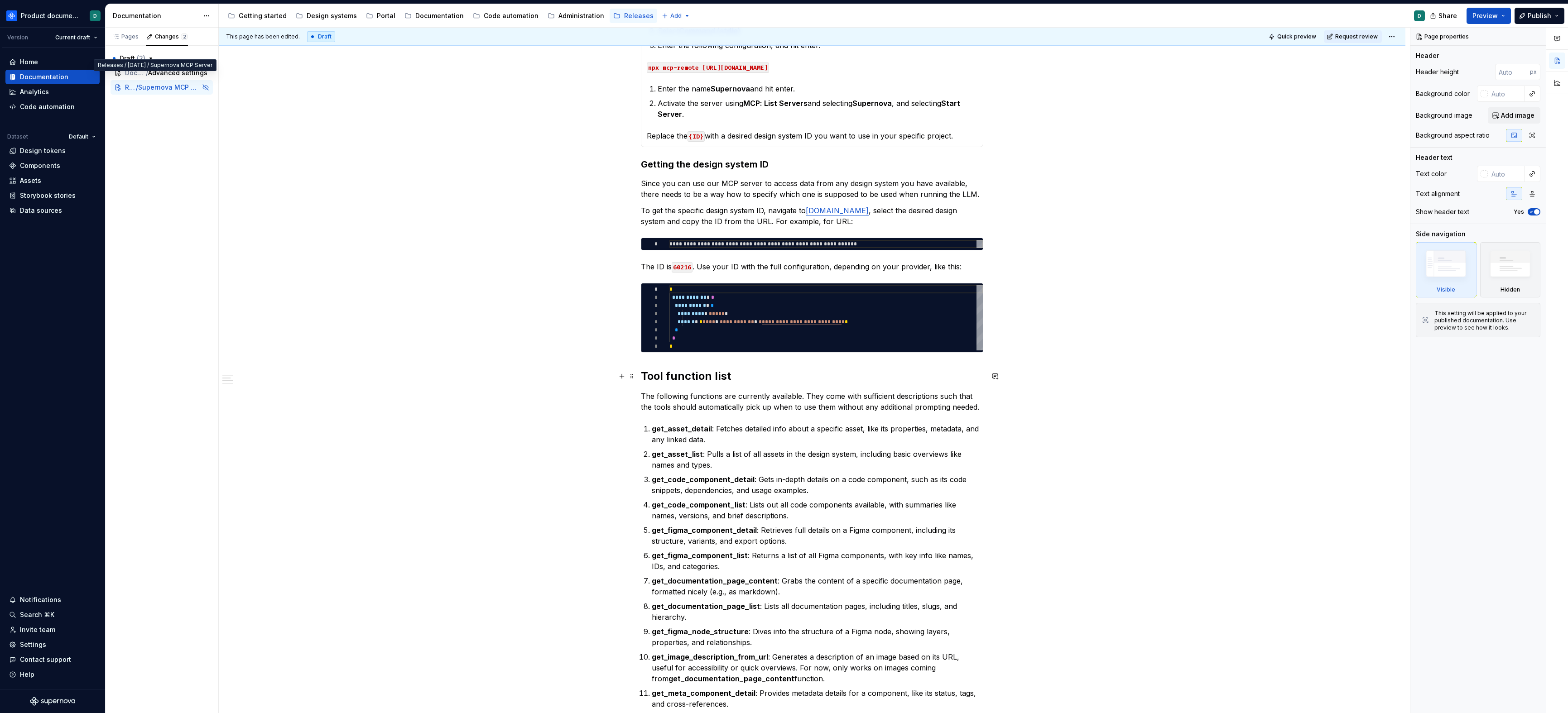
scroll to position [378, 0]
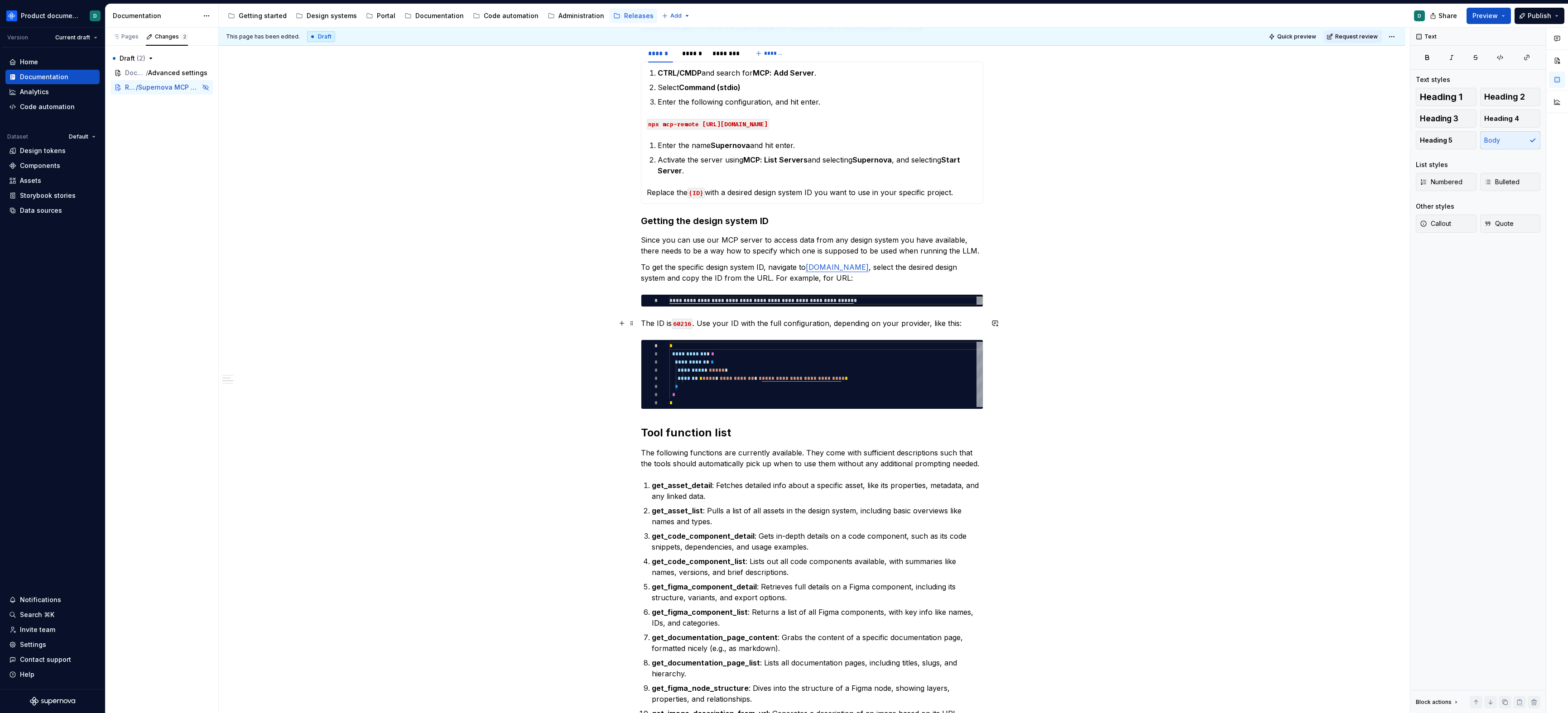
click at [726, 327] on p "The ID is 60216 . Use your ID with the full configuration, depending on your pr…" at bounding box center [812, 323] width 343 height 11
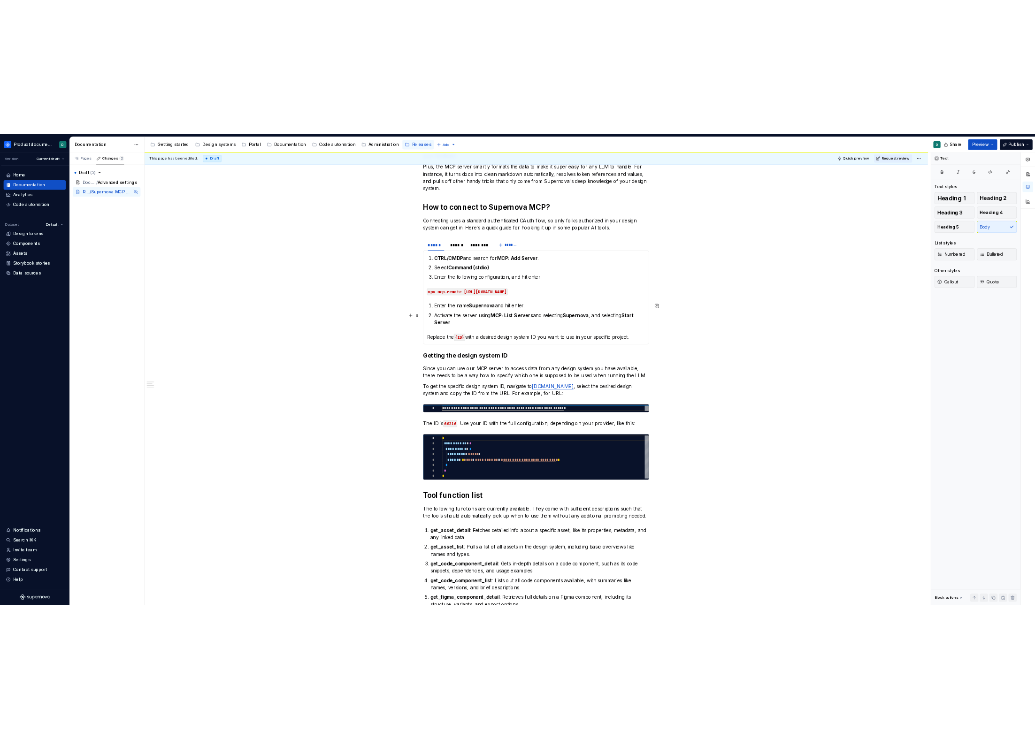
scroll to position [161, 0]
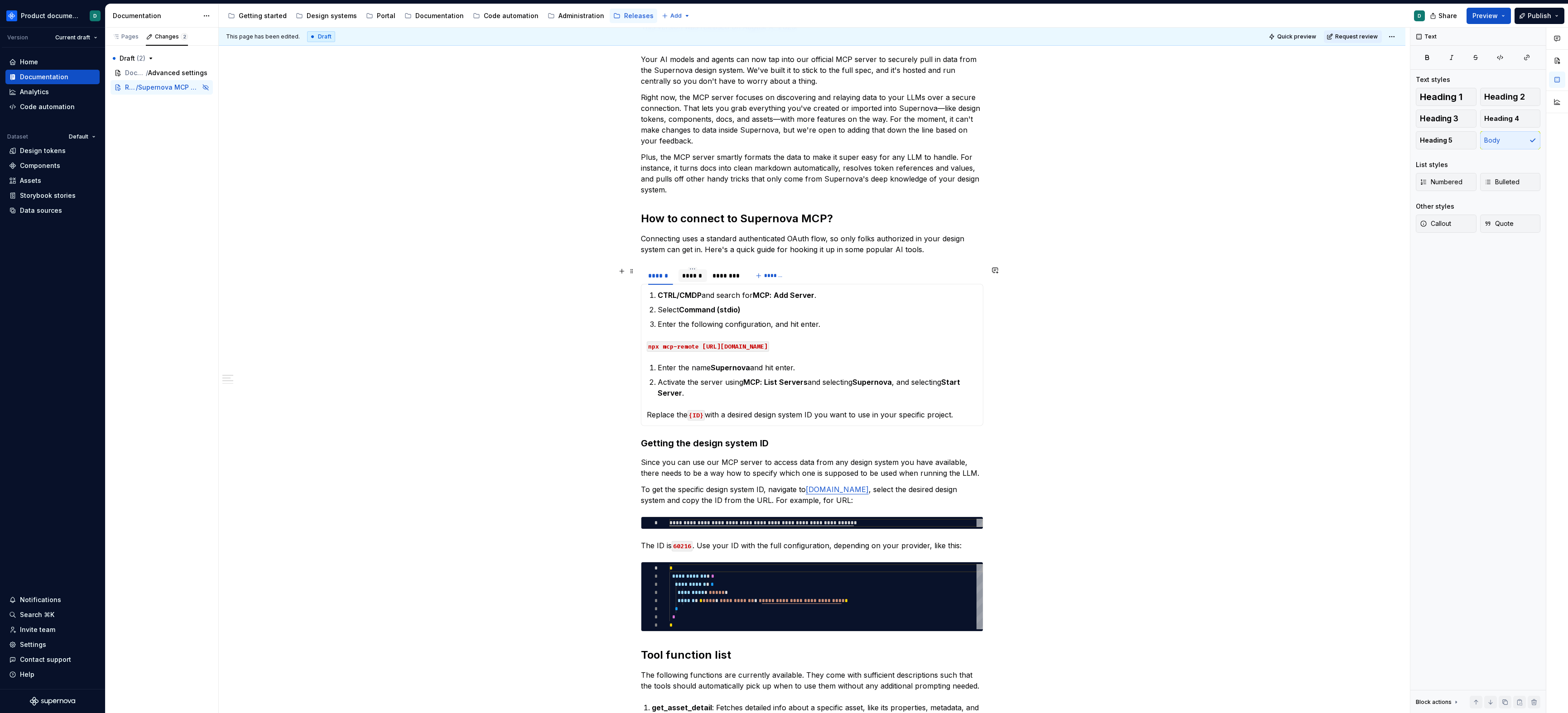
click at [697, 276] on div "******" at bounding box center [693, 275] width 21 height 9
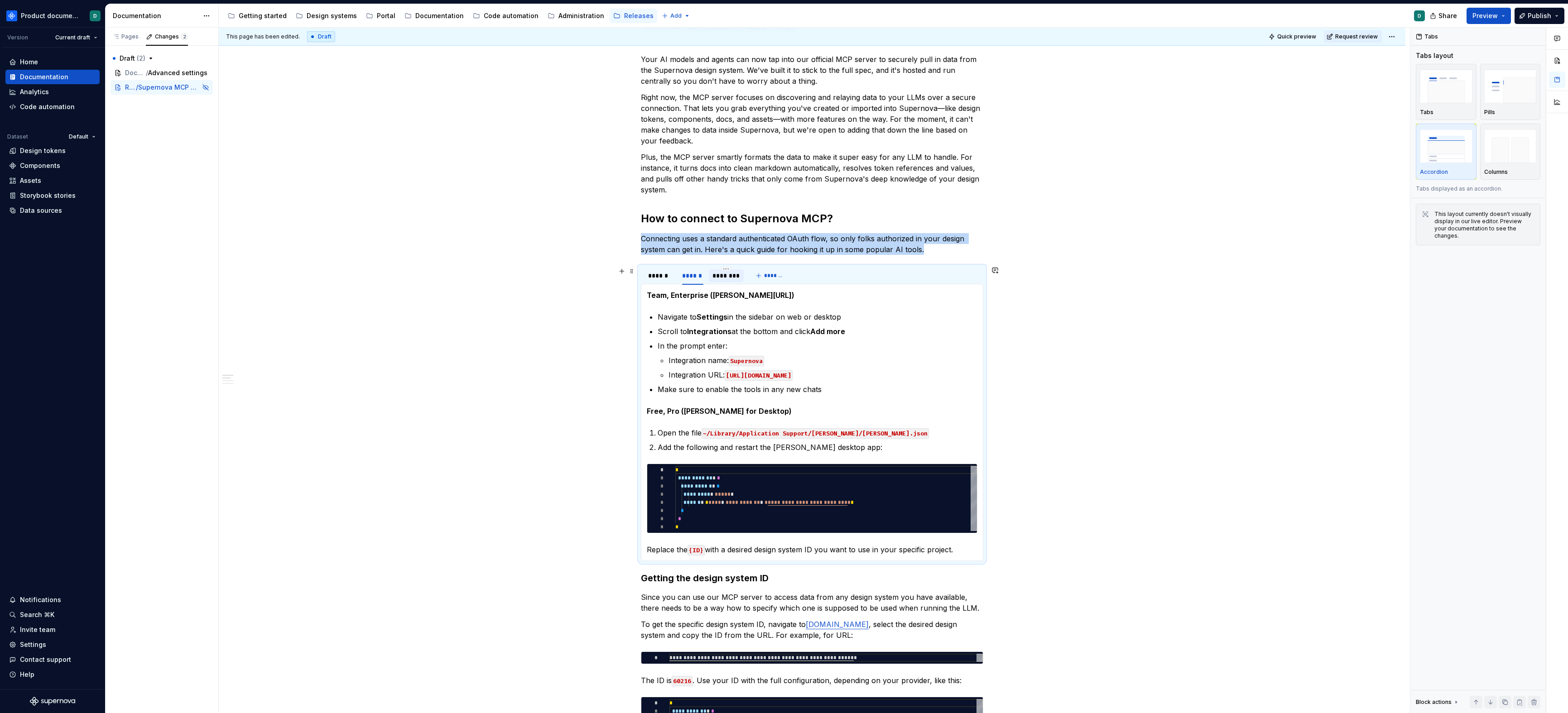
click at [727, 274] on div "********" at bounding box center [726, 275] width 28 height 9
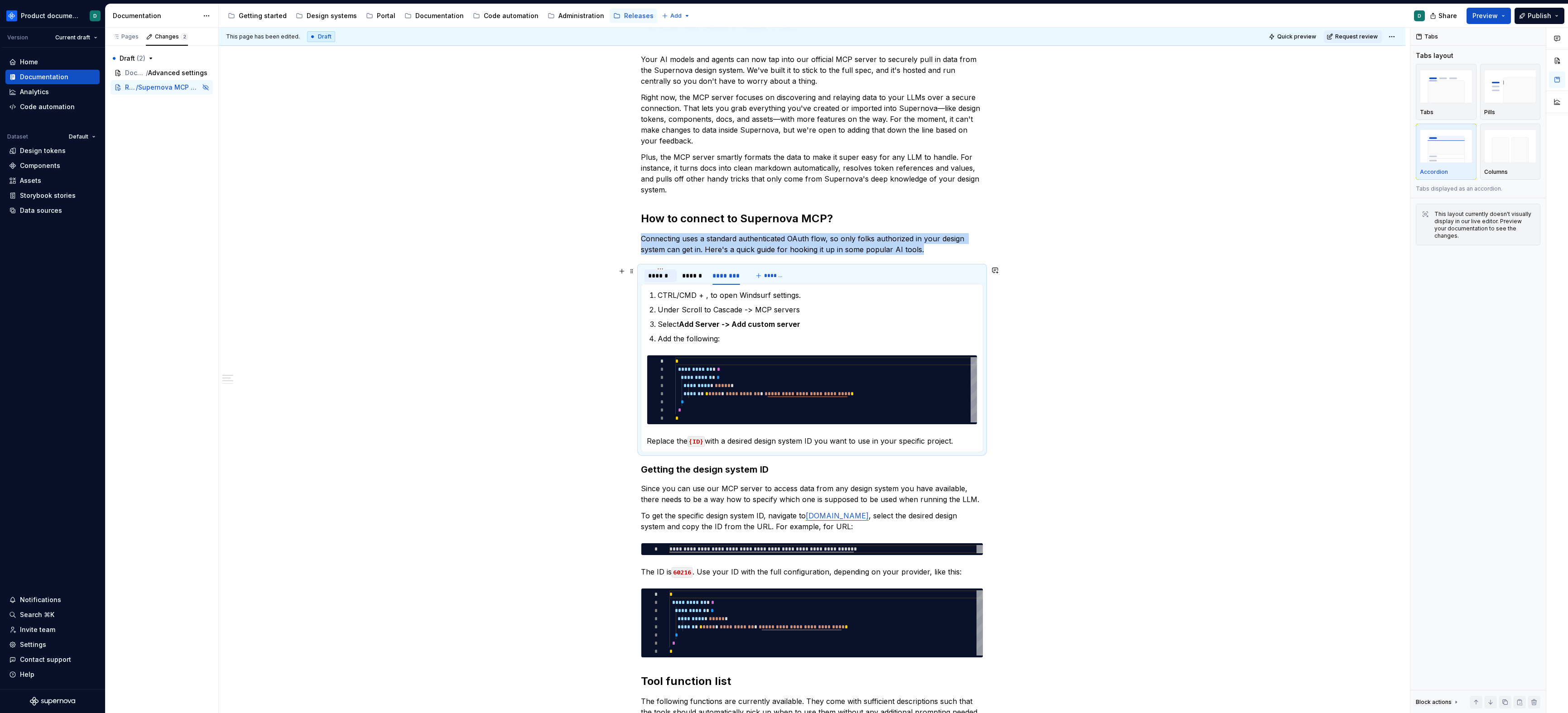
click at [666, 279] on div "******" at bounding box center [661, 275] width 25 height 9
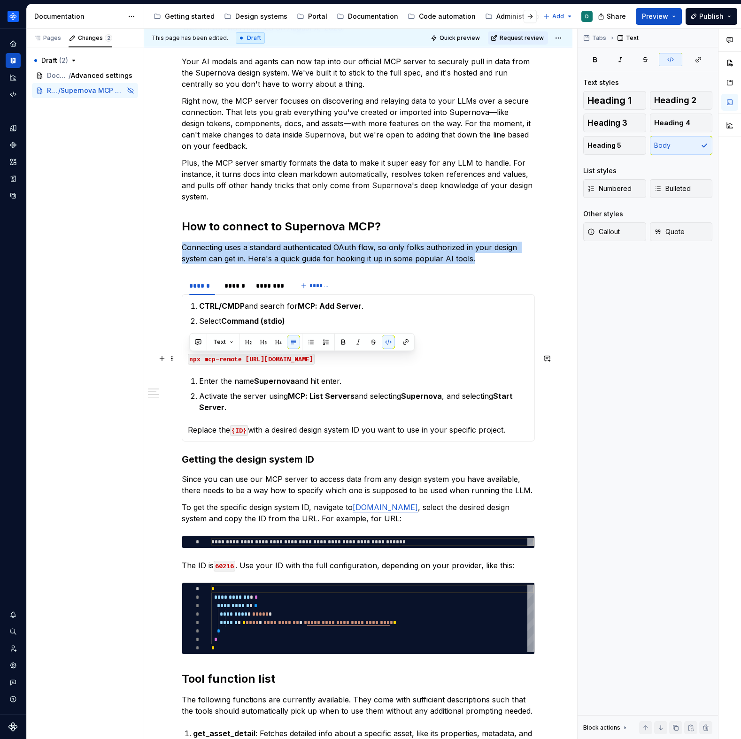
drag, startPoint x: 318, startPoint y: 358, endPoint x: 187, endPoint y: 359, distance: 131.0
click at [187, 359] on div "CTRL/CMDP and search for MCP: Add Server . Select Command (stdio) Enter the fol…" at bounding box center [358, 367] width 353 height 147
copy code "npx mcp-remote [URL][DOMAIN_NAME]"
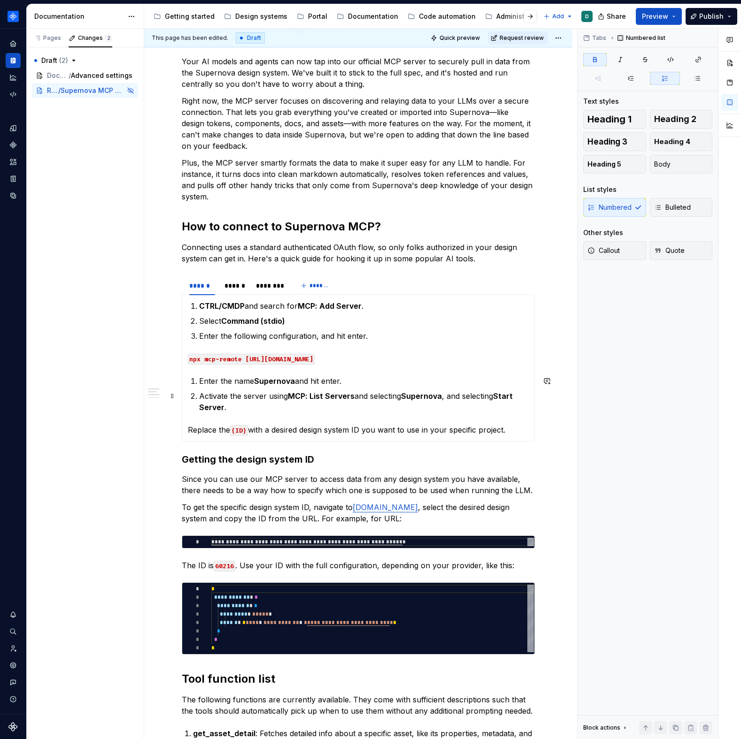
click at [318, 395] on strong "MCP: List Servers" at bounding box center [321, 396] width 67 height 9
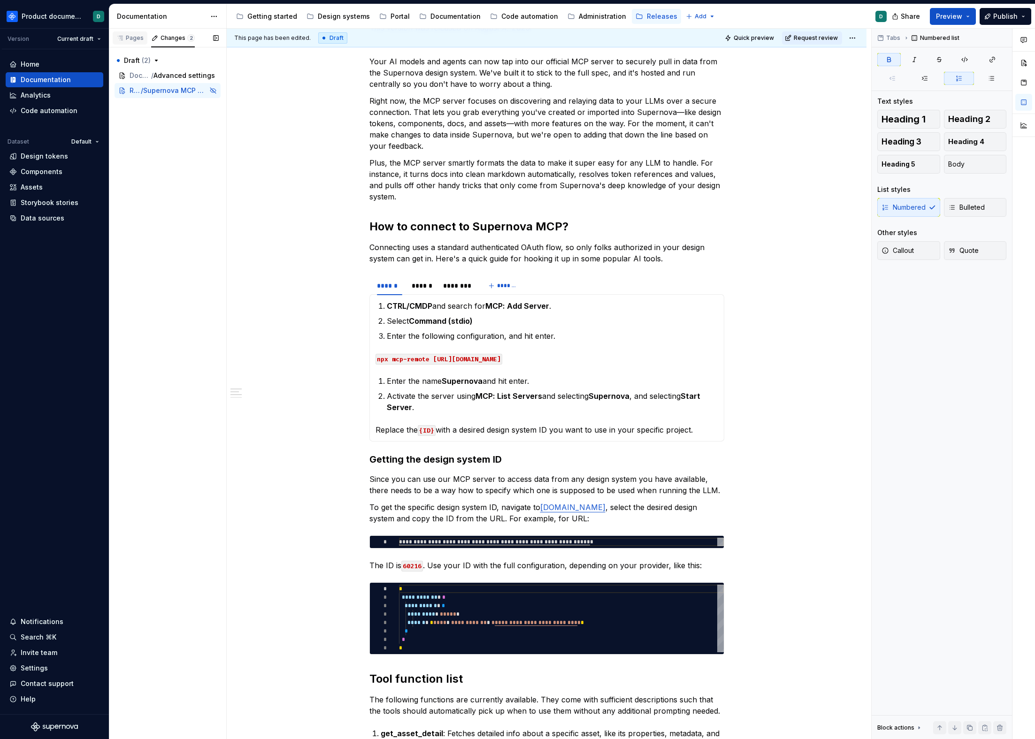
click at [138, 37] on div "Pages" at bounding box center [129, 38] width 27 height 8
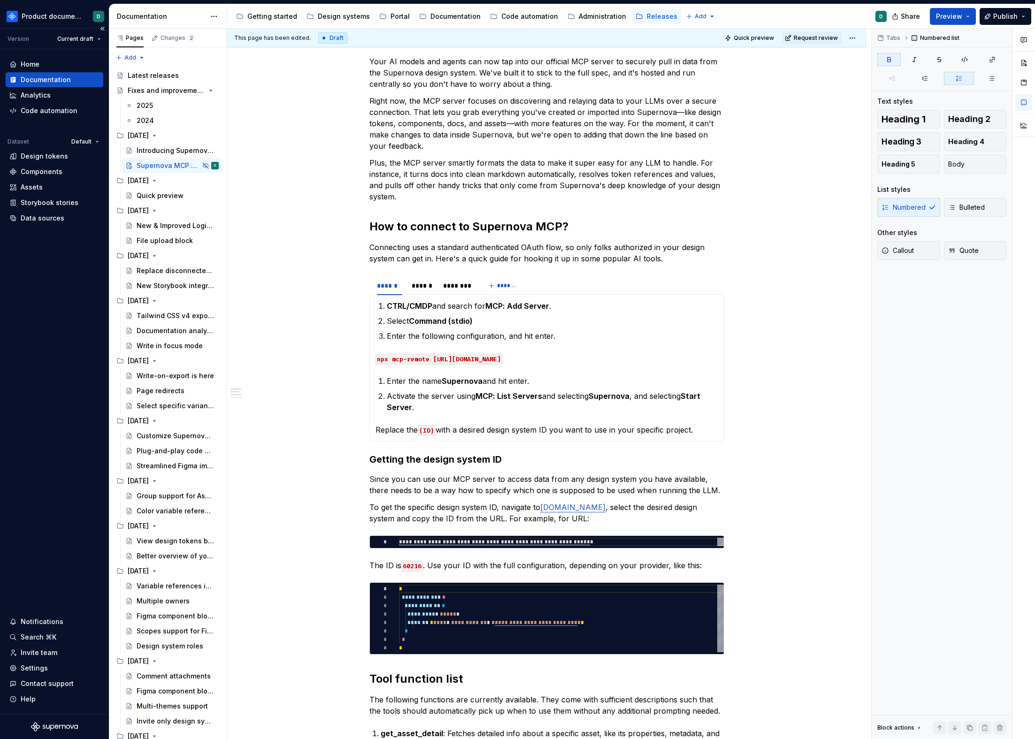
type textarea "*"
